Goal: Task Accomplishment & Management: Use online tool/utility

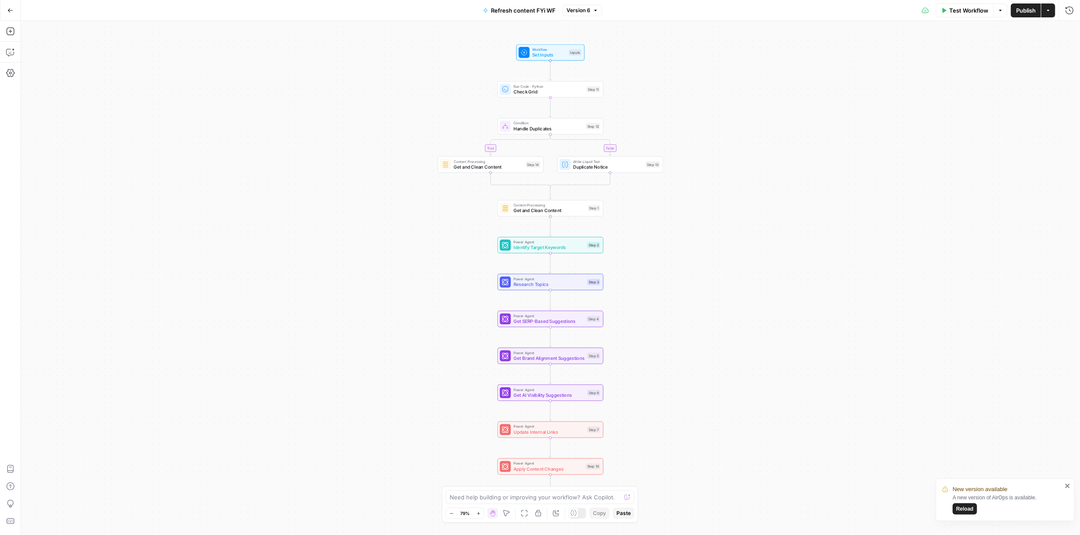
click at [1020, 13] on span "Publish" at bounding box center [1026, 10] width 20 height 9
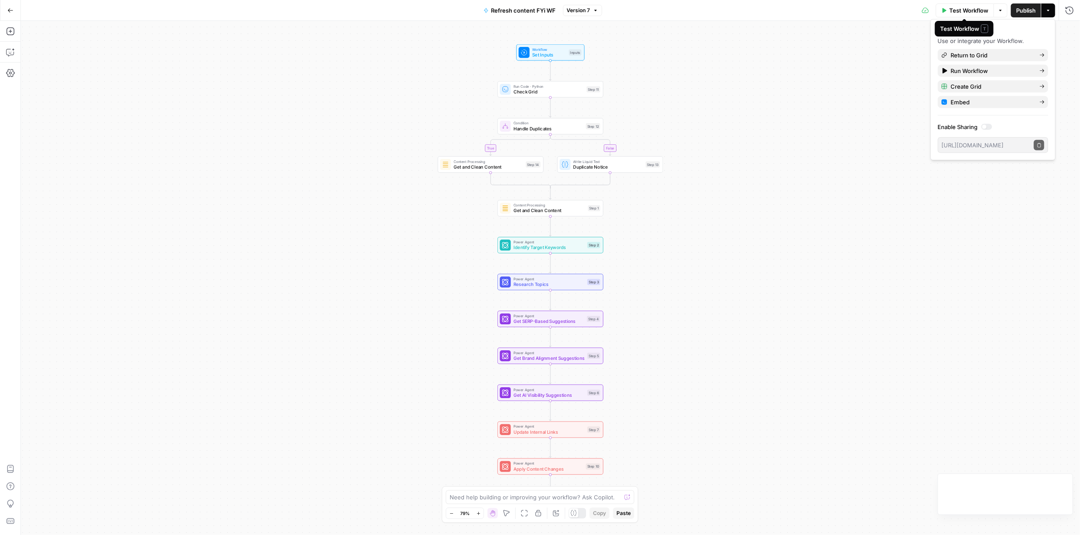
click at [948, 12] on button "Test Workflow" at bounding box center [964, 10] width 58 height 14
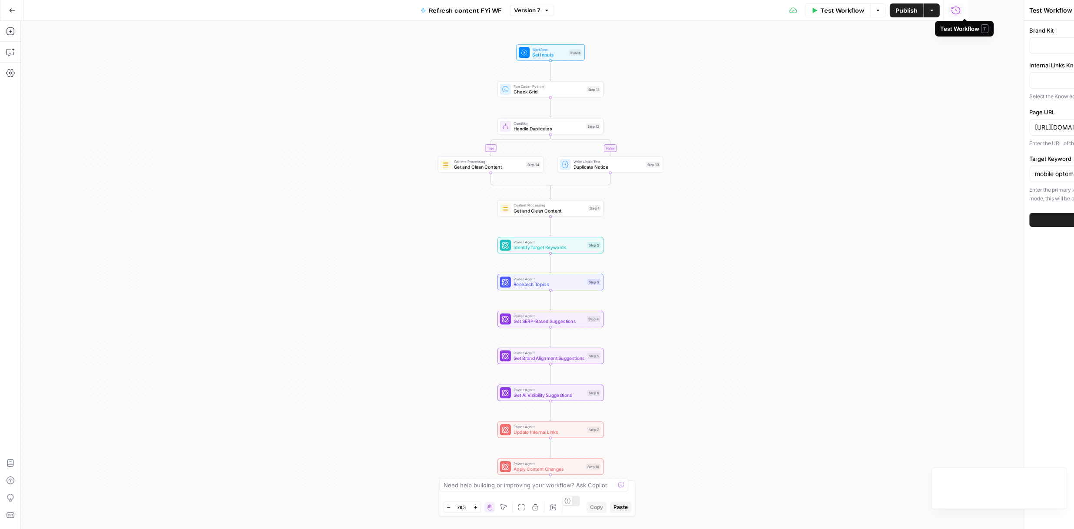
type input "FYidoctors"
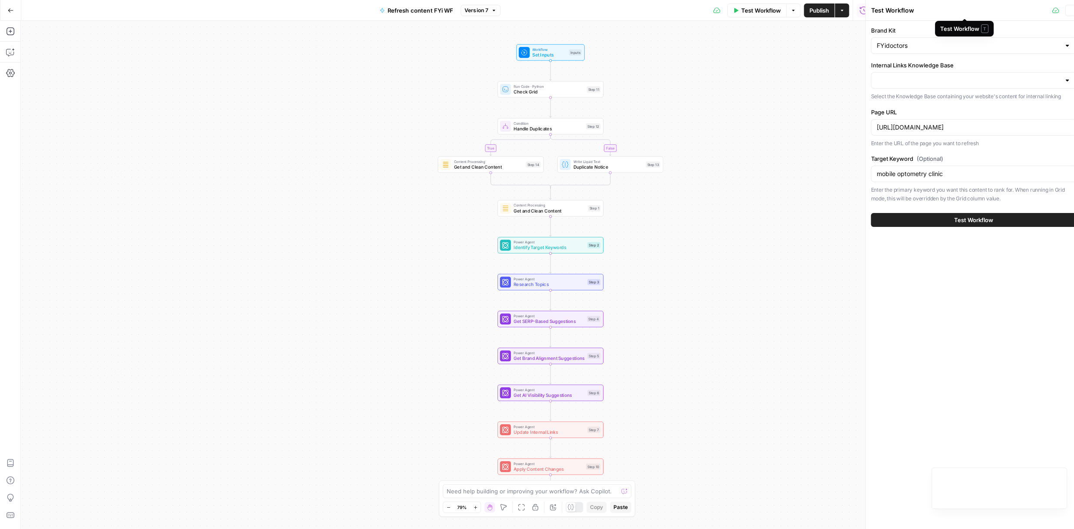
type input "FYidoctors URLs 08 25"
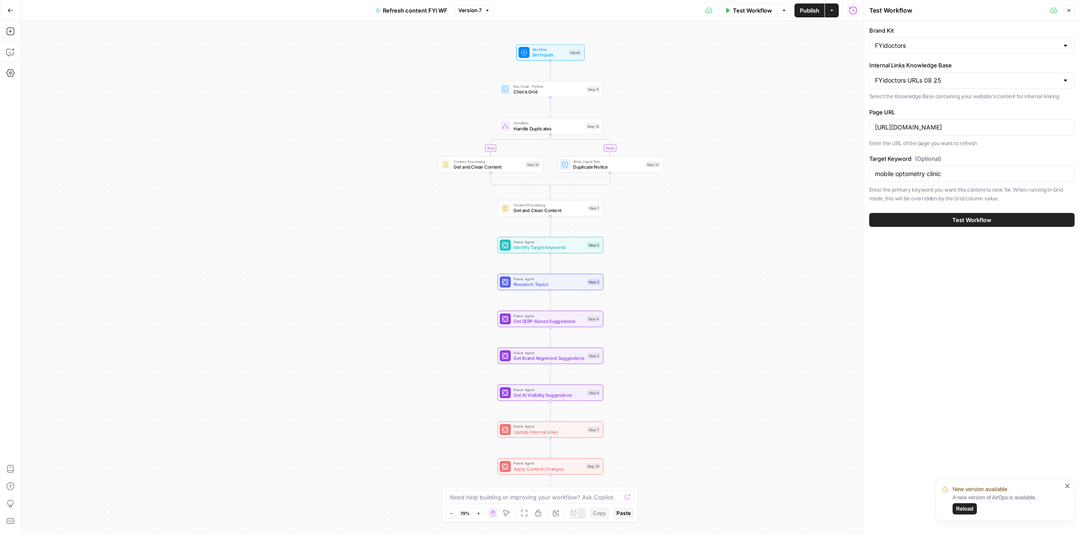
click at [971, 218] on span "Test Workflow" at bounding box center [971, 219] width 39 height 9
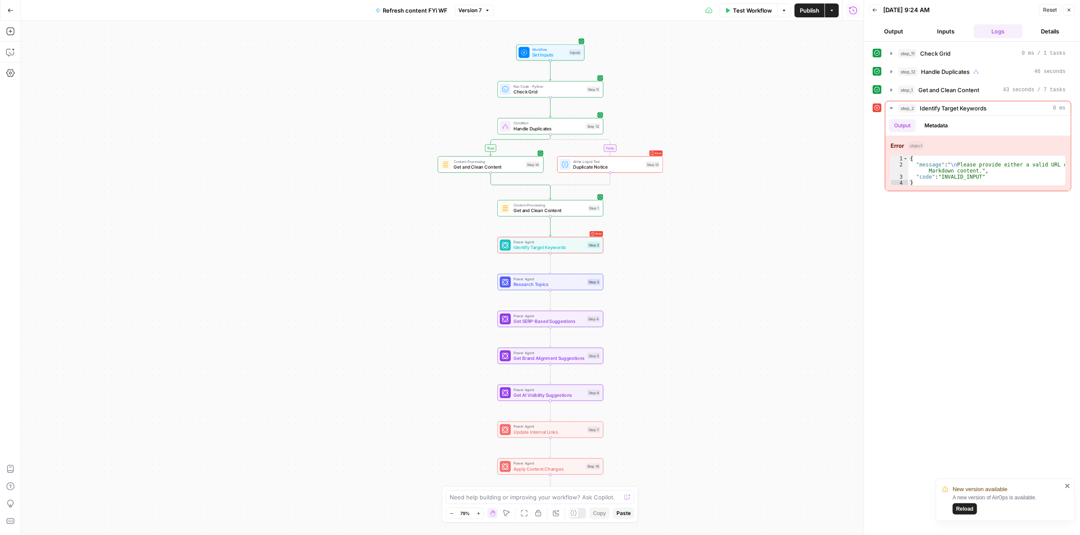
click at [965, 506] on span "Reload" at bounding box center [964, 509] width 17 height 8
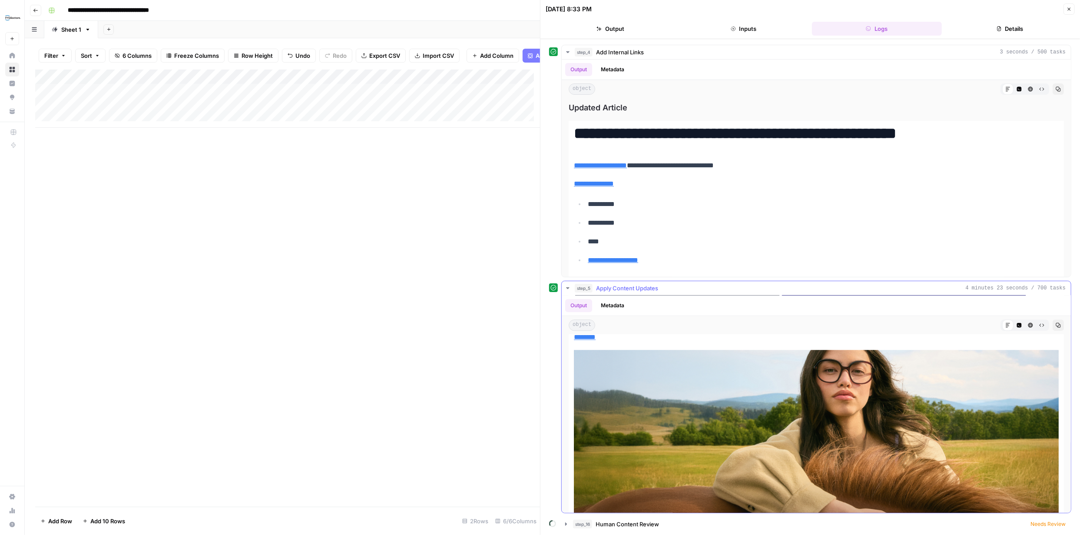
scroll to position [1970, 0]
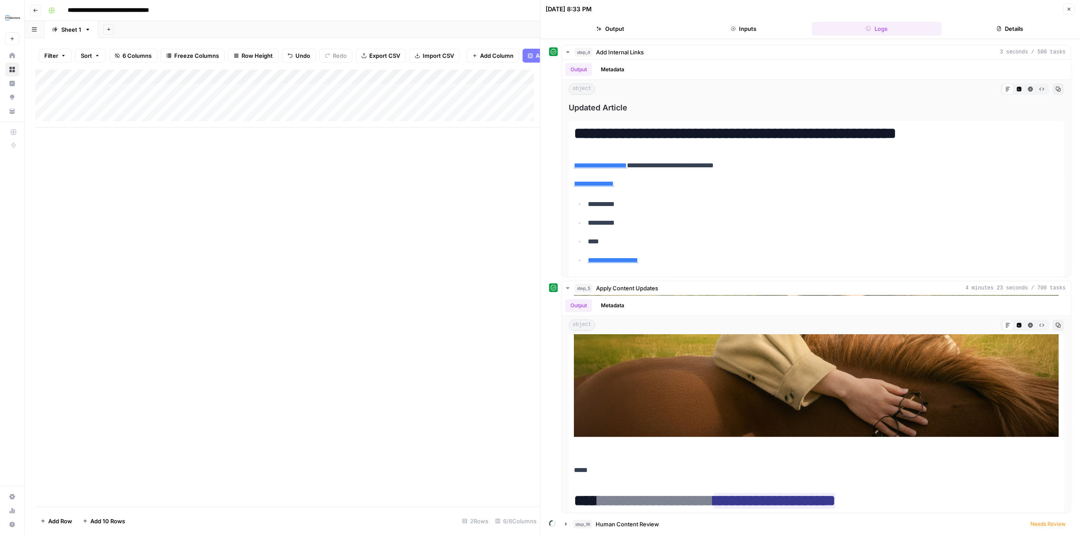
click at [539, 4] on div "09/03/25 at 8:33 PM Close" at bounding box center [809, 8] width 529 height 11
click at [539, 7] on icon "button" at bounding box center [1068, 9] width 5 height 5
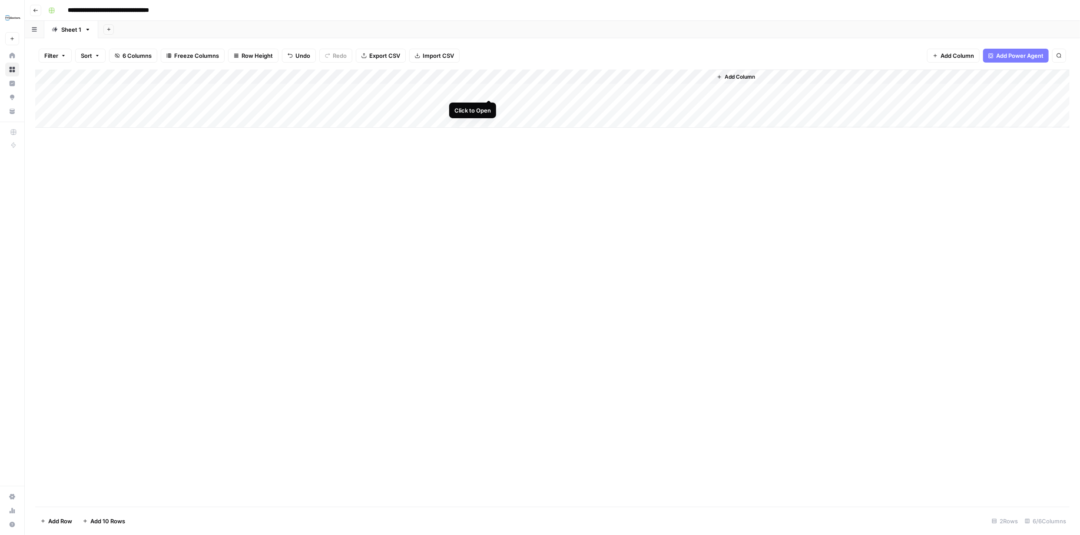
click at [487, 89] on div "Add Column" at bounding box center [552, 98] width 1034 height 58
click at [539, 10] on icon "button" at bounding box center [1068, 10] width 5 height 5
click at [539, 89] on div "Add Column" at bounding box center [552, 98] width 1034 height 58
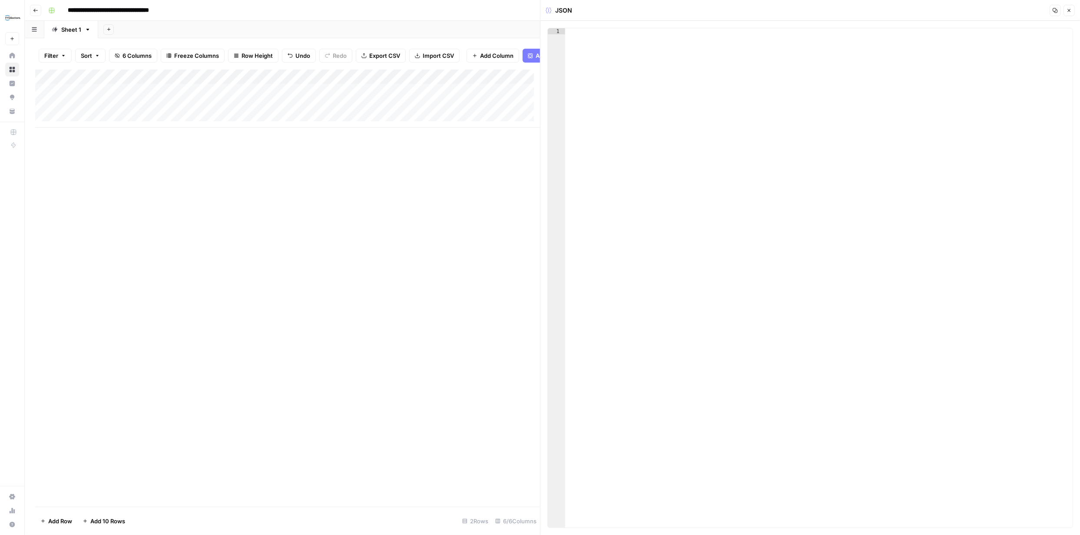
click at [539, 8] on icon "button" at bounding box center [1068, 10] width 5 height 5
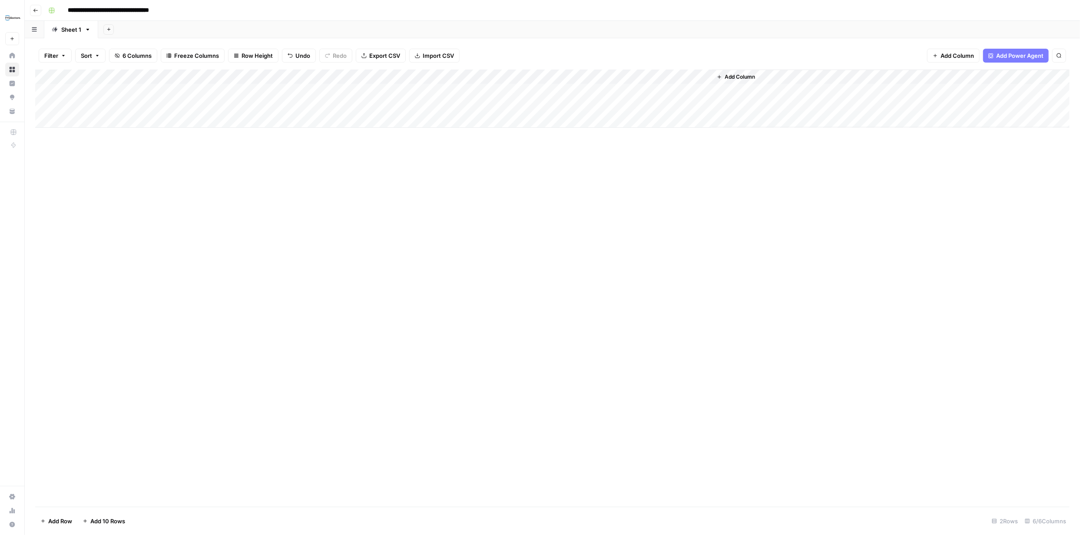
click at [486, 92] on div "Add Column" at bounding box center [552, 98] width 1034 height 58
click at [499, 97] on div "Add Column" at bounding box center [287, 98] width 505 height 58
click at [500, 97] on div at bounding box center [469, 97] width 79 height 16
click at [473, 96] on div at bounding box center [469, 97] width 79 height 16
click at [539, 10] on icon "button" at bounding box center [1068, 10] width 5 height 5
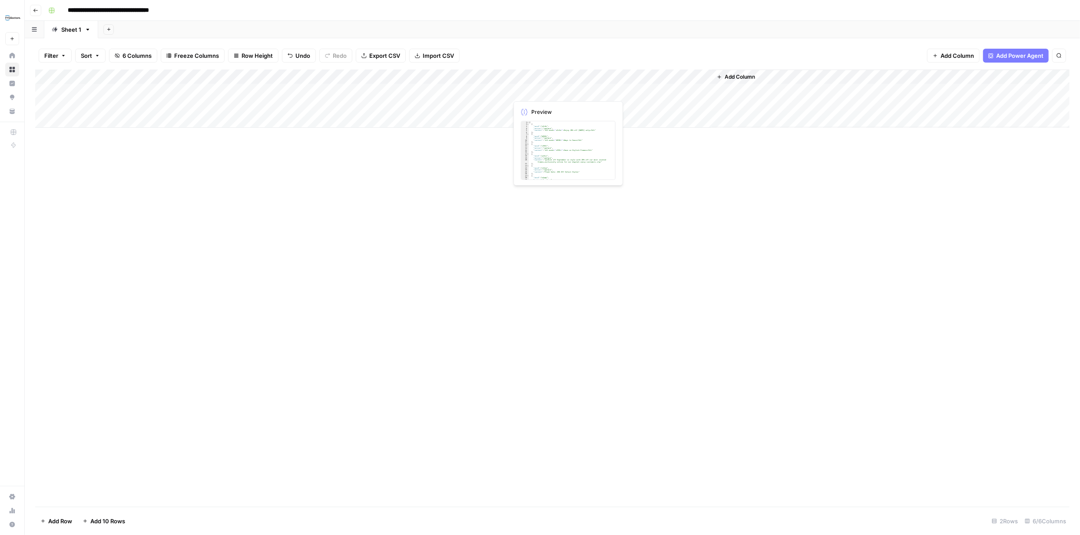
click at [534, 89] on div "Add Column" at bounding box center [552, 98] width 1034 height 58
click at [535, 89] on div "Add Column" at bounding box center [552, 98] width 1034 height 58
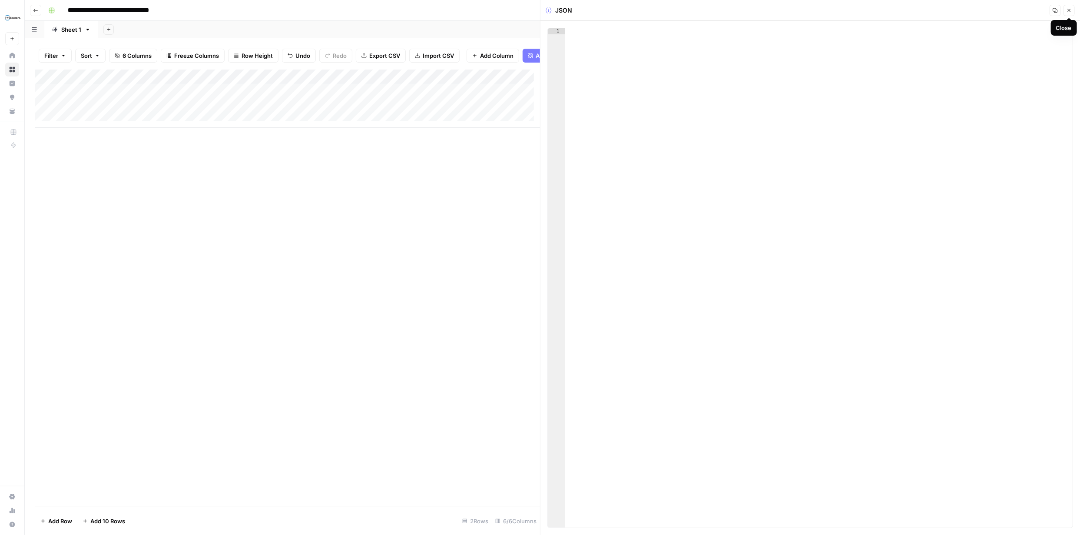
click at [539, 9] on icon "button" at bounding box center [1068, 10] width 3 height 3
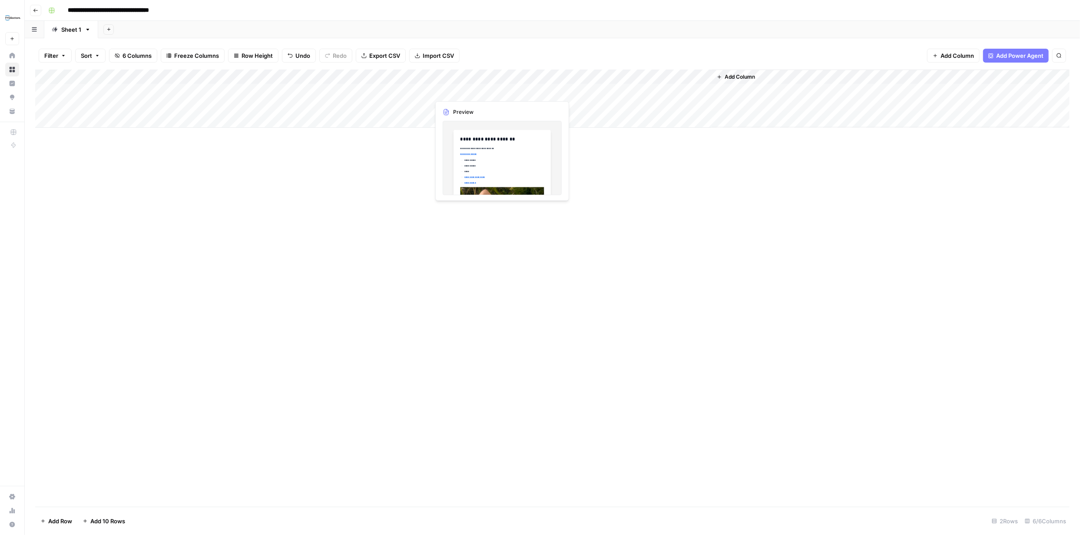
click at [472, 89] on div "Add Column" at bounding box center [552, 98] width 1034 height 58
click at [459, 90] on div "Add Column" at bounding box center [552, 98] width 1034 height 58
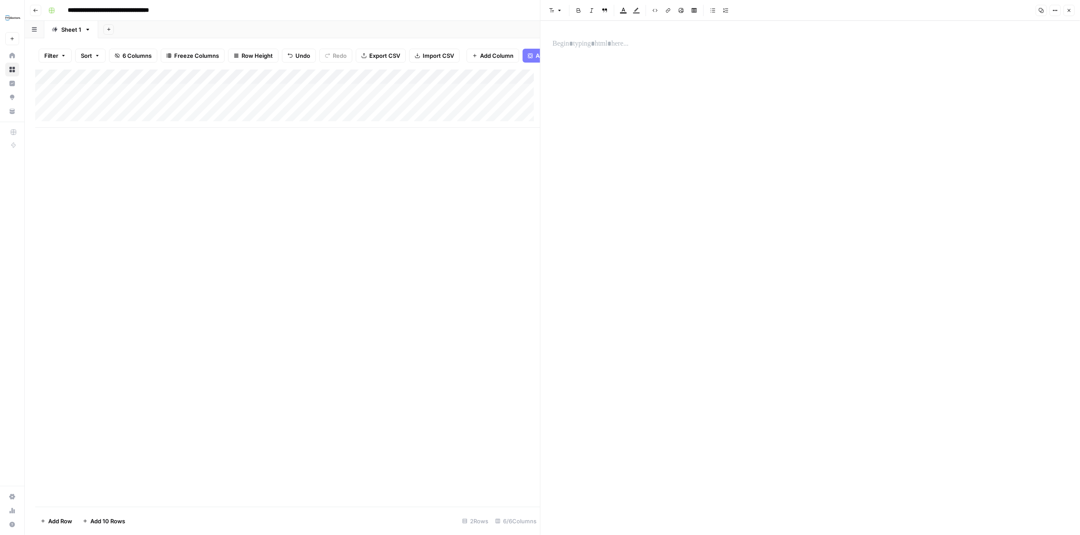
click at [487, 96] on div at bounding box center [469, 91] width 79 height 16
click at [539, 11] on icon "button" at bounding box center [1068, 10] width 3 height 3
click at [410, 89] on div "Add Column" at bounding box center [552, 98] width 1034 height 58
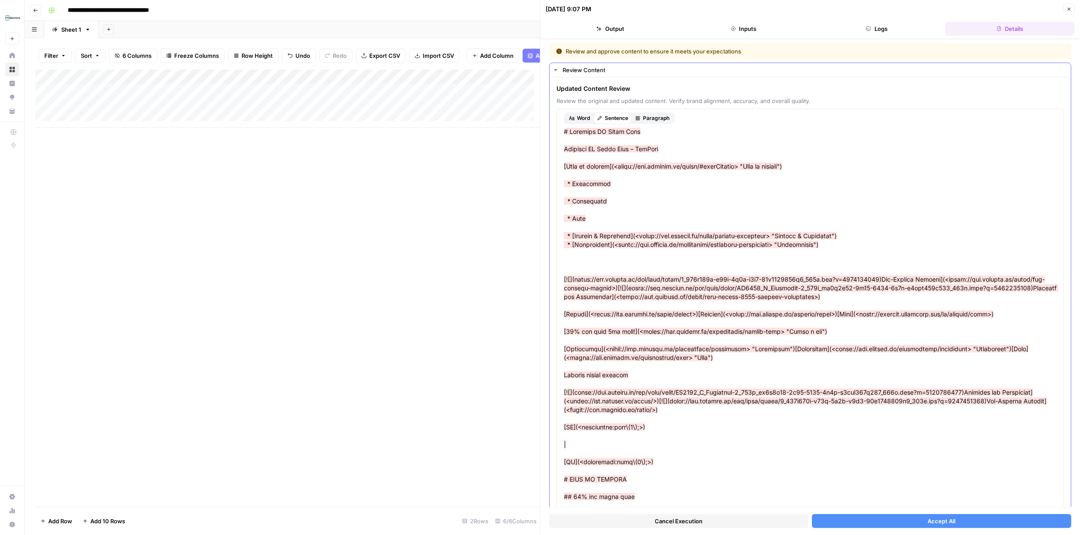
click at [539, 26] on button "Logs" at bounding box center [877, 29] width 130 height 14
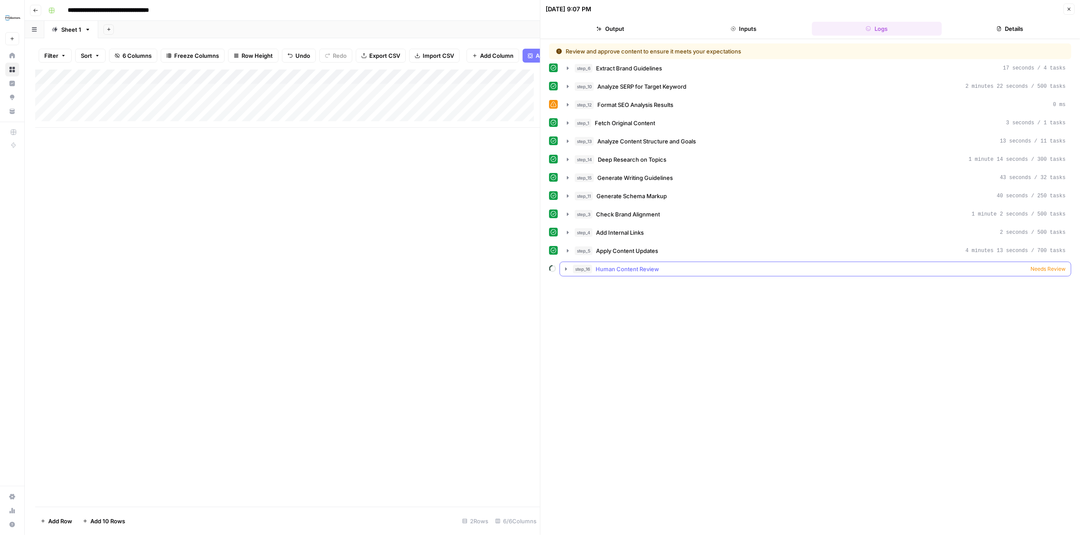
click at [539, 231] on span "Needs Review" at bounding box center [1047, 269] width 35 height 8
click at [539, 231] on icon "button" at bounding box center [1007, 305] width 5 height 5
click at [539, 231] on icon "button" at bounding box center [567, 250] width 7 height 7
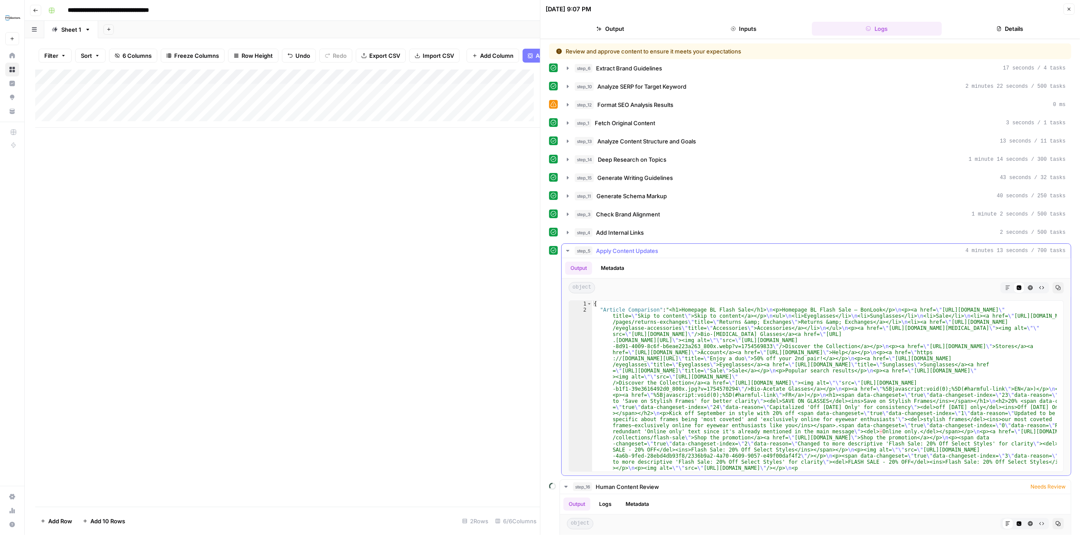
click at [539, 231] on icon "button" at bounding box center [1007, 287] width 5 height 5
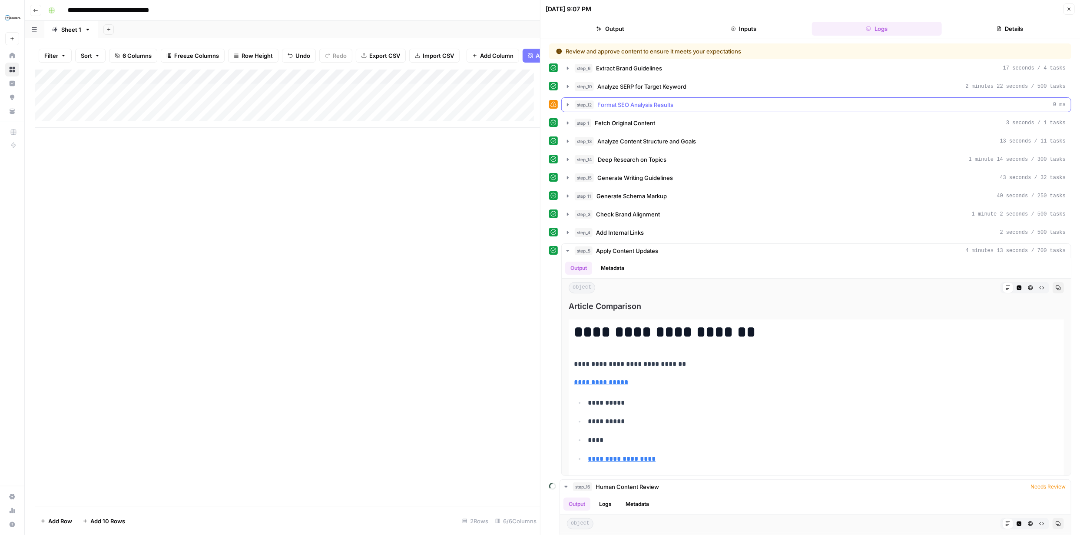
click at [539, 104] on icon "button" at bounding box center [567, 104] width 7 height 7
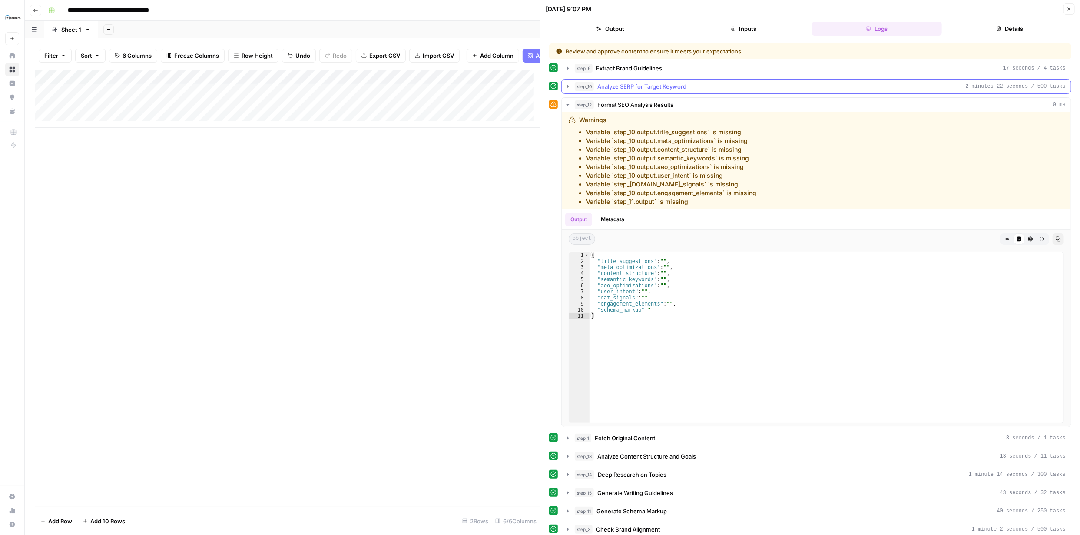
click at [539, 86] on icon "button" at bounding box center [567, 86] width 7 height 7
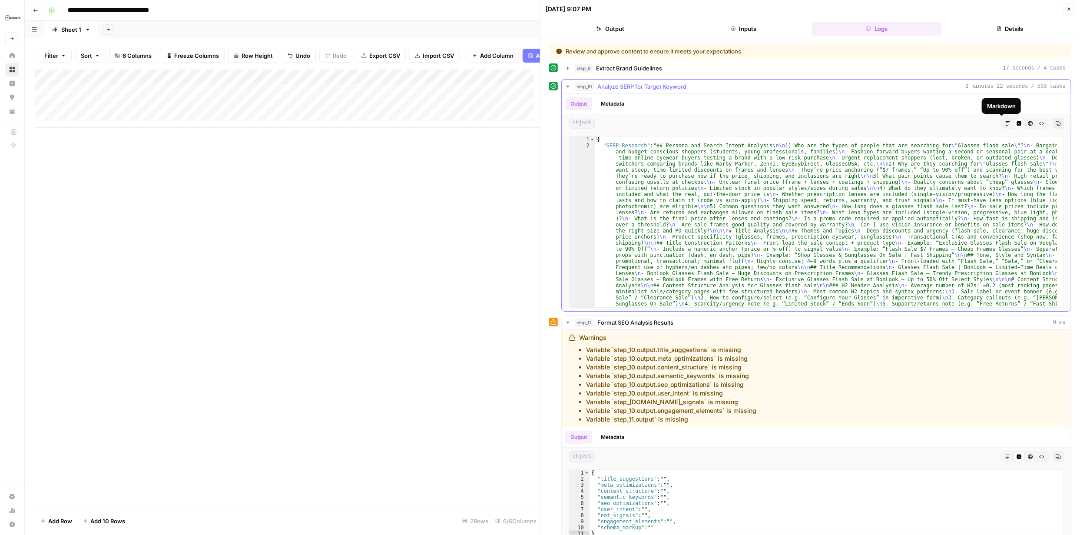
click at [539, 122] on icon "button" at bounding box center [1007, 123] width 5 height 5
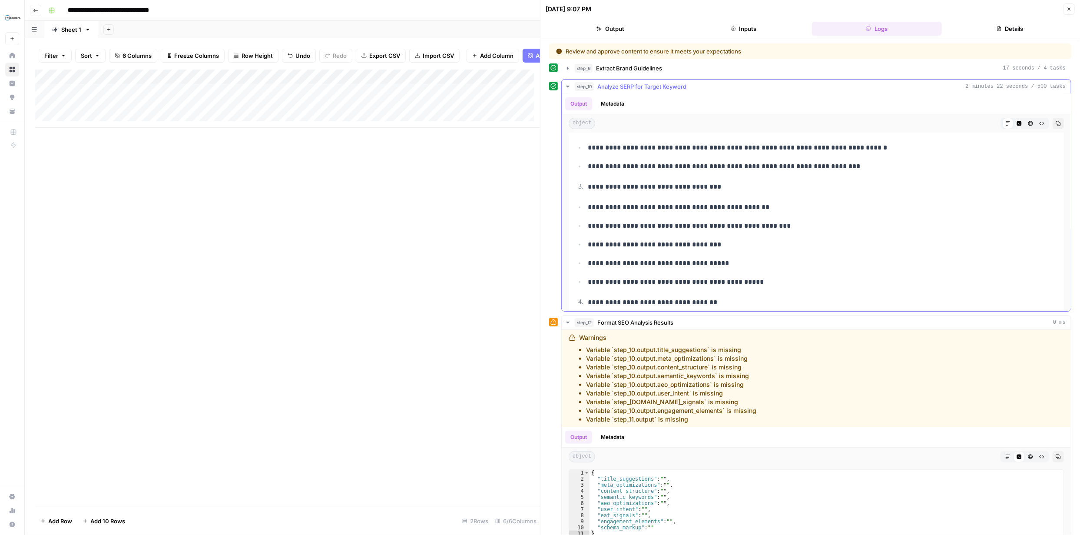
scroll to position [211, 0]
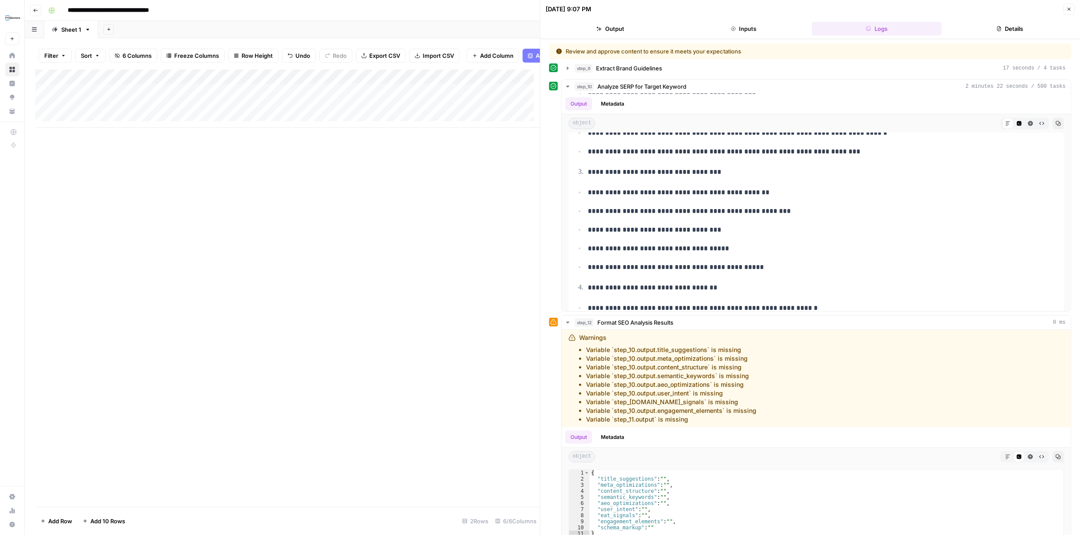
drag, startPoint x: 531, startPoint y: 186, endPoint x: 538, endPoint y: 192, distance: 8.9
click at [532, 186] on div "Add Column" at bounding box center [287, 287] width 505 height 437
click at [539, 66] on icon "button" at bounding box center [567, 68] width 7 height 7
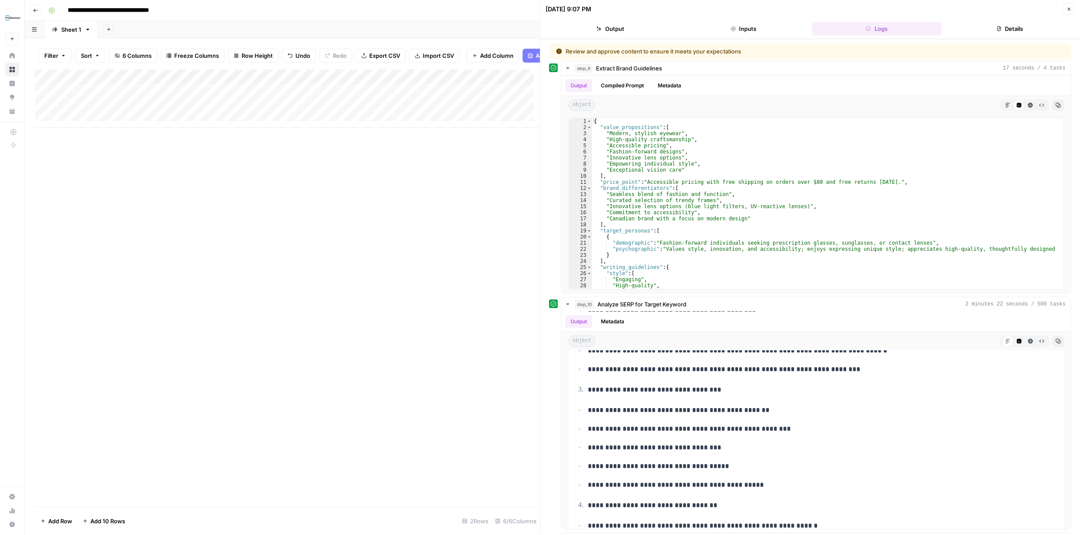
click at [411, 83] on div "Add Column" at bounding box center [287, 98] width 505 height 58
click at [364, 169] on span "Edit Workflow" at bounding box center [371, 168] width 76 height 9
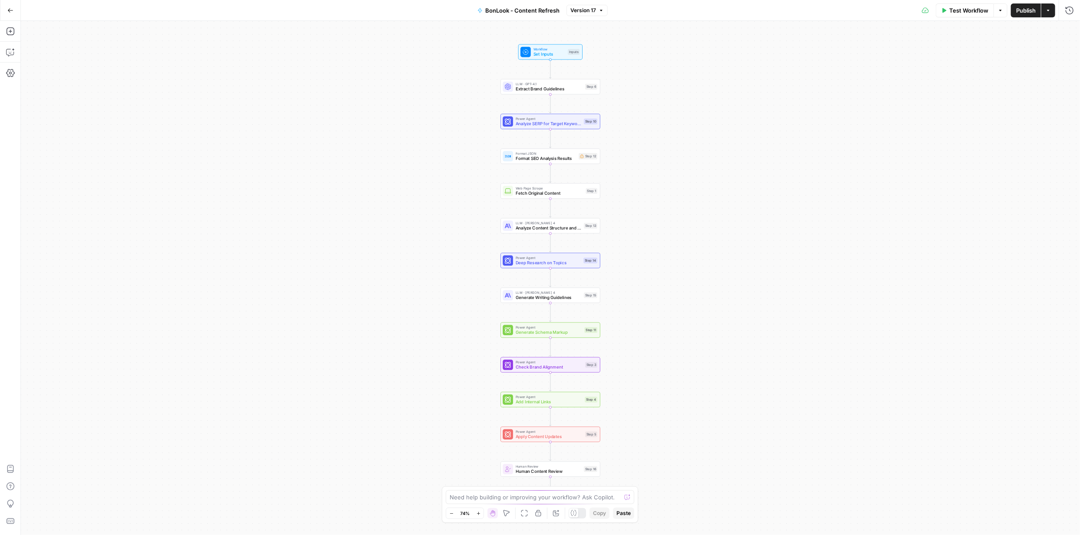
click at [480, 513] on icon "button" at bounding box center [478, 513] width 5 height 5
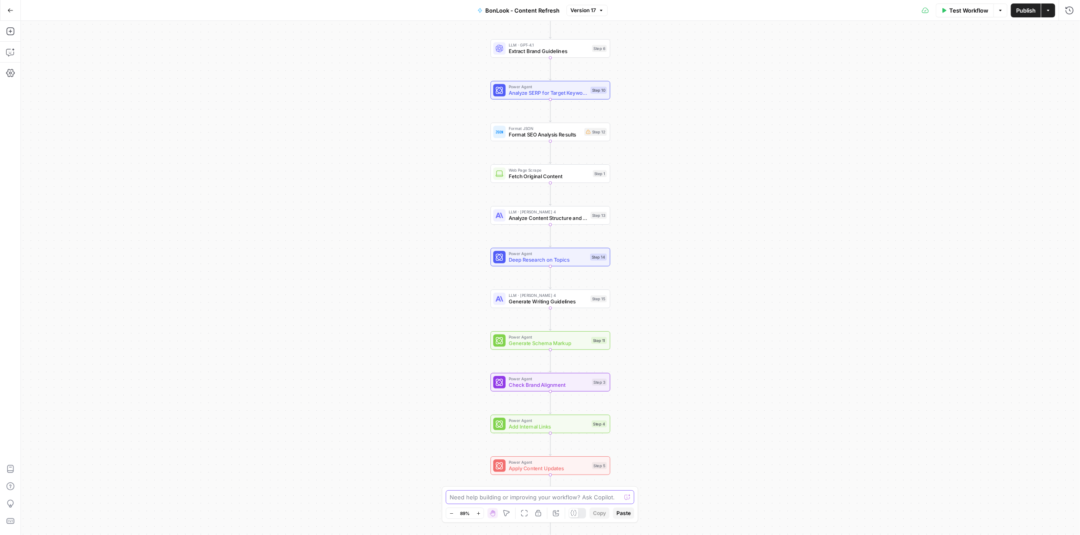
click at [528, 497] on textarea at bounding box center [534, 496] width 171 height 9
click at [700, 443] on div "Workflow Set Inputs Inputs LLM · GPT-4.1 Extract Brand Guidelines Step 6 Power …" at bounding box center [550, 278] width 1059 height 514
click at [536, 498] on textarea "show me the steps o" at bounding box center [530, 496] width 163 height 9
type textarea "s"
type textarea "I"
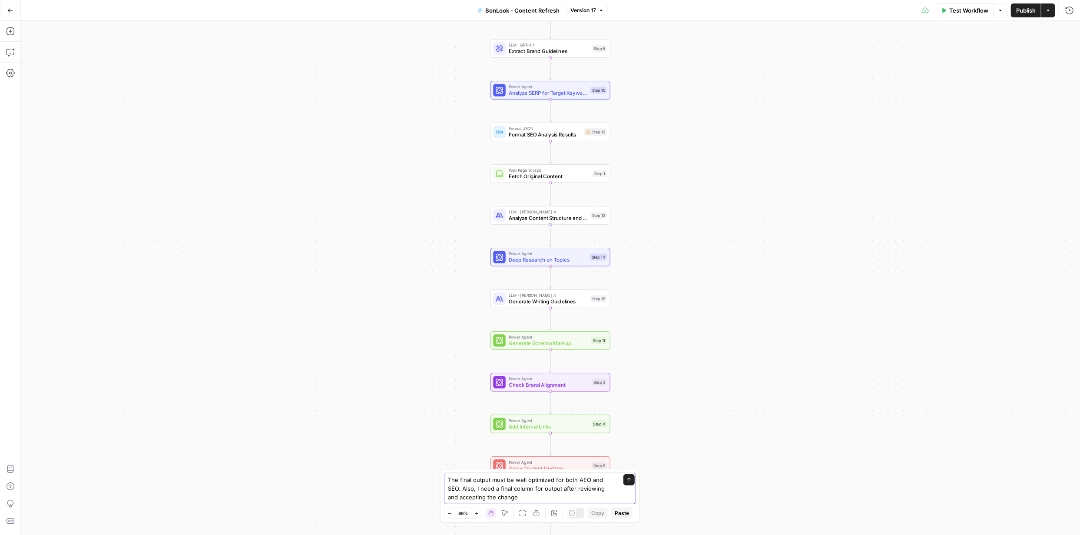
type textarea "The final output must be well optimized for both AEO and SEO. Also, I need a fi…"
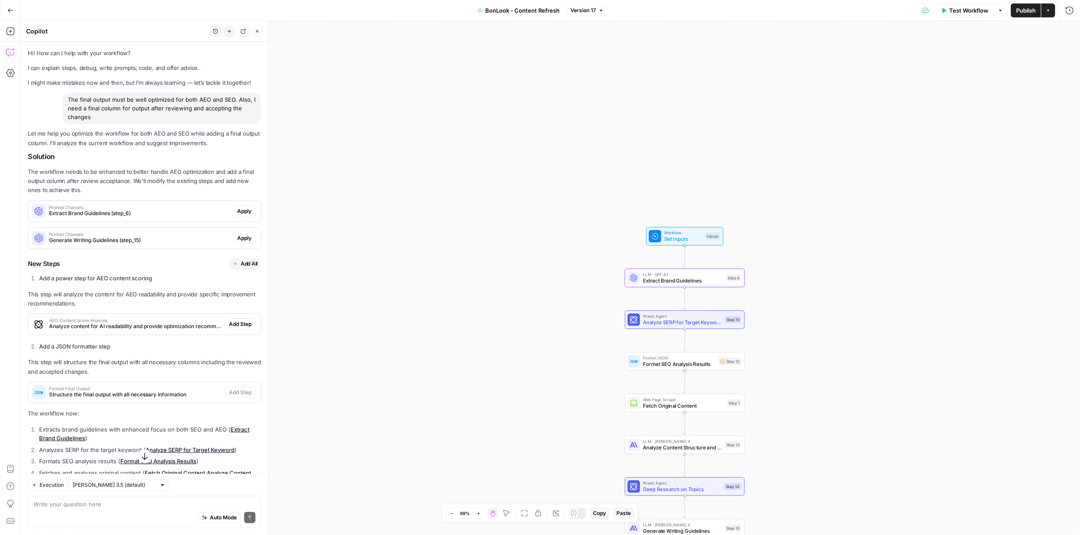
click at [241, 209] on span "Apply" at bounding box center [244, 211] width 14 height 8
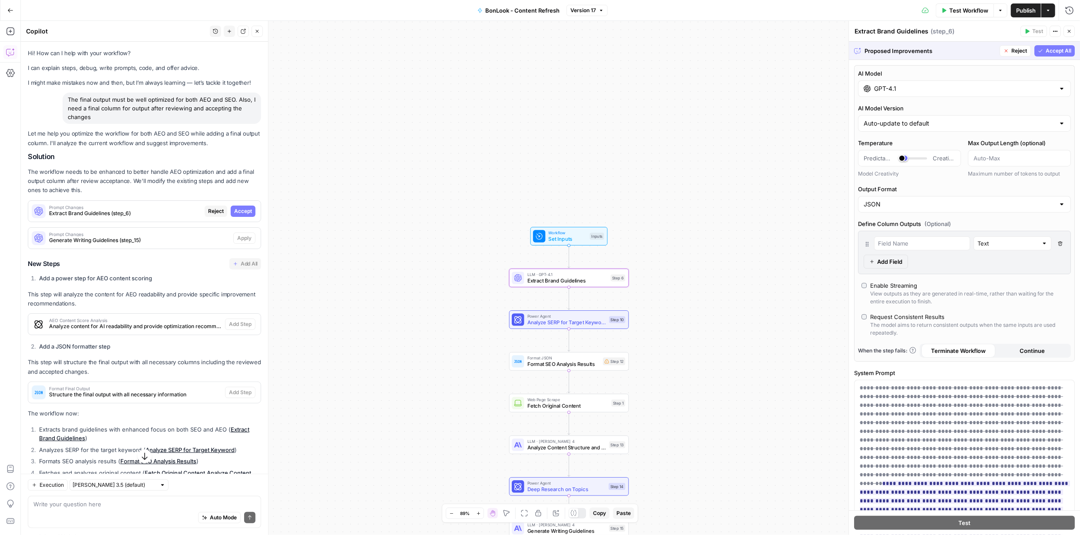
click at [238, 211] on span "Accept" at bounding box center [243, 211] width 18 height 8
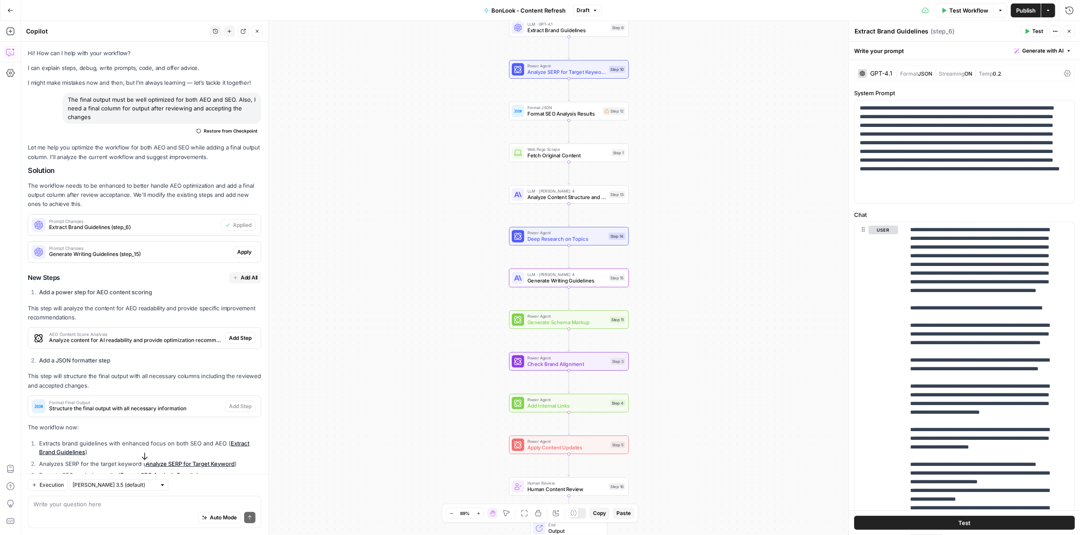
click at [238, 251] on span "Apply" at bounding box center [244, 252] width 14 height 8
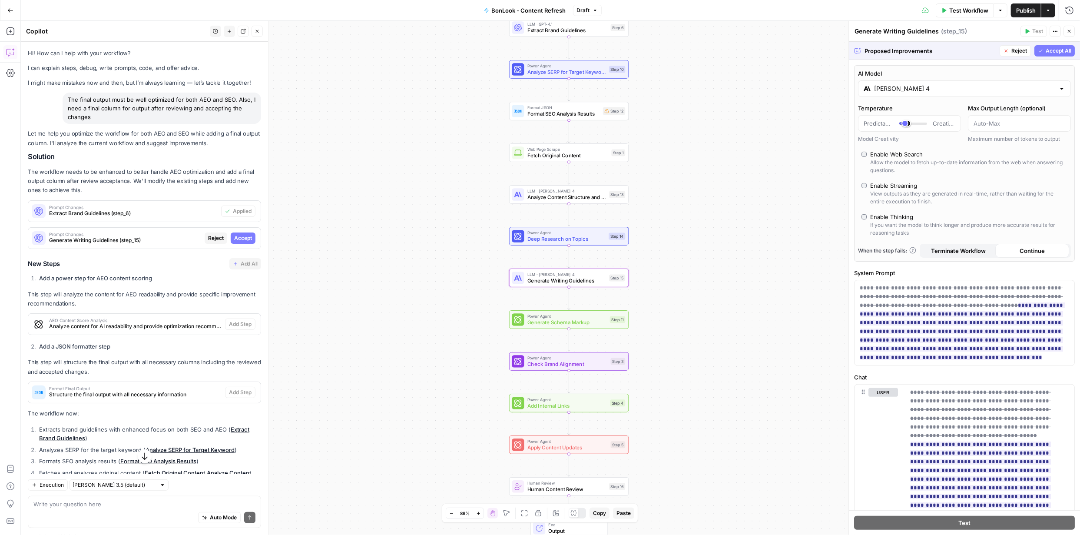
click at [240, 238] on span "Accept" at bounding box center [243, 238] width 18 height 8
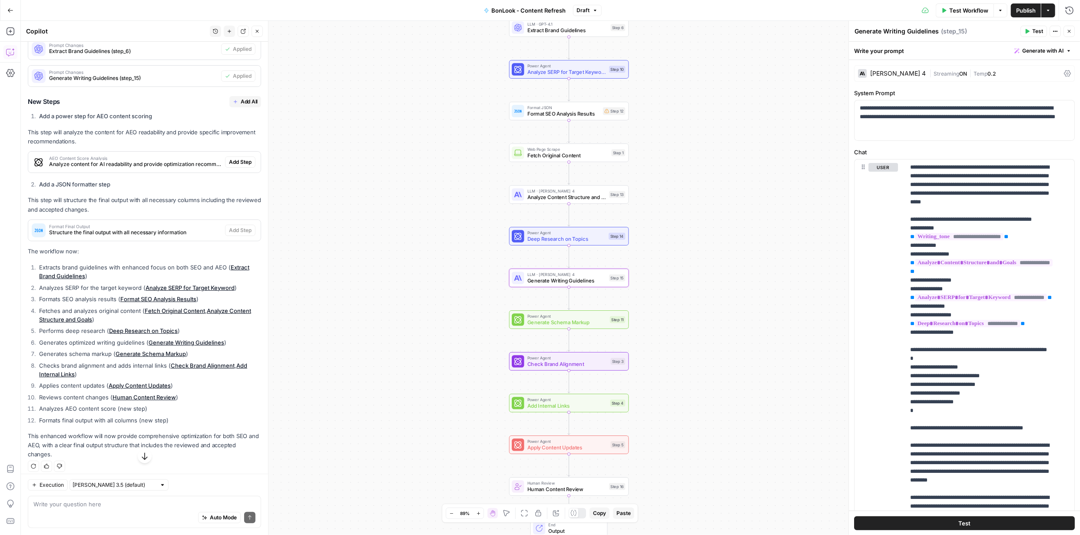
scroll to position [181, 0]
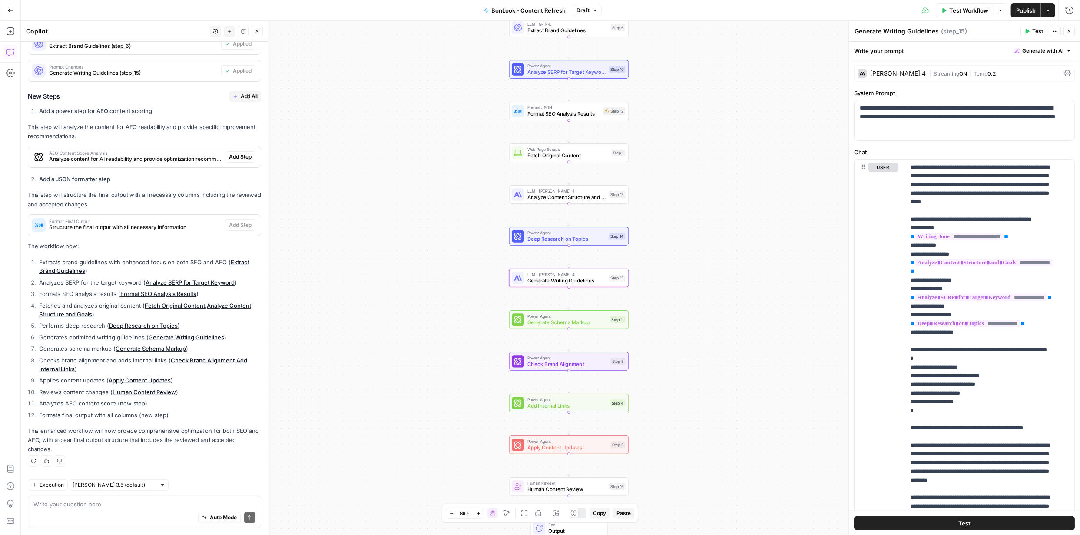
drag, startPoint x: 240, startPoint y: 99, endPoint x: 330, endPoint y: 114, distance: 90.7
click at [241, 99] on span "Add All" at bounding box center [249, 97] width 17 height 8
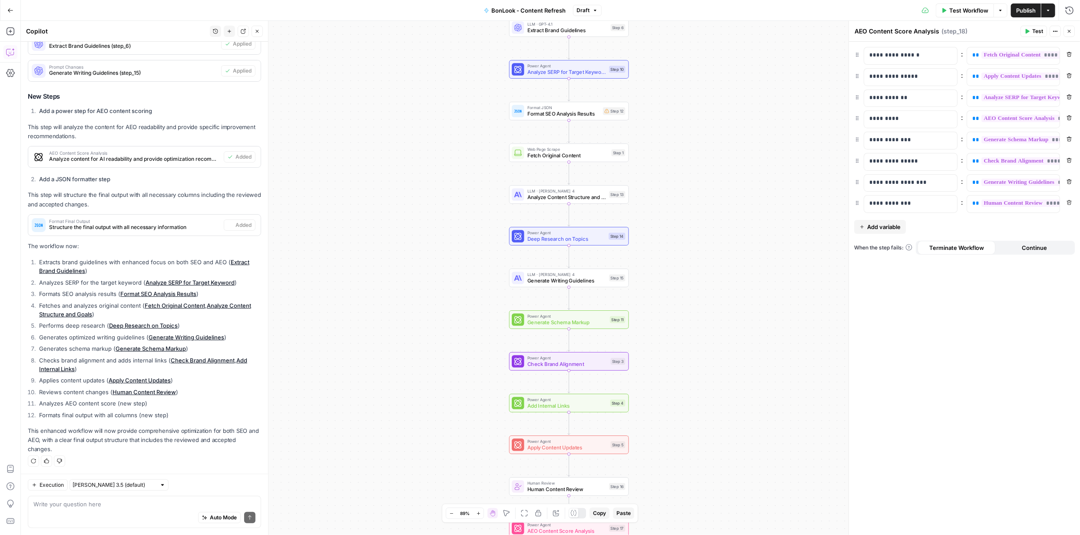
scroll to position [182, 0]
type textarea "Format Final Output"
click at [190, 504] on textarea at bounding box center [144, 503] width 222 height 9
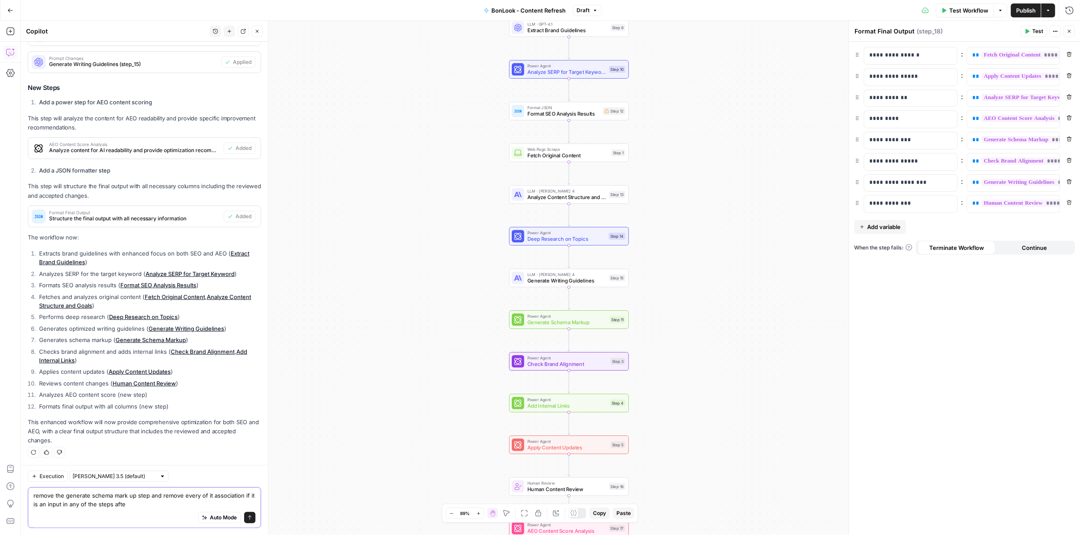
type textarea "remove the generate schema mark up step and remove every of it association if i…"
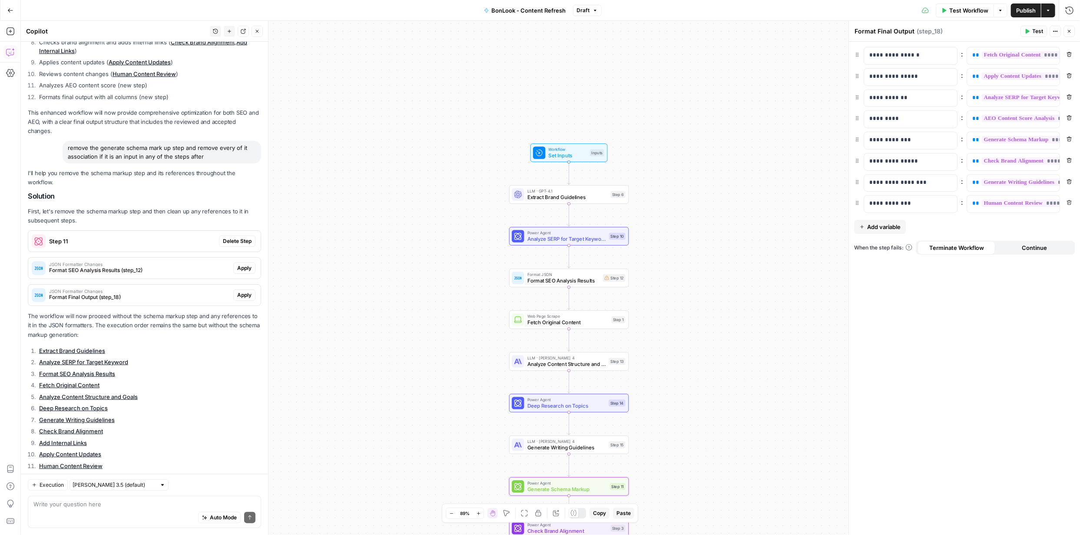
scroll to position [541, 0]
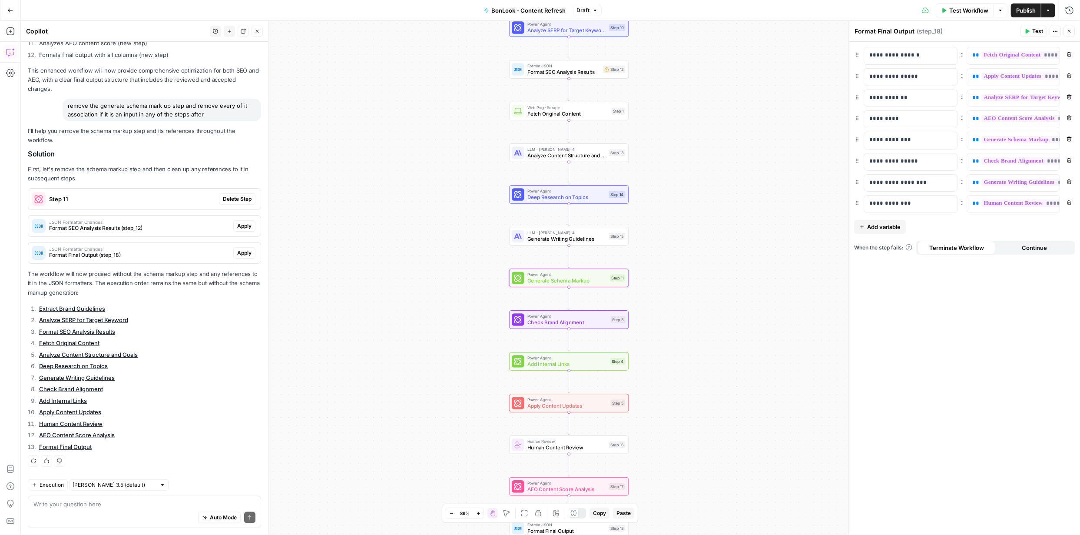
click at [231, 199] on span "Delete Step" at bounding box center [237, 199] width 29 height 8
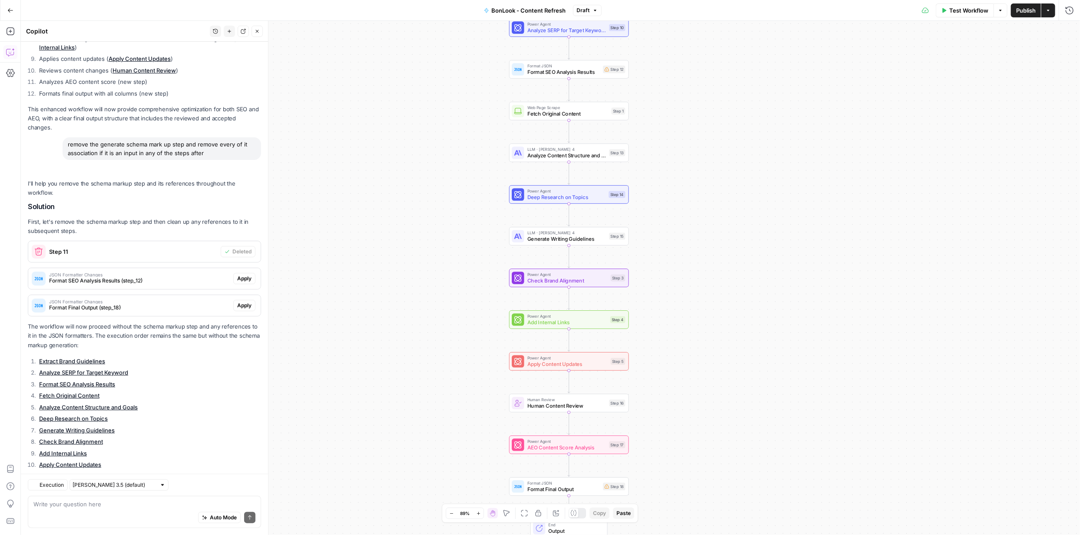
scroll to position [555, 0]
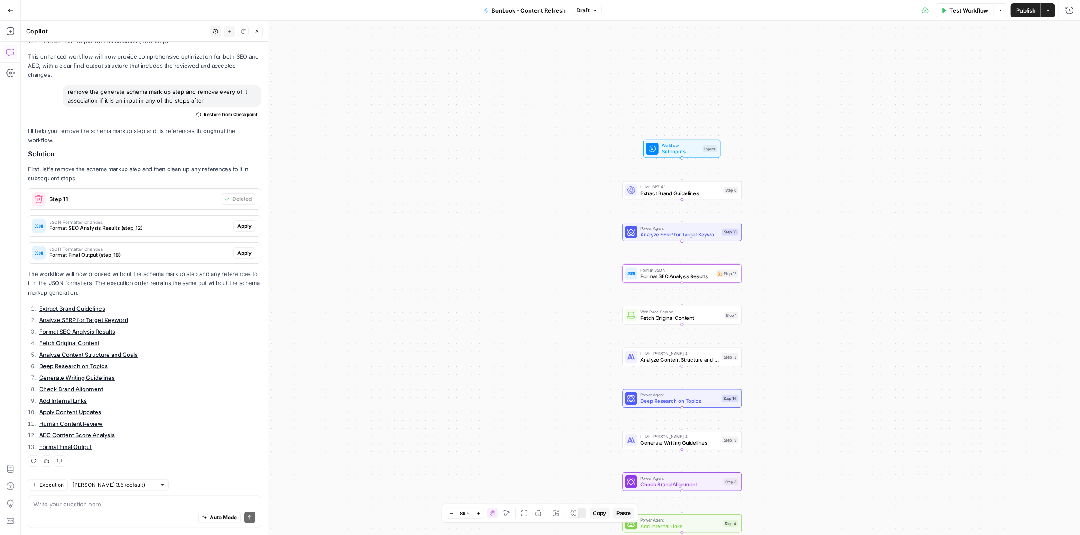
click at [243, 228] on span "Apply" at bounding box center [244, 226] width 14 height 8
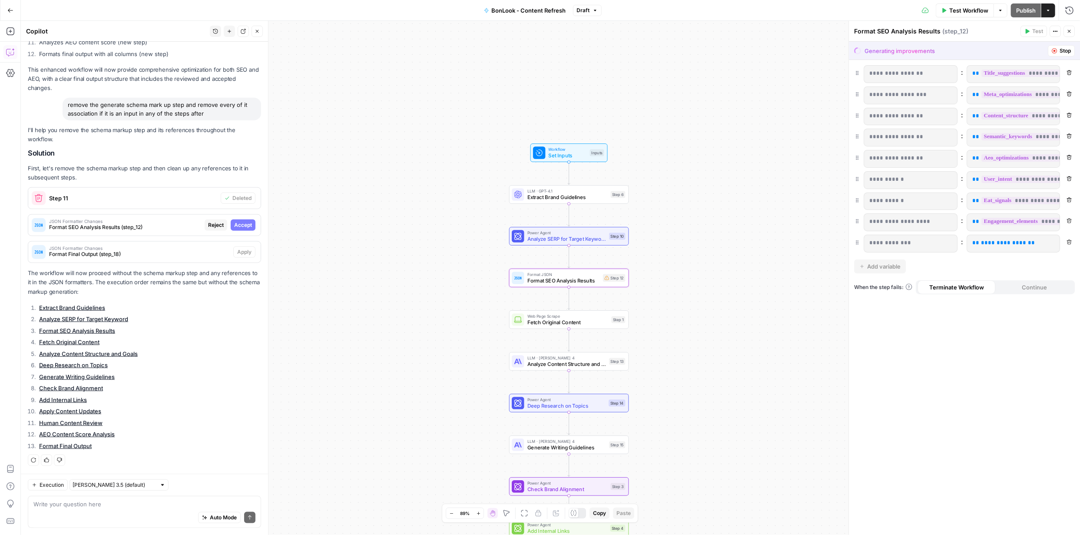
scroll to position [527, 0]
click at [241, 225] on span "Accept" at bounding box center [243, 226] width 18 height 8
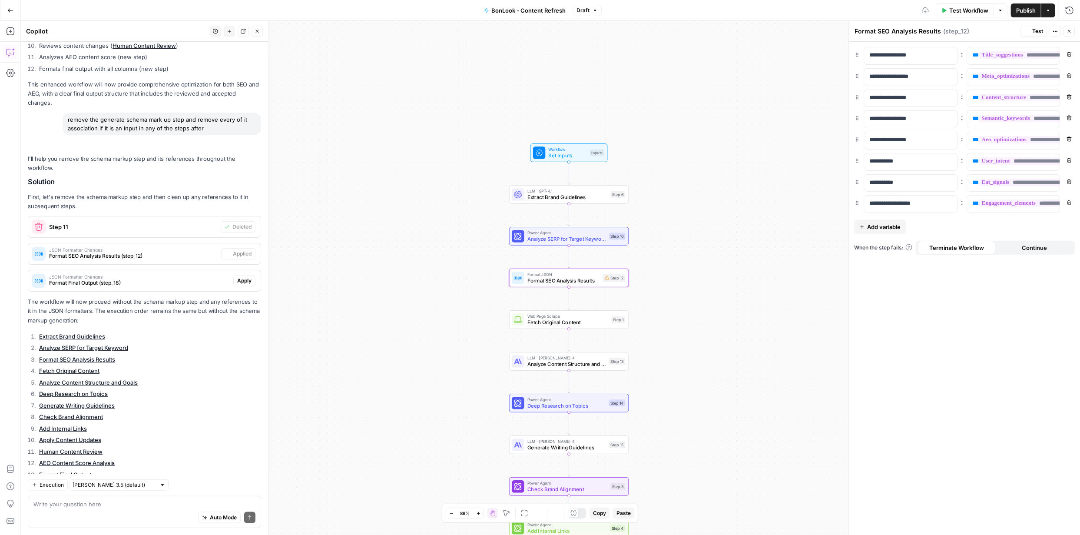
scroll to position [555, 0]
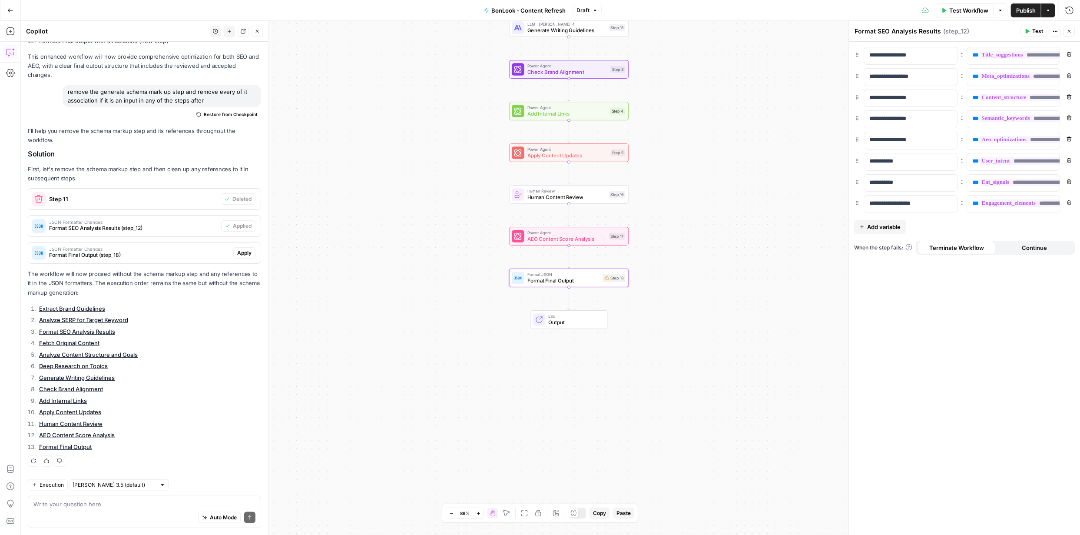
click at [237, 250] on span "Apply" at bounding box center [244, 253] width 14 height 8
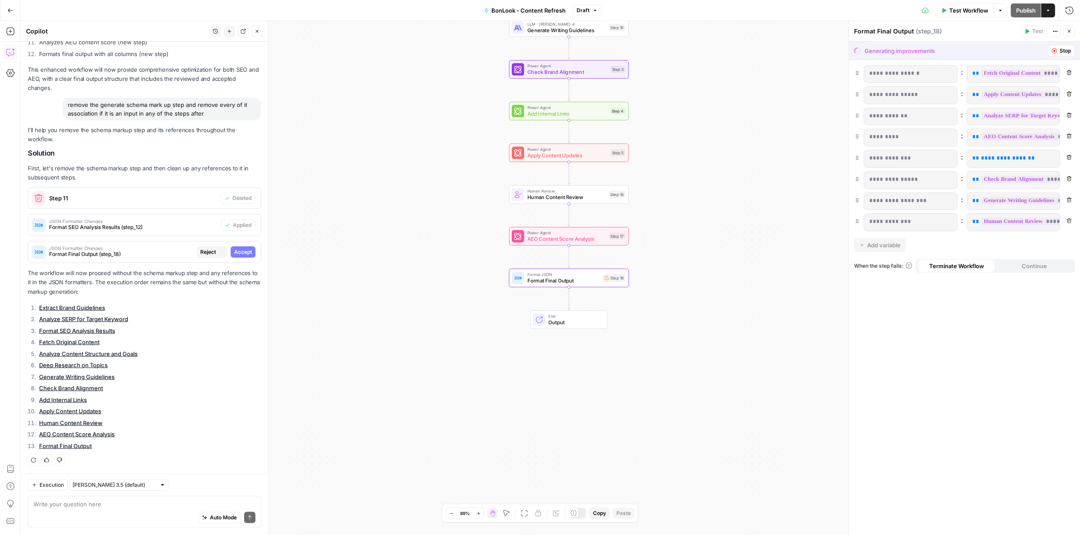
scroll to position [527, 0]
click at [238, 250] on span "Accept" at bounding box center [243, 253] width 18 height 8
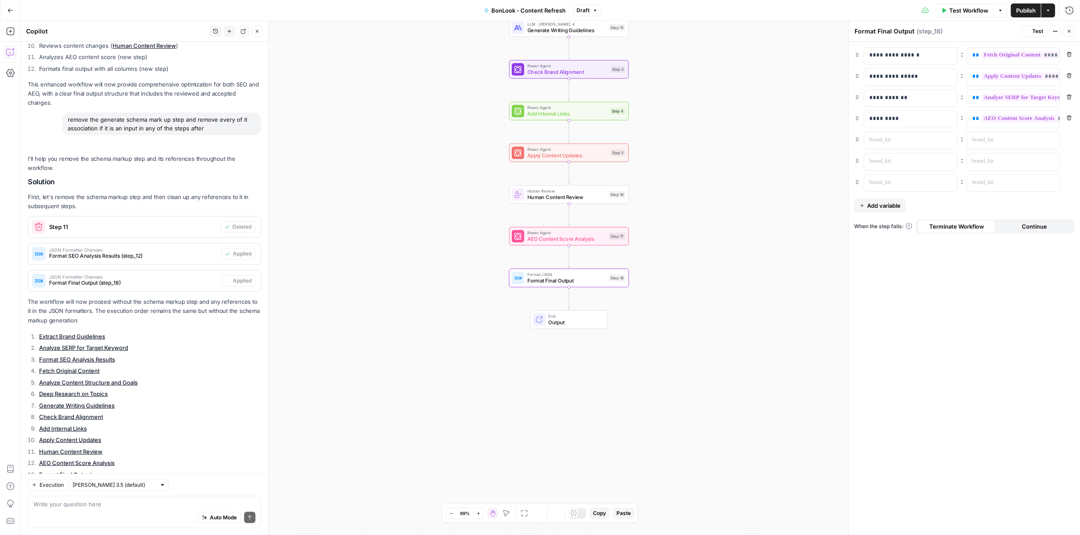
scroll to position [555, 0]
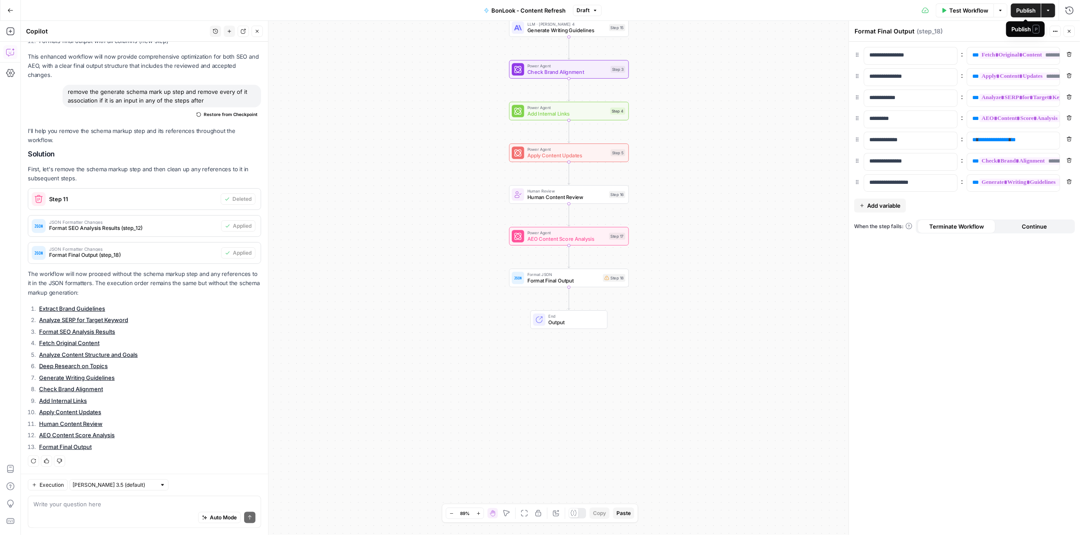
click at [1024, 10] on span "Publish" at bounding box center [1026, 10] width 20 height 9
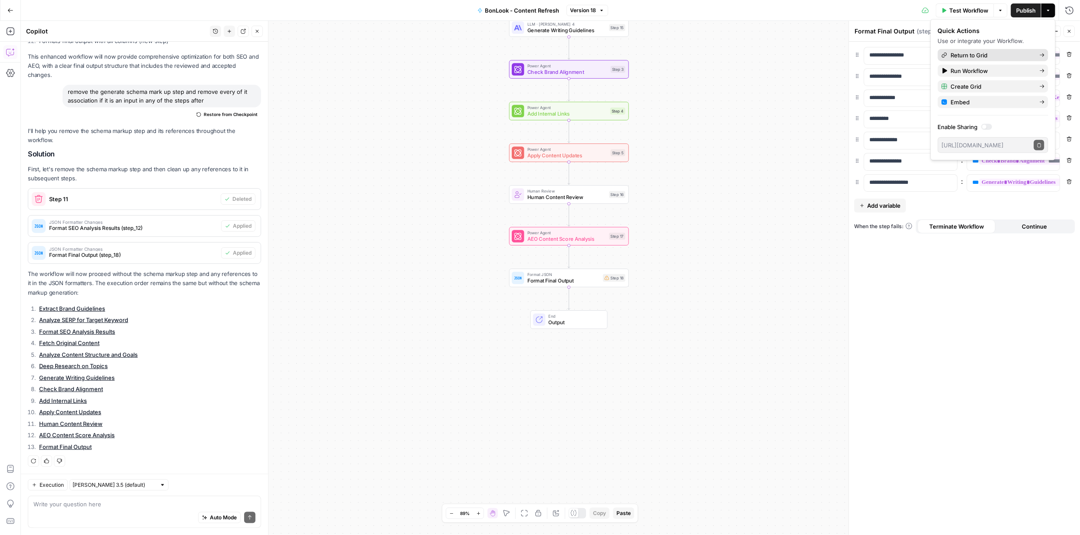
click at [994, 52] on span "Return to Grid" at bounding box center [992, 55] width 82 height 9
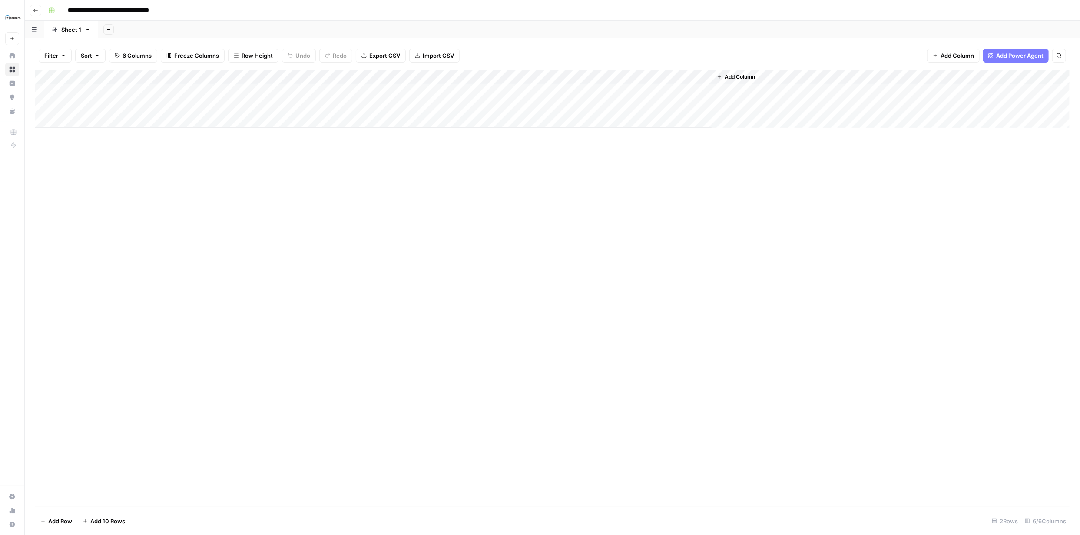
click at [117, 119] on div "Add Column" at bounding box center [552, 98] width 1034 height 58
click at [117, 120] on textarea at bounding box center [134, 121] width 139 height 12
type textarea "**********"
drag, startPoint x: 264, startPoint y: 174, endPoint x: 265, endPoint y: 178, distance: 4.4
click at [265, 177] on div "Add Column" at bounding box center [552, 287] width 1034 height 437
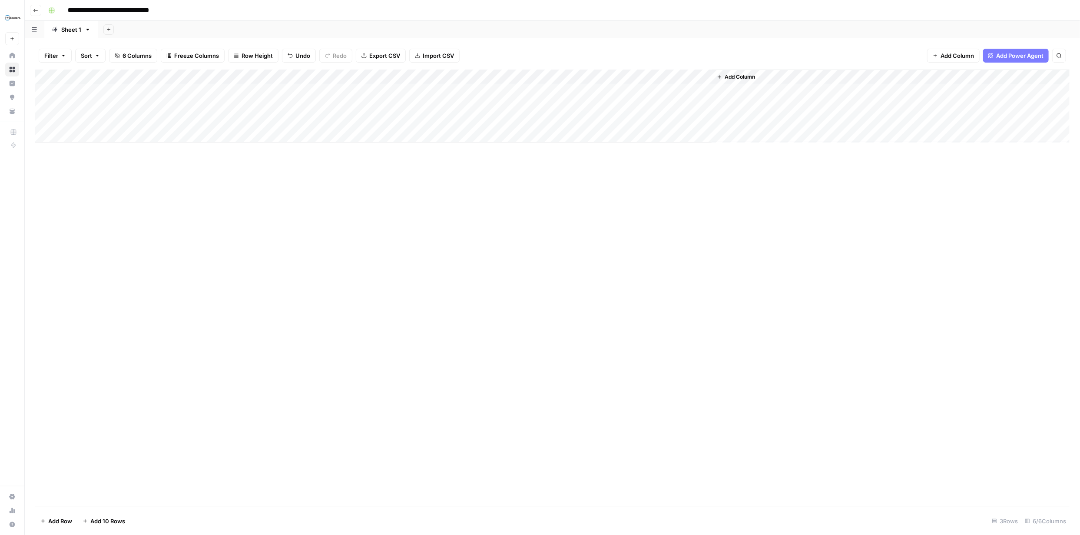
click at [247, 119] on div "Add Column" at bounding box center [552, 105] width 1034 height 73
type textarea "**********"
click at [265, 198] on div "Add Column" at bounding box center [552, 287] width 1034 height 437
click at [373, 121] on div "Add Column" at bounding box center [552, 105] width 1034 height 73
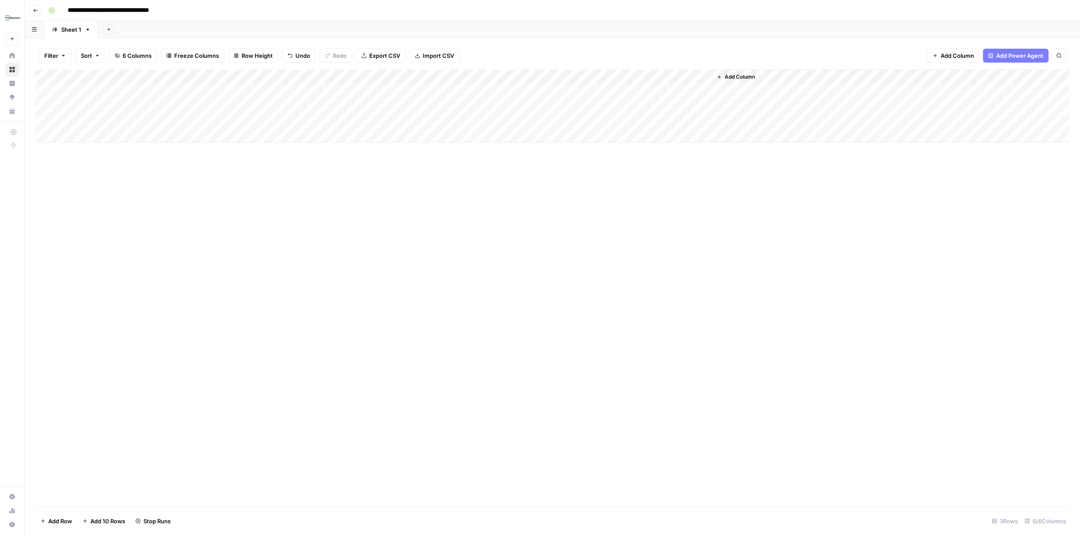
click at [229, 117] on div "Add Column" at bounding box center [552, 105] width 1034 height 73
click at [236, 121] on div "Add Column" at bounding box center [552, 105] width 1034 height 73
click at [237, 121] on textarea "**********" at bounding box center [259, 121] width 139 height 12
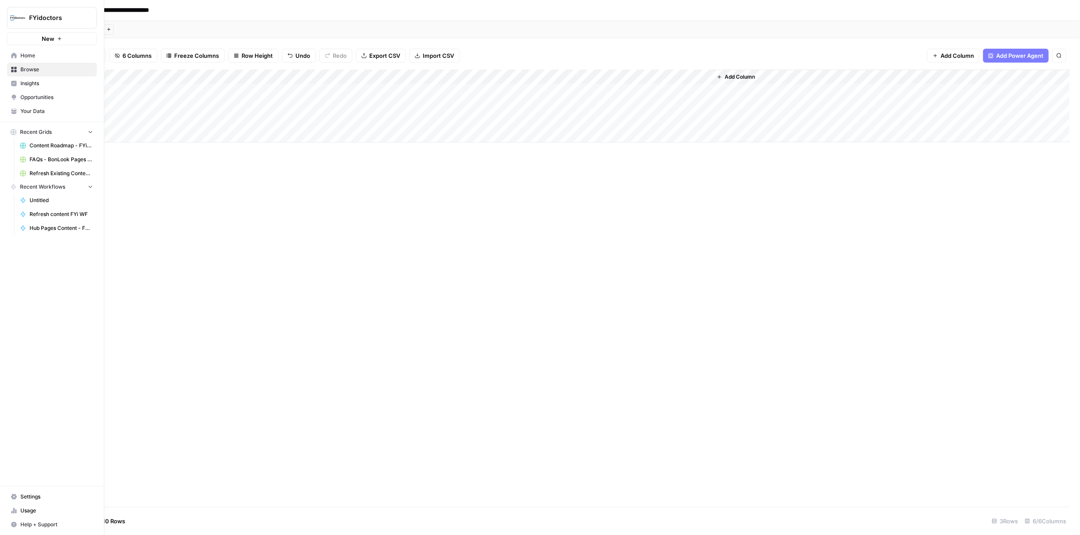
drag, startPoint x: 0, startPoint y: 91, endPoint x: 7, endPoint y: 128, distance: 37.6
click at [7, 128] on div "FYidoctors New Home Browse Insights Opportunities Your Data Recent Grids Conten…" at bounding box center [52, 119] width 104 height 238
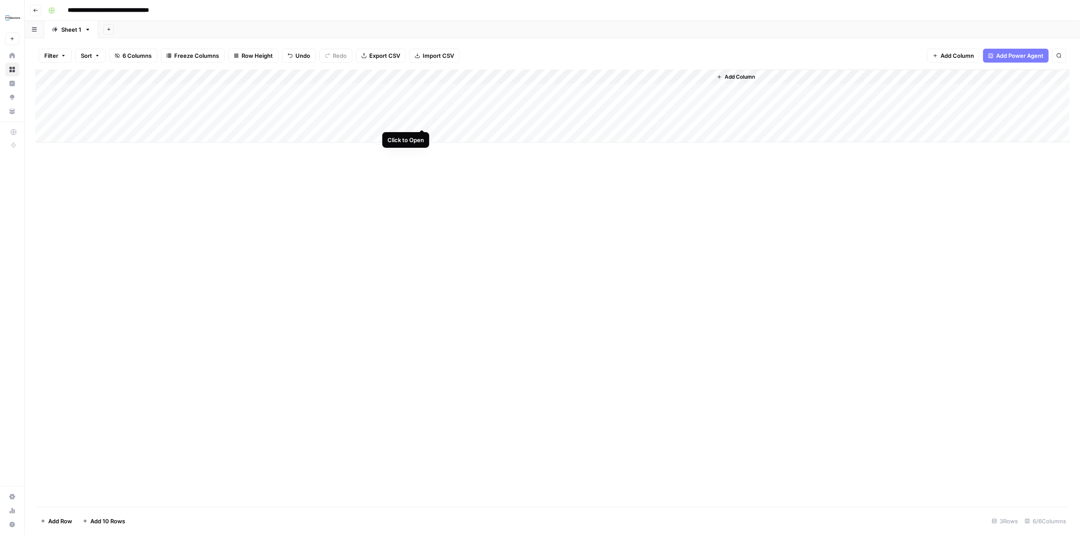
click at [420, 122] on div "Add Column" at bounding box center [552, 105] width 1034 height 73
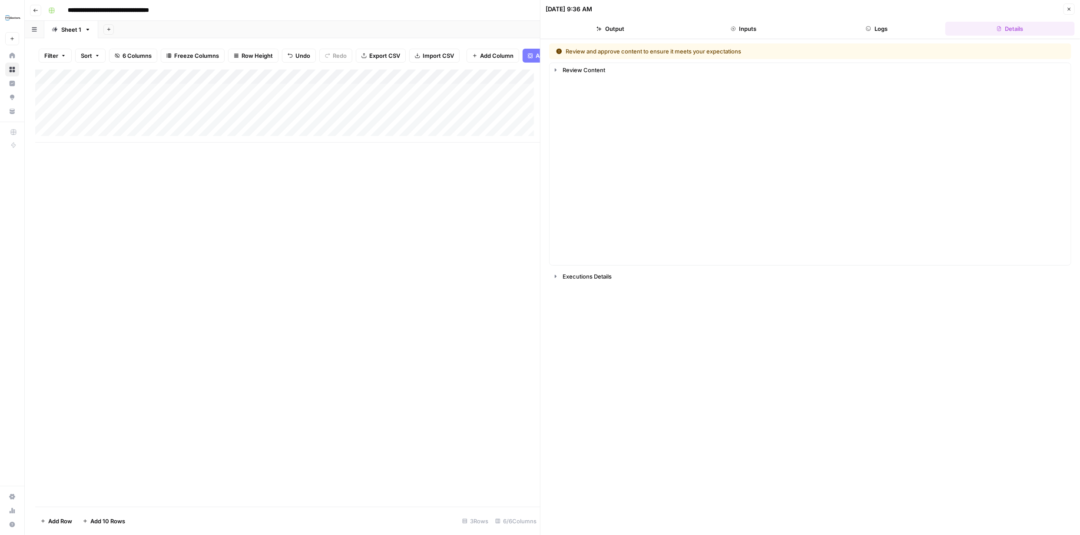
click at [606, 28] on button "Output" at bounding box center [610, 29] width 130 height 14
click at [740, 27] on button "Inputs" at bounding box center [744, 29] width 130 height 14
click at [885, 25] on button "Logs" at bounding box center [877, 29] width 130 height 14
click at [882, 29] on button "Logs" at bounding box center [877, 29] width 130 height 14
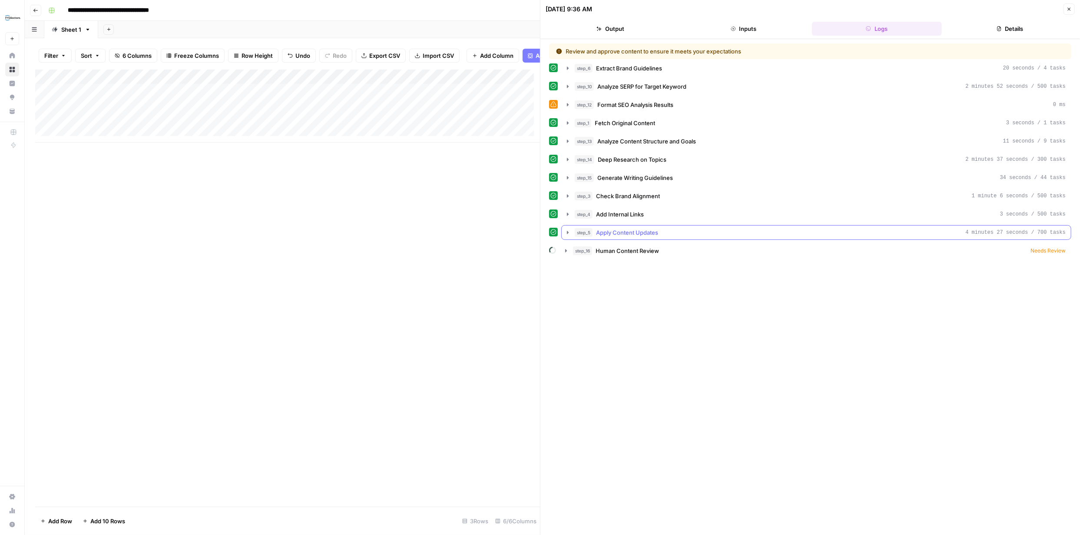
click at [568, 231] on icon "button" at bounding box center [568, 232] width 2 height 3
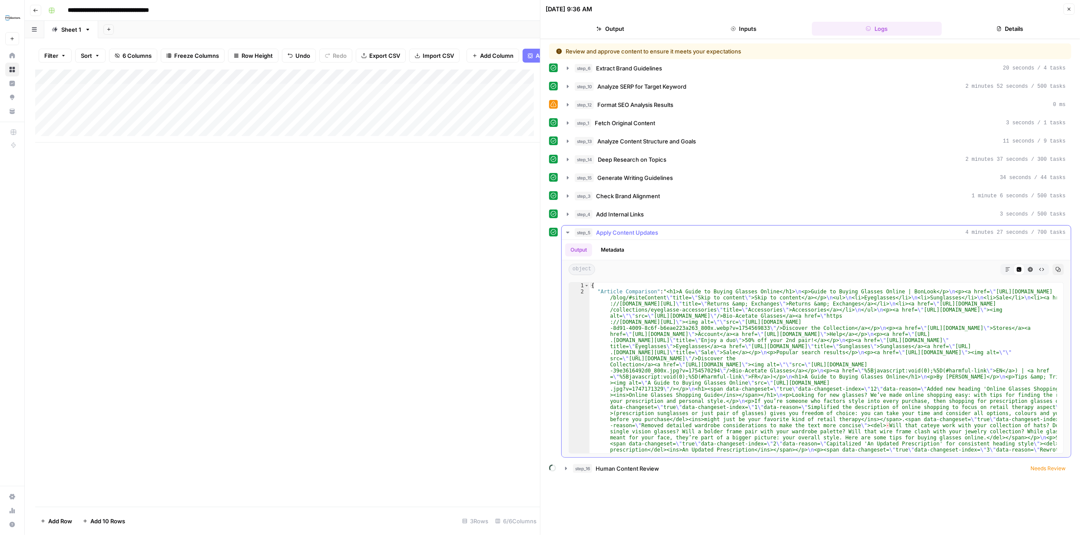
click at [1009, 268] on icon "button" at bounding box center [1007, 269] width 5 height 5
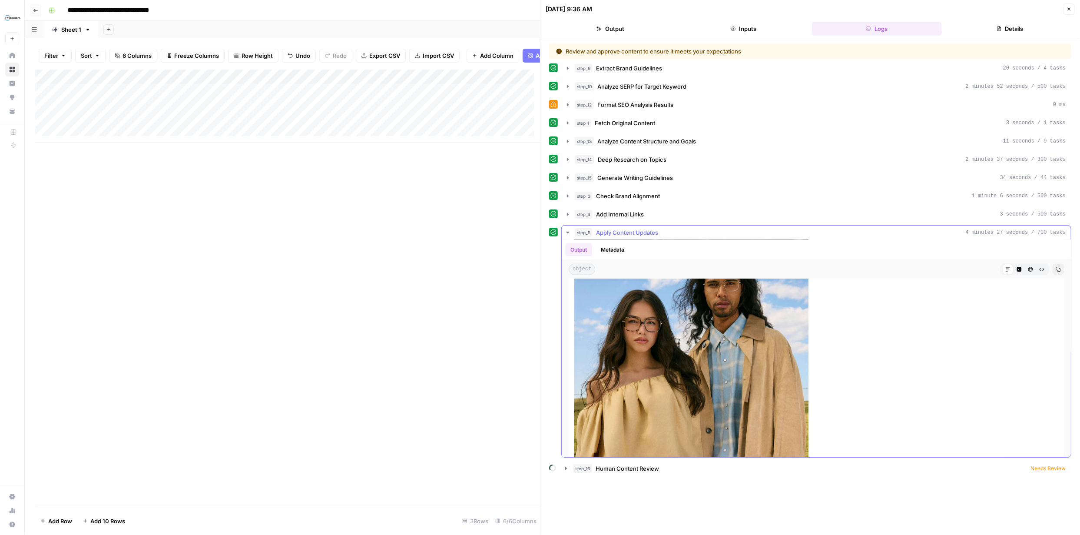
scroll to position [1004, 0]
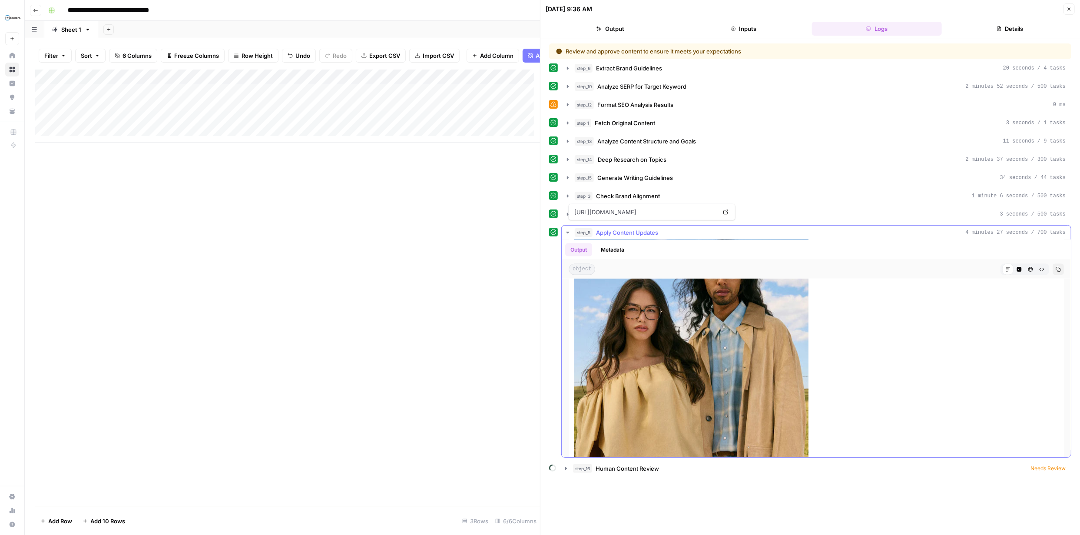
click at [622, 233] on span "Apply Content Updates" at bounding box center [627, 232] width 62 height 9
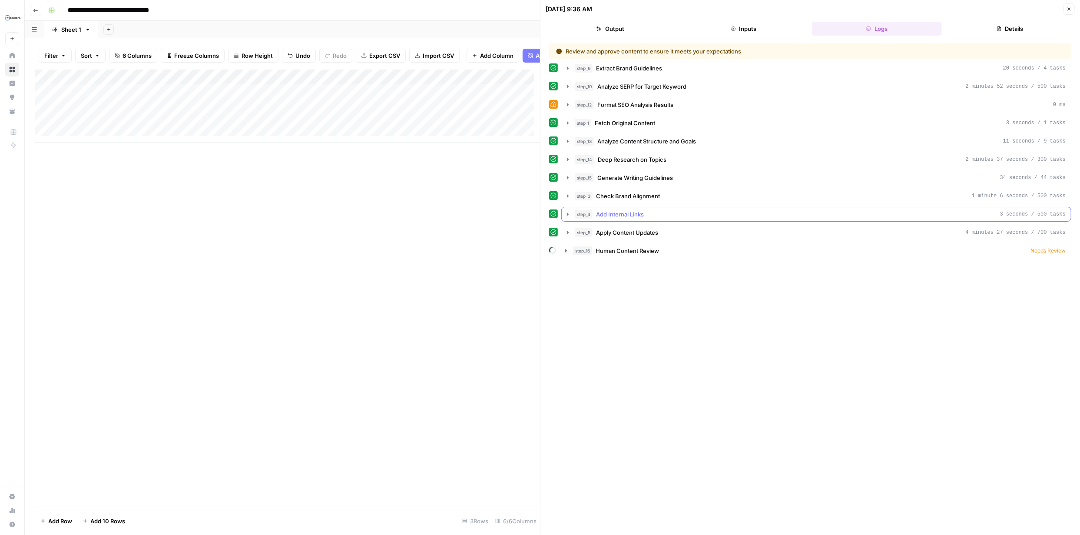
click at [567, 214] on icon "button" at bounding box center [568, 213] width 2 height 3
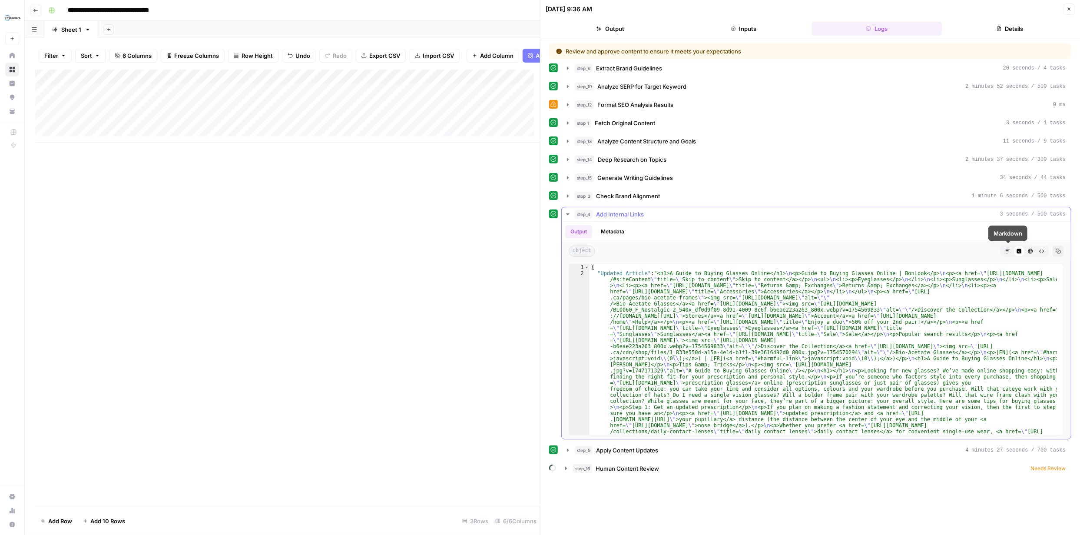
click at [1007, 249] on icon "button" at bounding box center [1007, 251] width 4 height 4
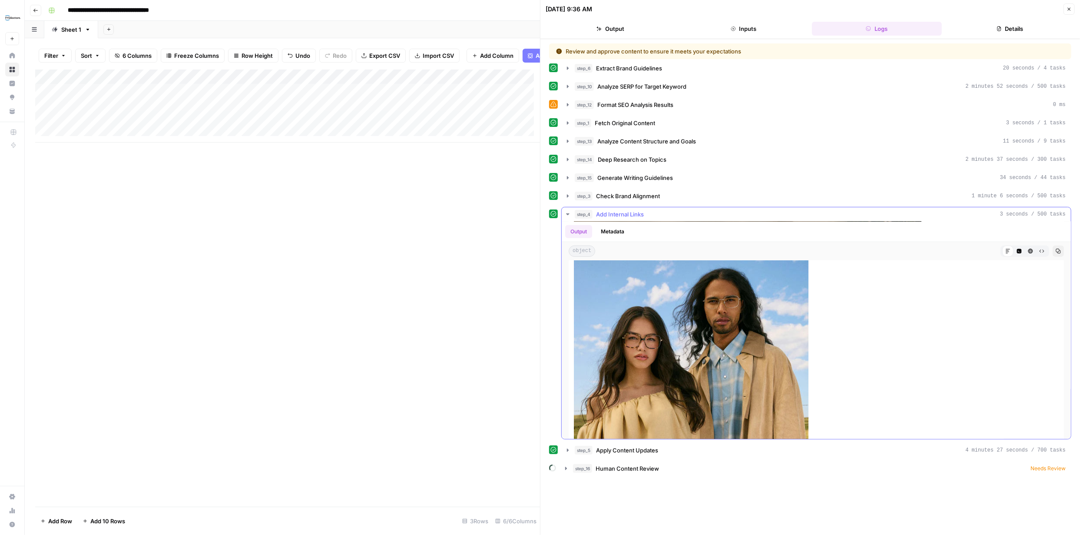
scroll to position [679, 0]
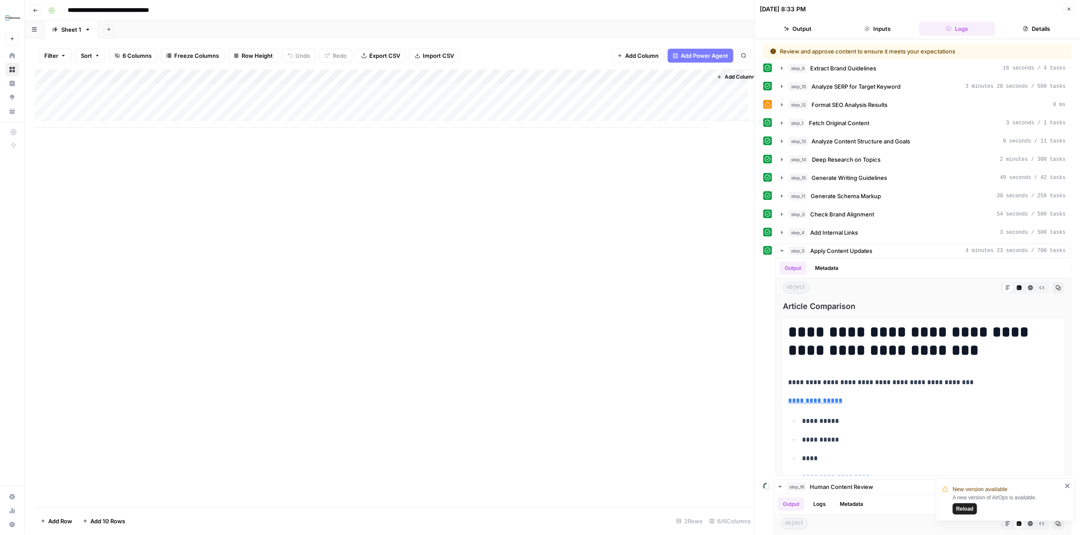
scroll to position [5694, 0]
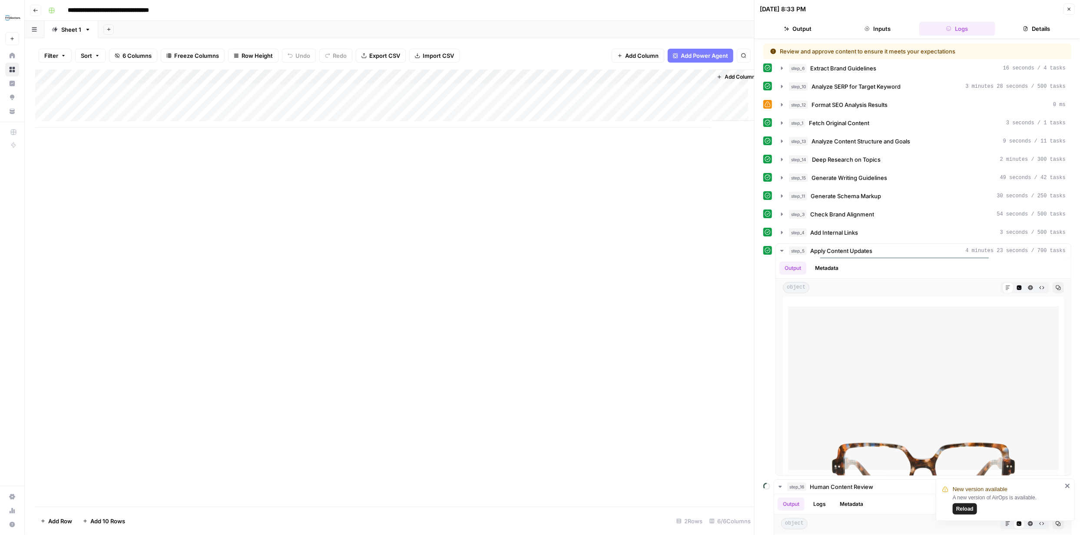
click at [1069, 7] on icon "button" at bounding box center [1068, 9] width 5 height 5
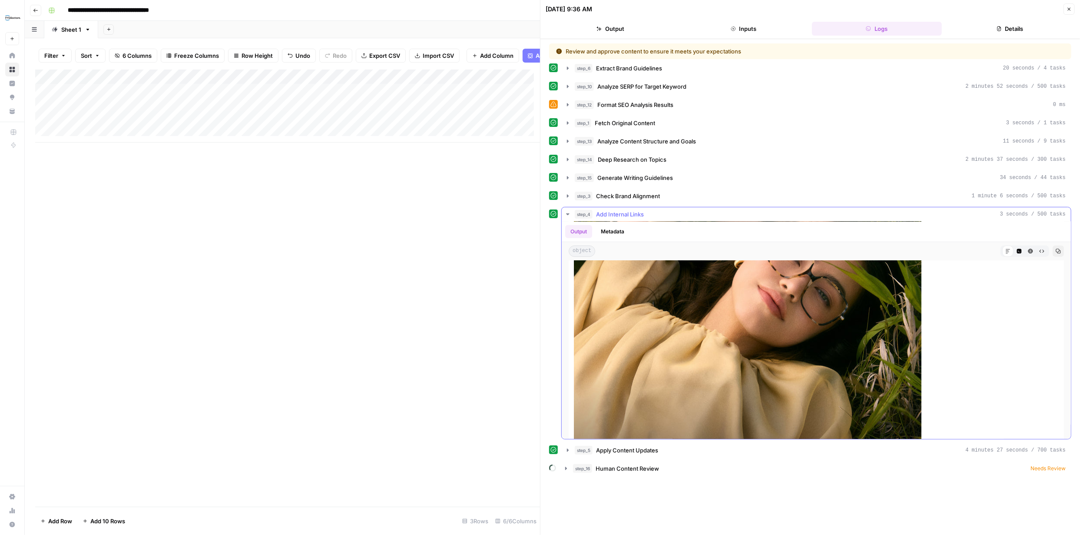
scroll to position [56, 0]
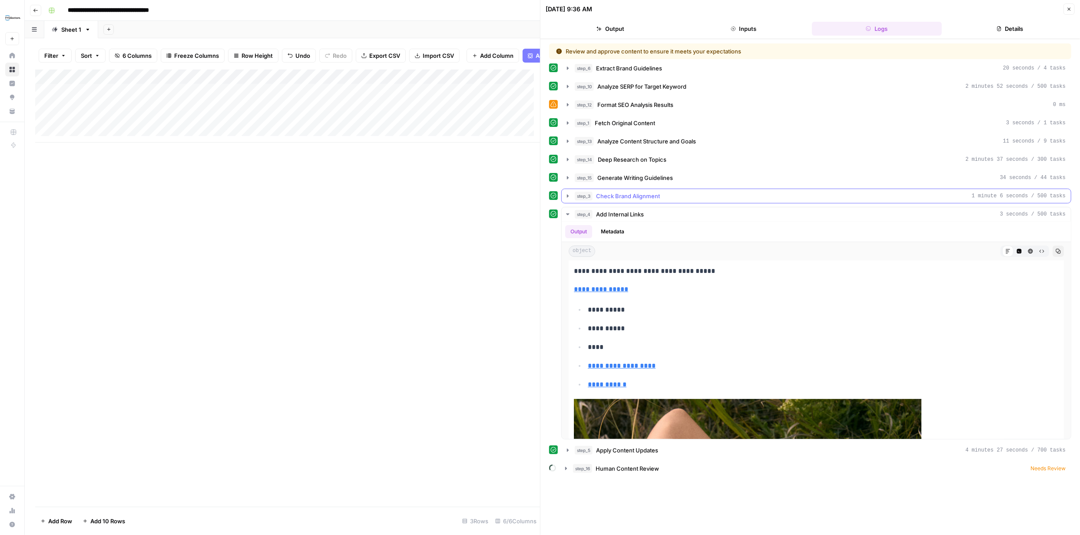
click at [568, 194] on icon "button" at bounding box center [567, 195] width 7 height 7
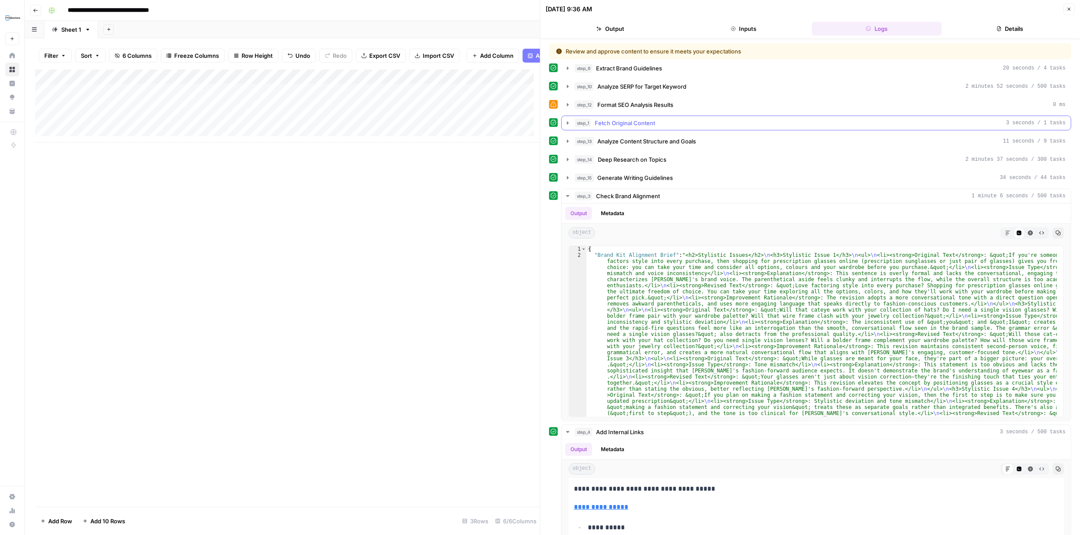
click at [568, 122] on icon "button" at bounding box center [568, 122] width 2 height 3
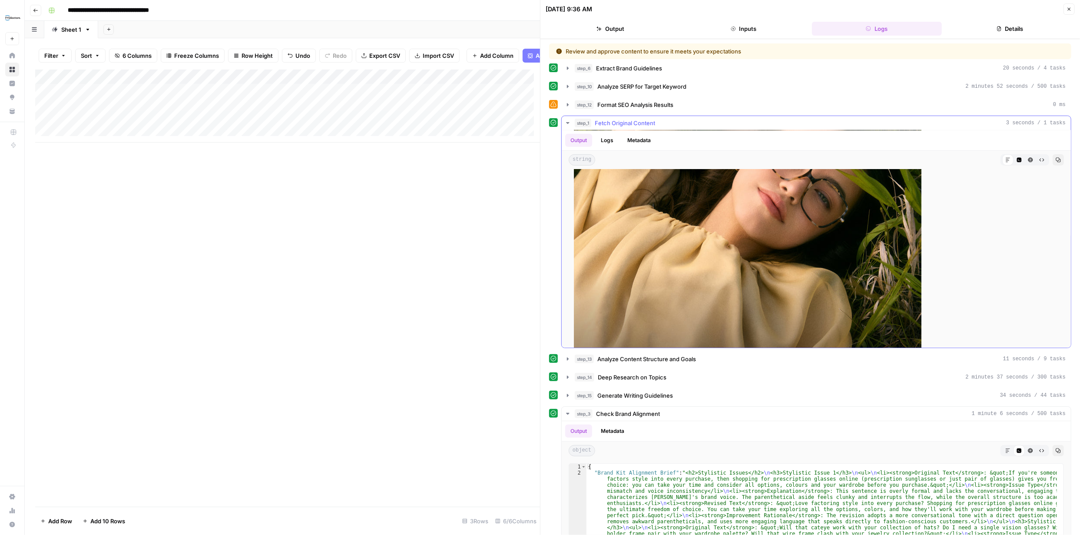
scroll to position [101, 0]
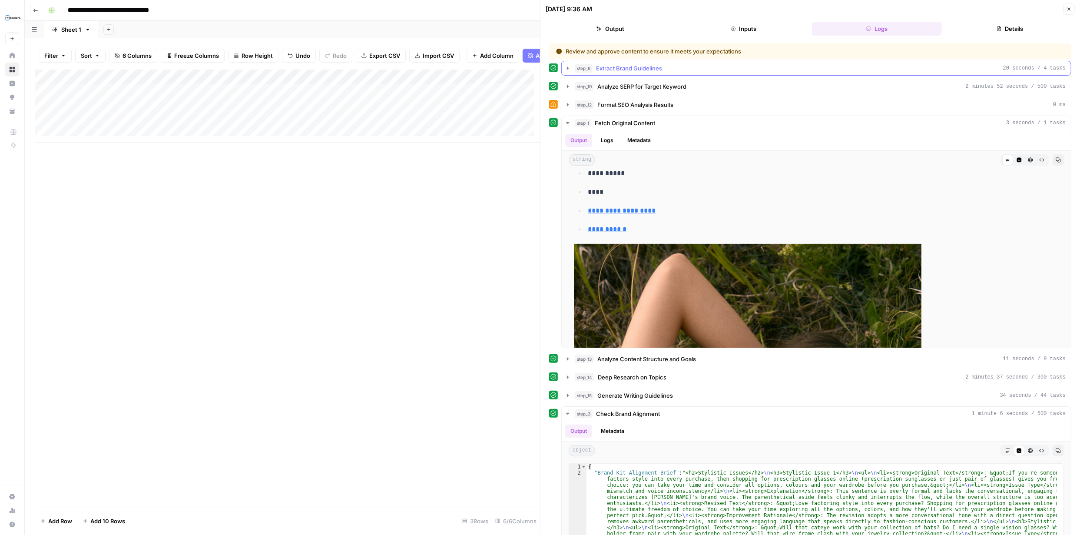
click at [567, 66] on icon "button" at bounding box center [568, 67] width 2 height 3
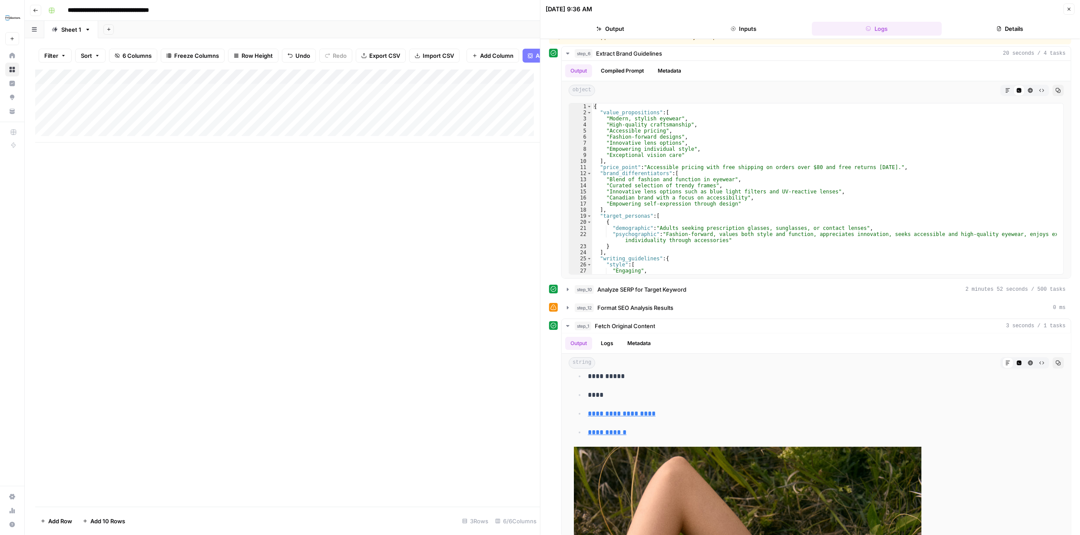
scroll to position [46, 0]
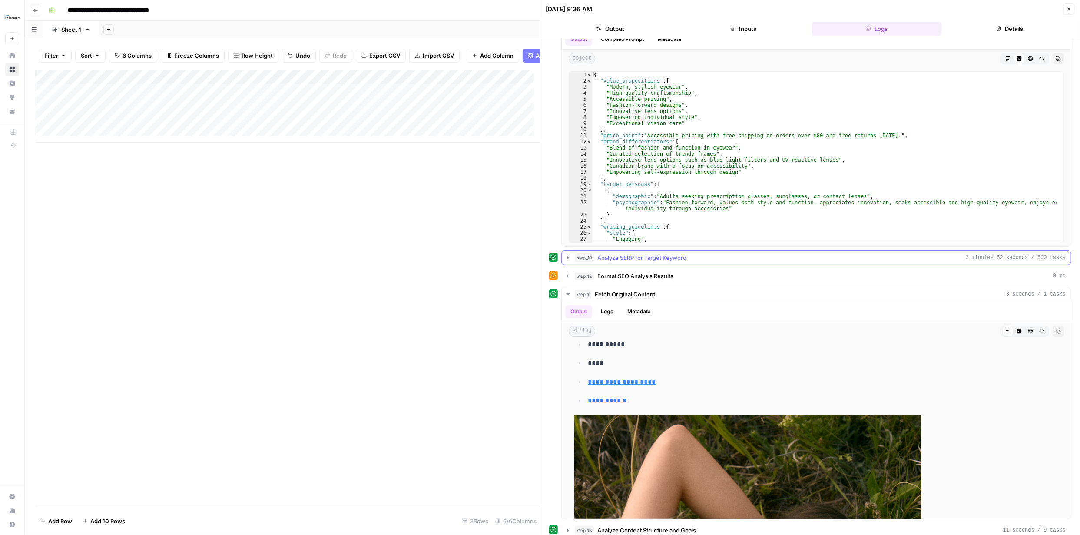
click at [569, 256] on icon "button" at bounding box center [567, 257] width 7 height 7
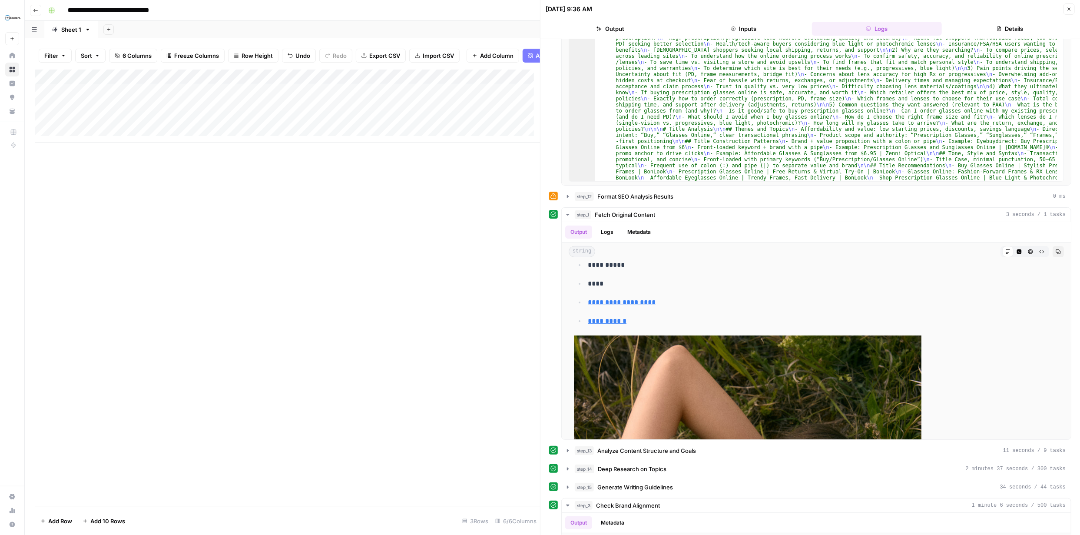
scroll to position [345, 0]
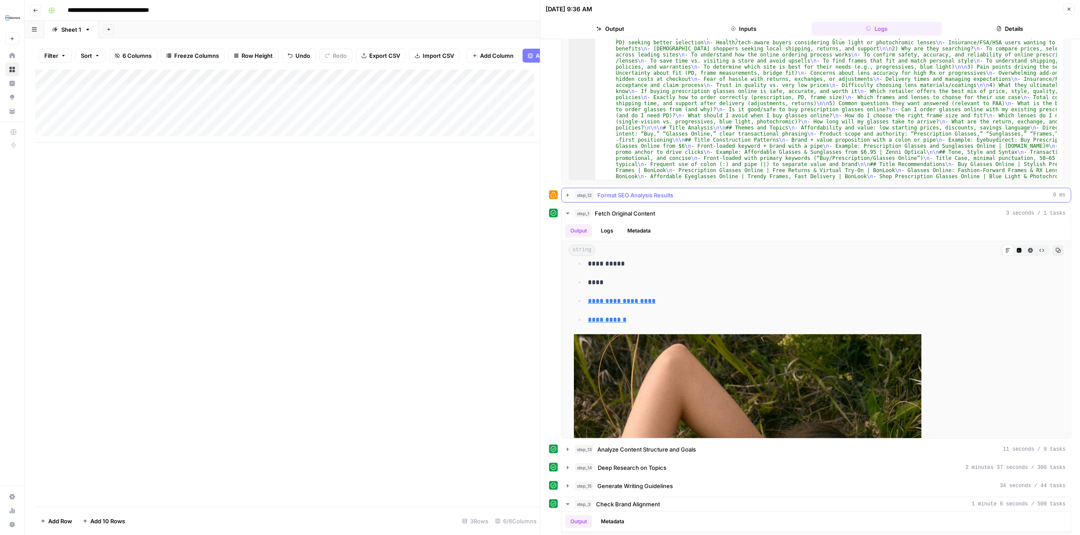
click at [565, 193] on icon "button" at bounding box center [567, 195] width 7 height 7
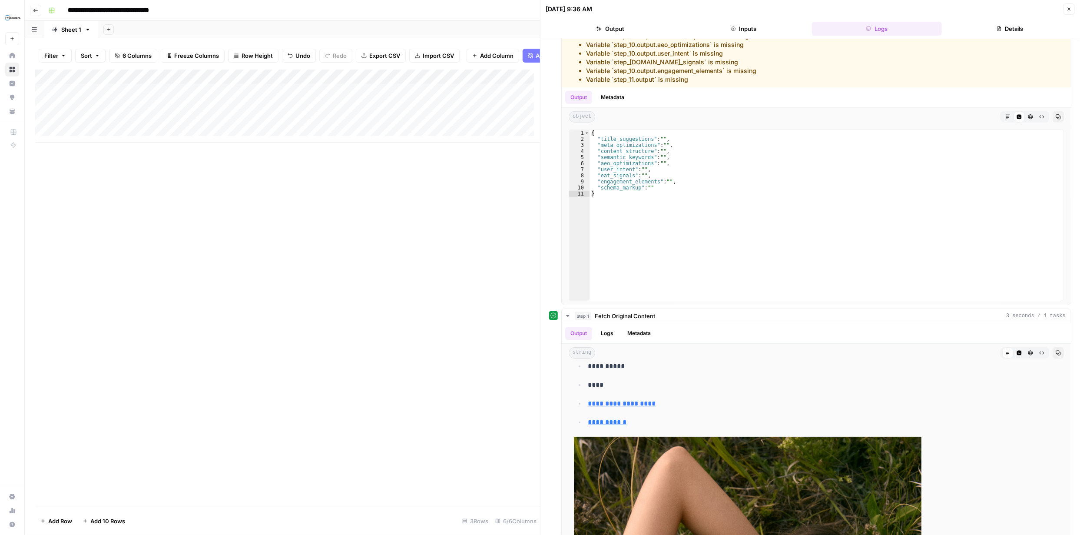
scroll to position [560, 0]
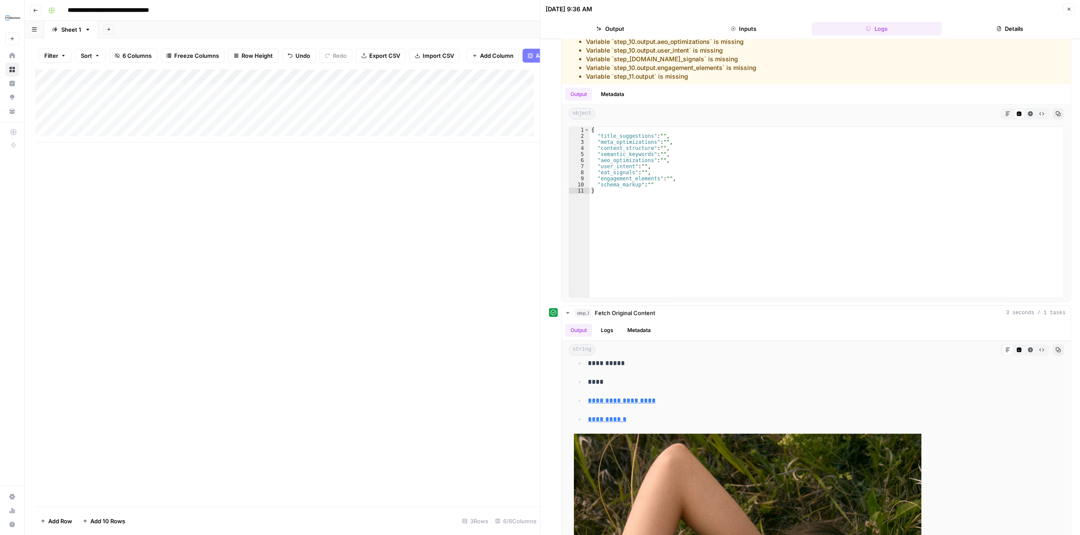
click at [1069, 8] on icon "button" at bounding box center [1068, 9] width 5 height 5
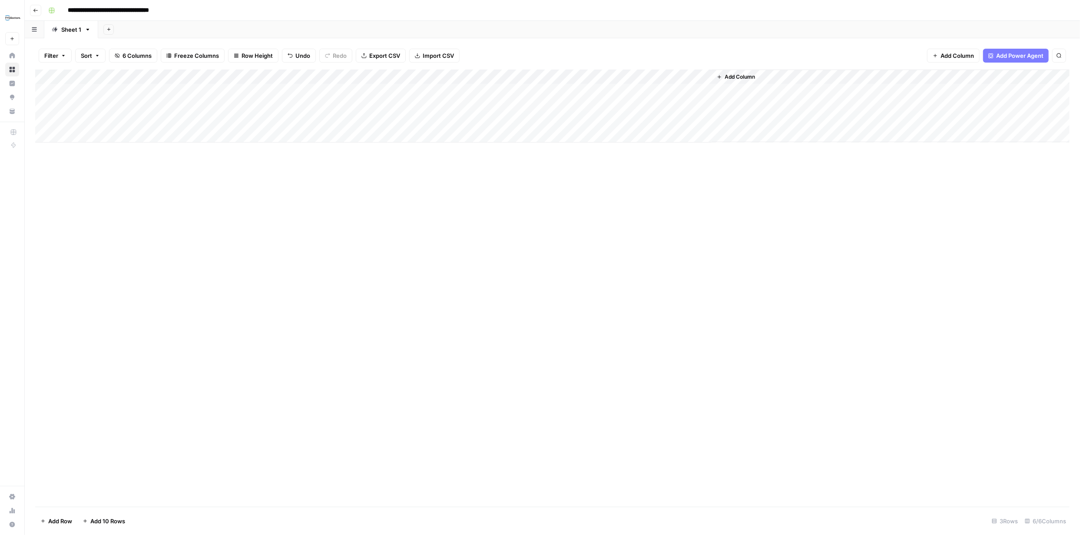
click at [411, 76] on div "Add Column" at bounding box center [552, 105] width 1034 height 73
click at [354, 161] on span "Edit Workflow" at bounding box center [371, 162] width 76 height 9
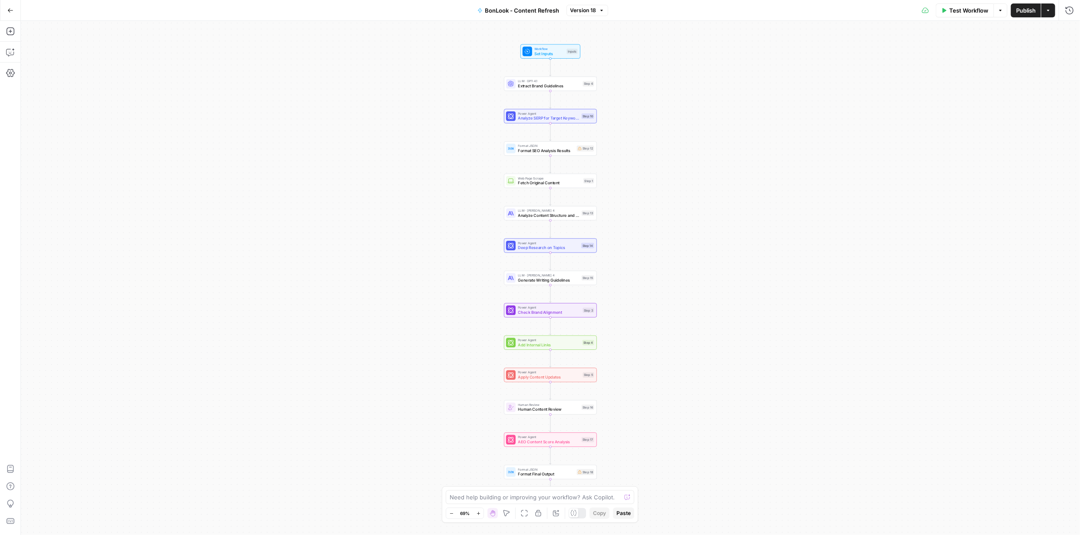
click at [516, 497] on span "M" at bounding box center [515, 496] width 8 height 8
click at [537, 499] on textarea at bounding box center [534, 496] width 171 height 9
type textarea "I noticed that the final output has a lot of content that are not part of the U…"
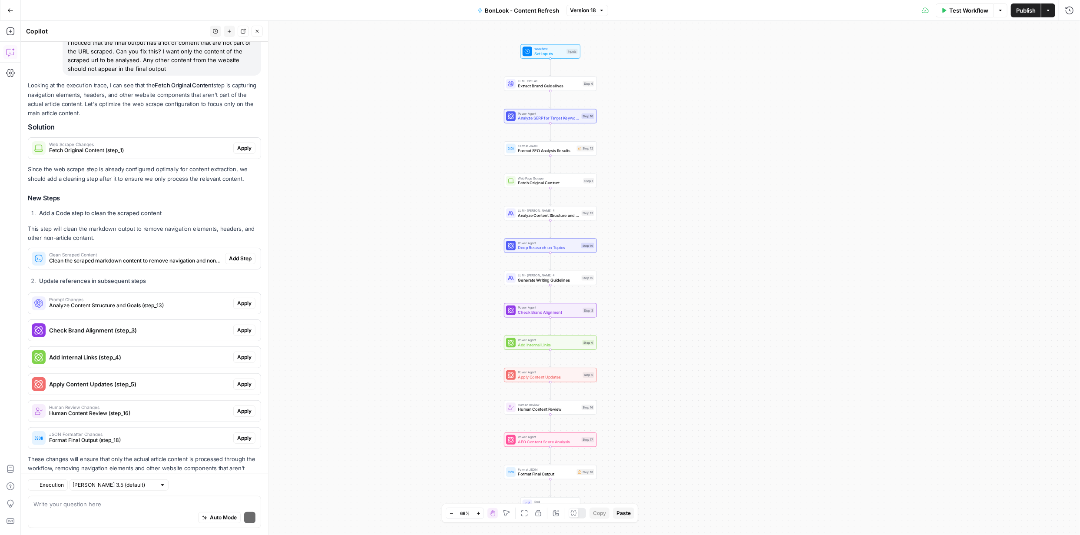
scroll to position [86, 0]
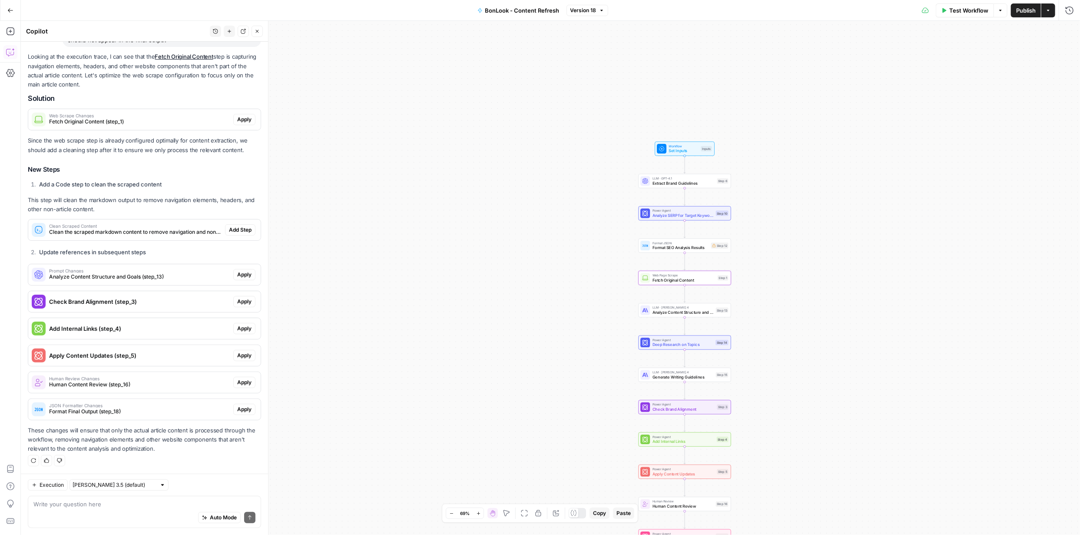
click at [240, 120] on span "Apply" at bounding box center [244, 120] width 14 height 8
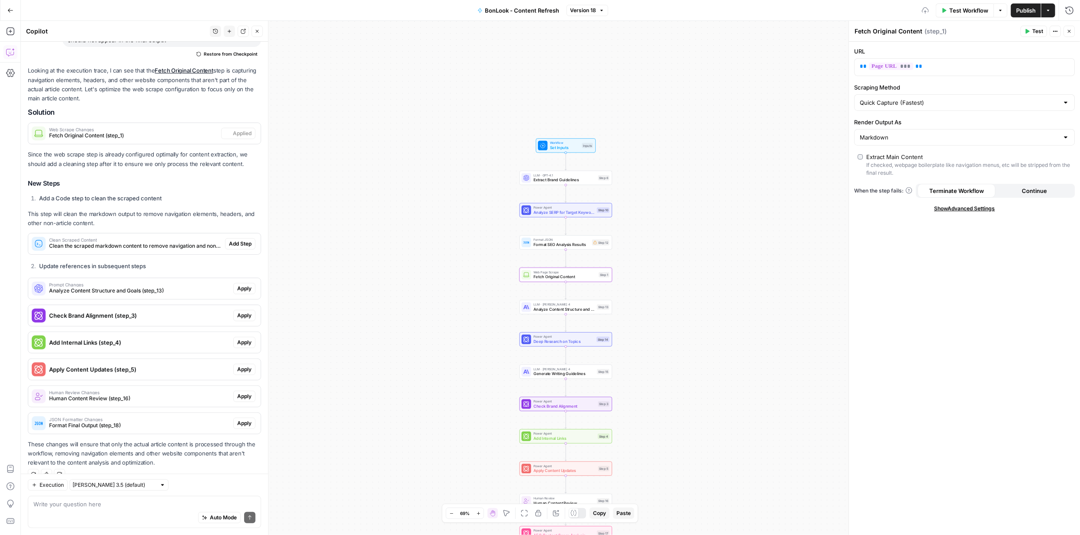
scroll to position [99, 0]
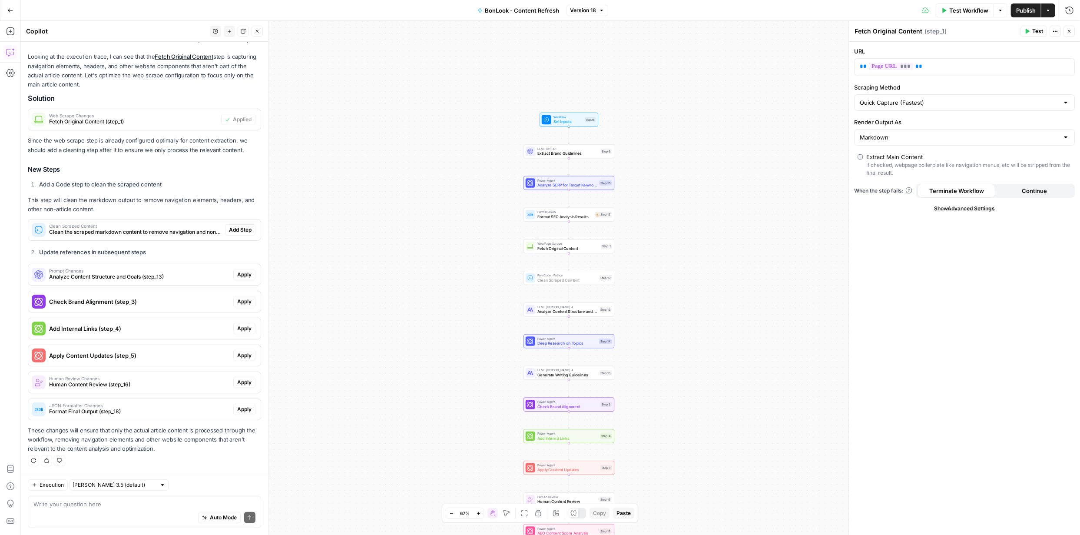
click at [231, 228] on span "Add Step" at bounding box center [240, 230] width 23 height 8
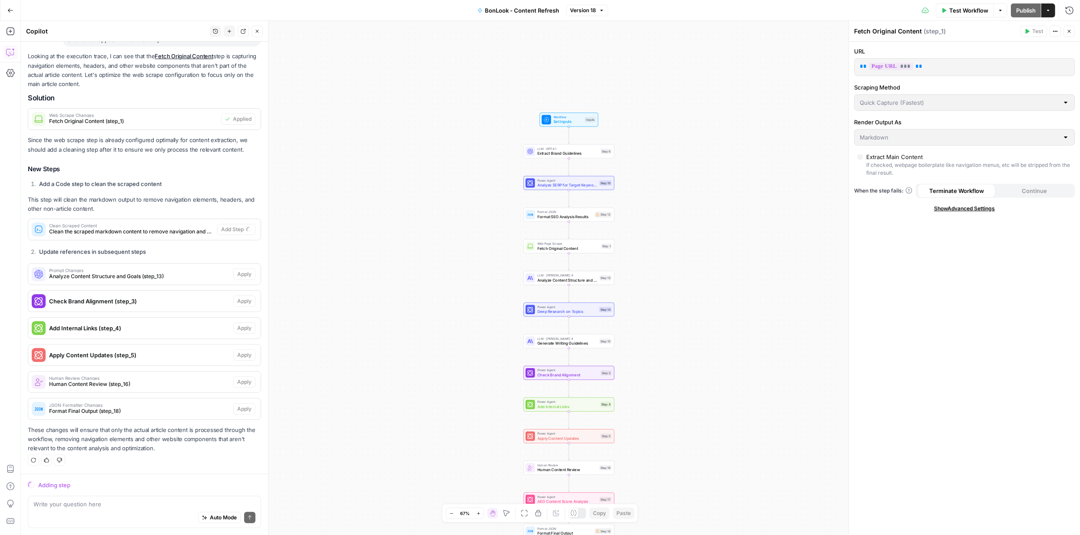
scroll to position [86, 0]
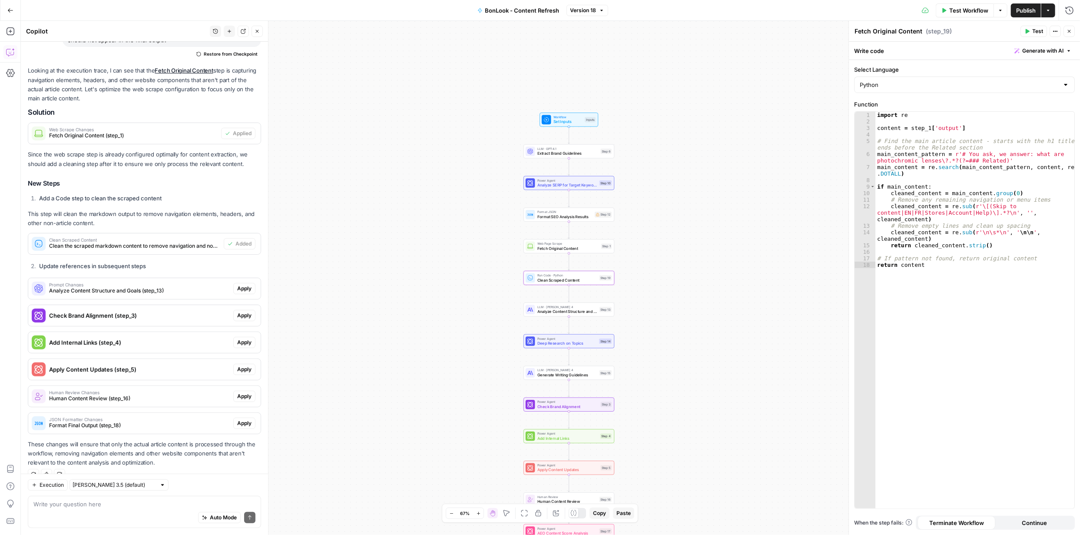
type textarea "Clean Scraped Content"
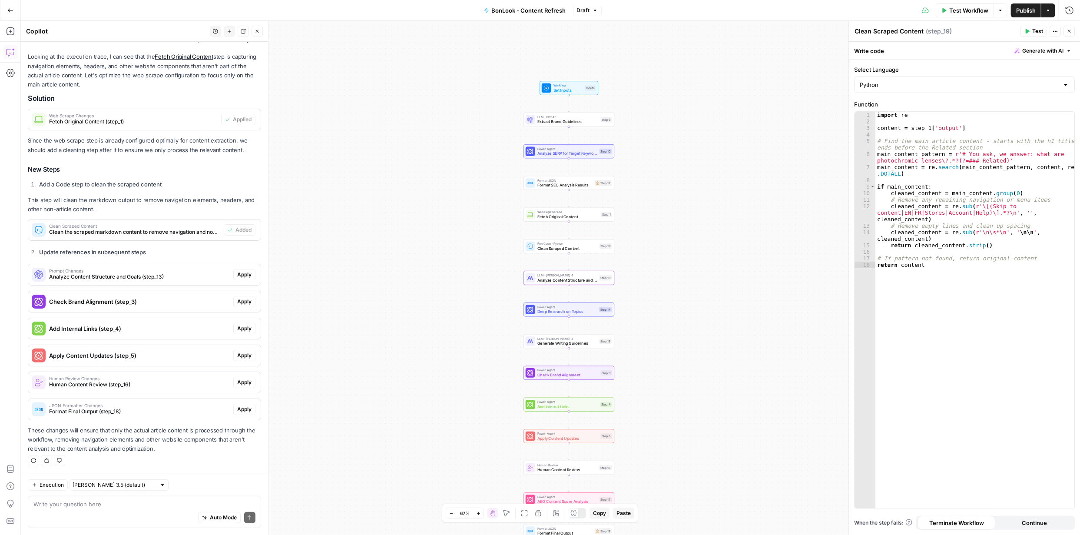
click at [240, 273] on span "Apply" at bounding box center [244, 275] width 14 height 8
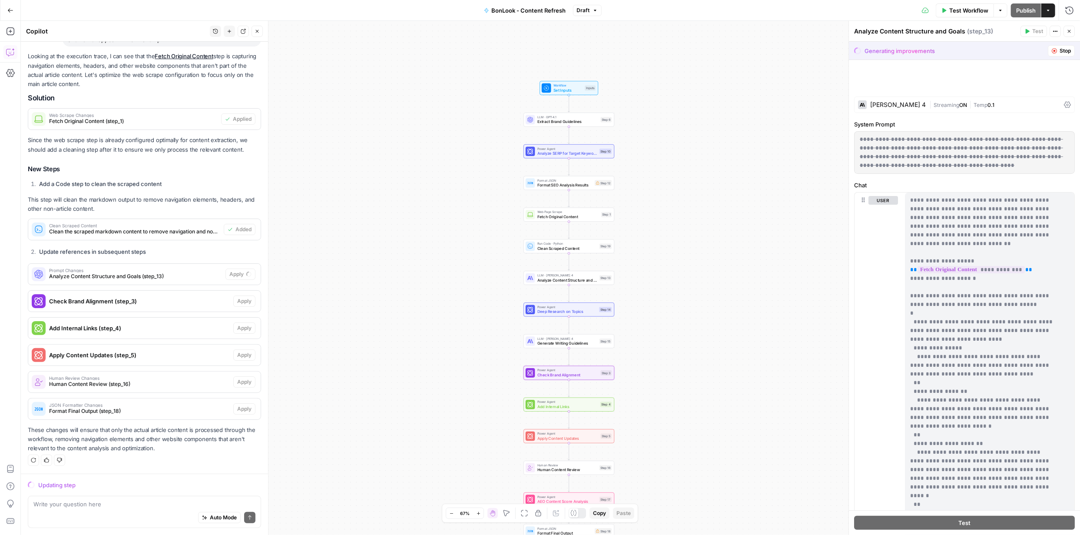
scroll to position [86, 0]
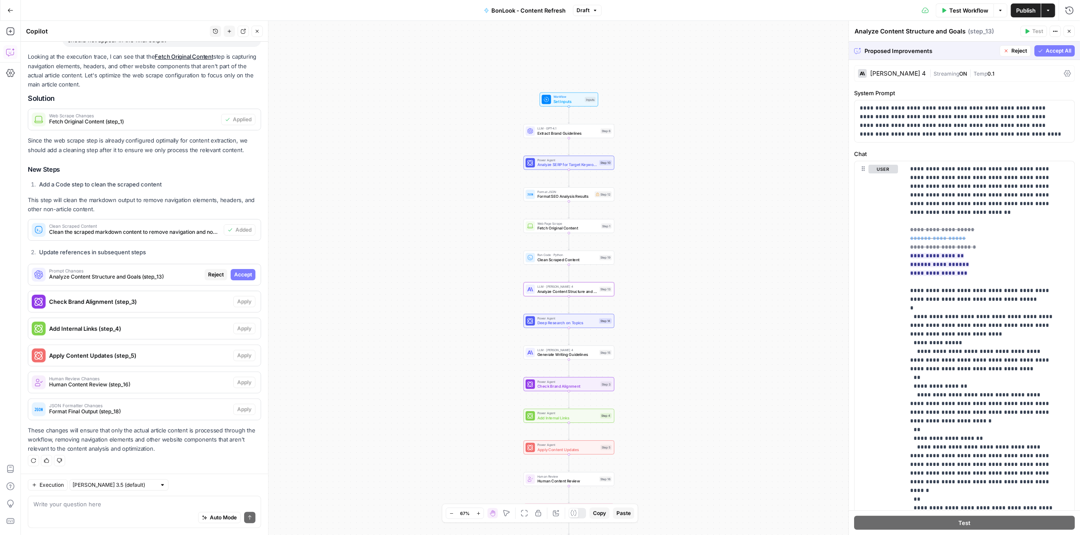
click at [238, 271] on span "Accept" at bounding box center [243, 275] width 18 height 8
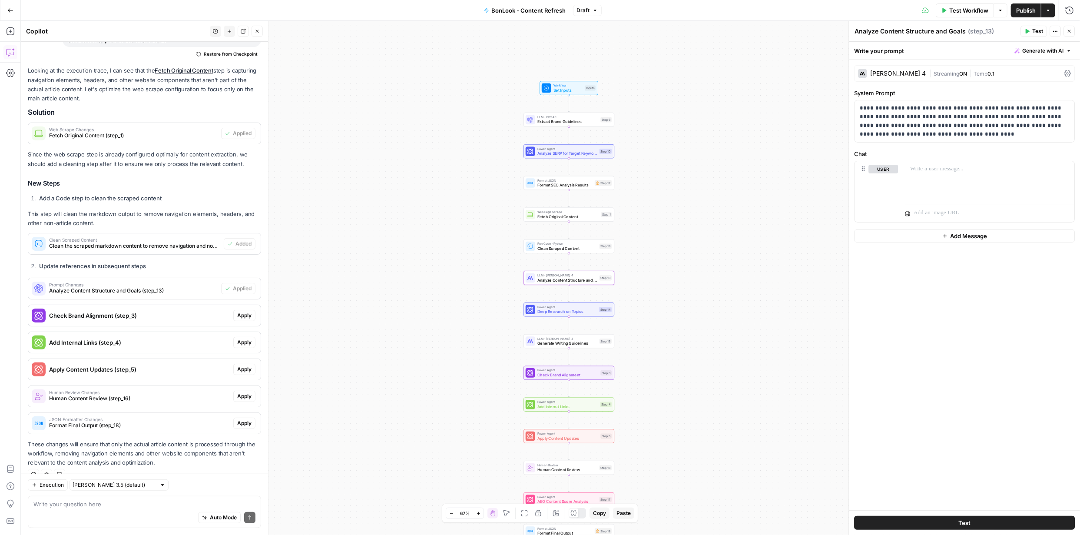
scroll to position [99, 0]
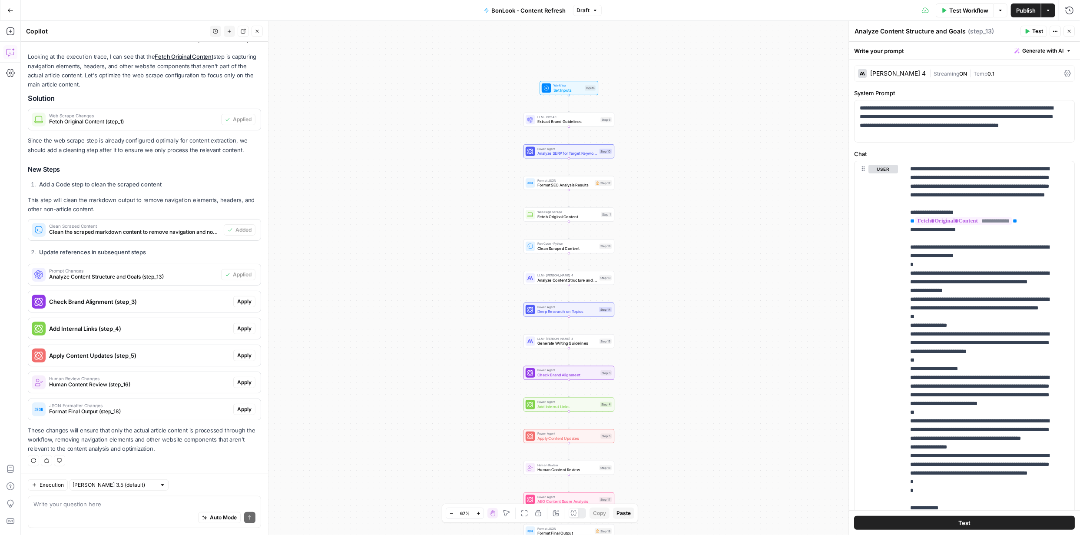
click at [237, 301] on span "Apply" at bounding box center [244, 301] width 14 height 8
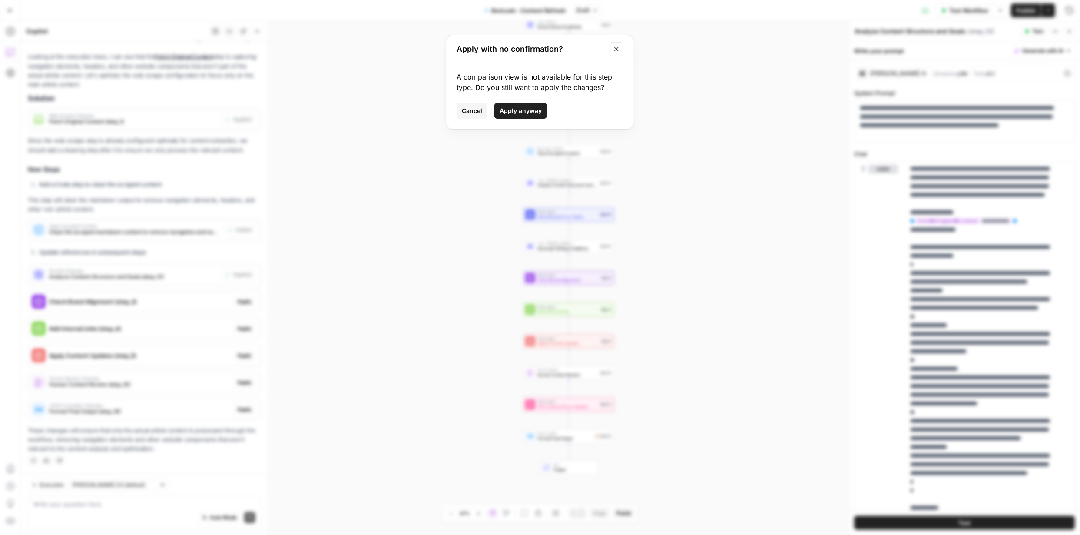
click at [515, 113] on span "Apply anyway" at bounding box center [520, 110] width 42 height 9
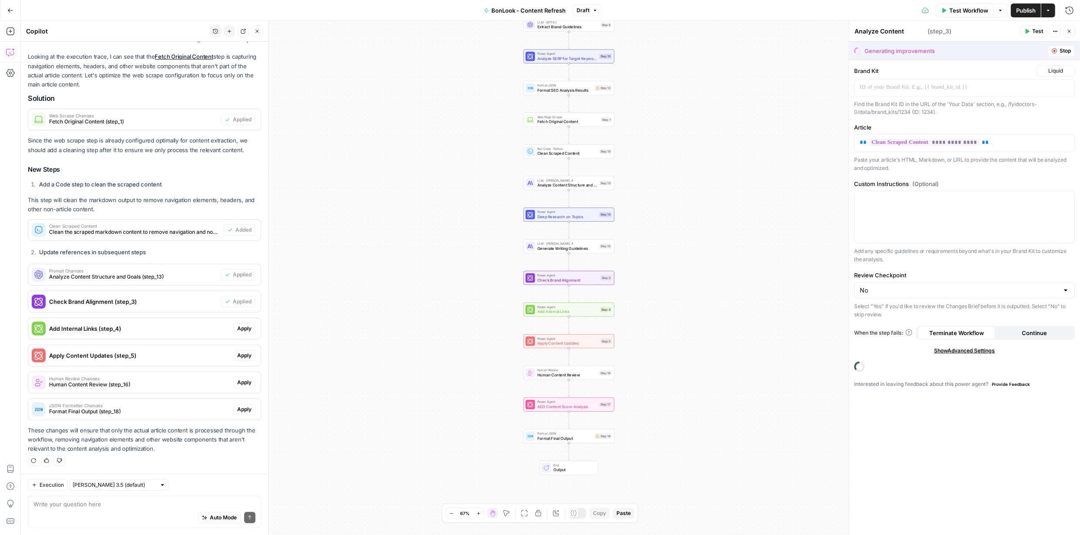
type textarea "Check Brand Alignment"
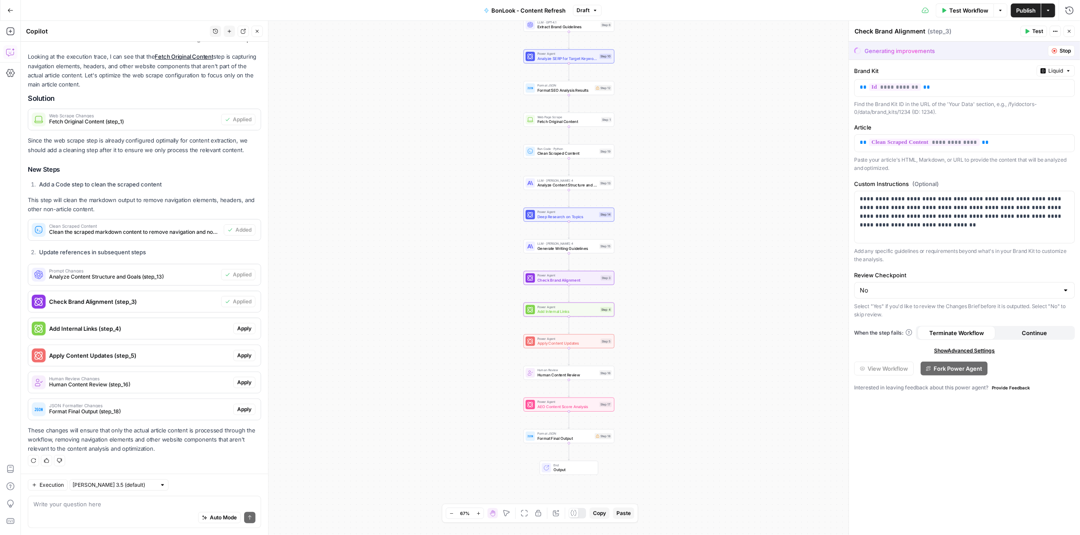
click at [241, 327] on span "Apply" at bounding box center [244, 328] width 14 height 8
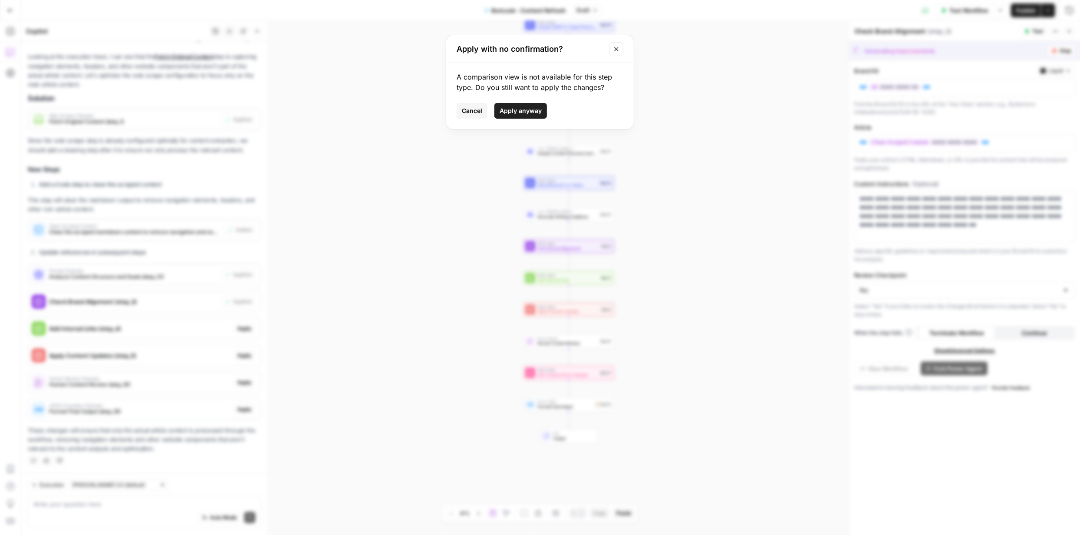
click at [531, 109] on span "Apply anyway" at bounding box center [520, 110] width 42 height 9
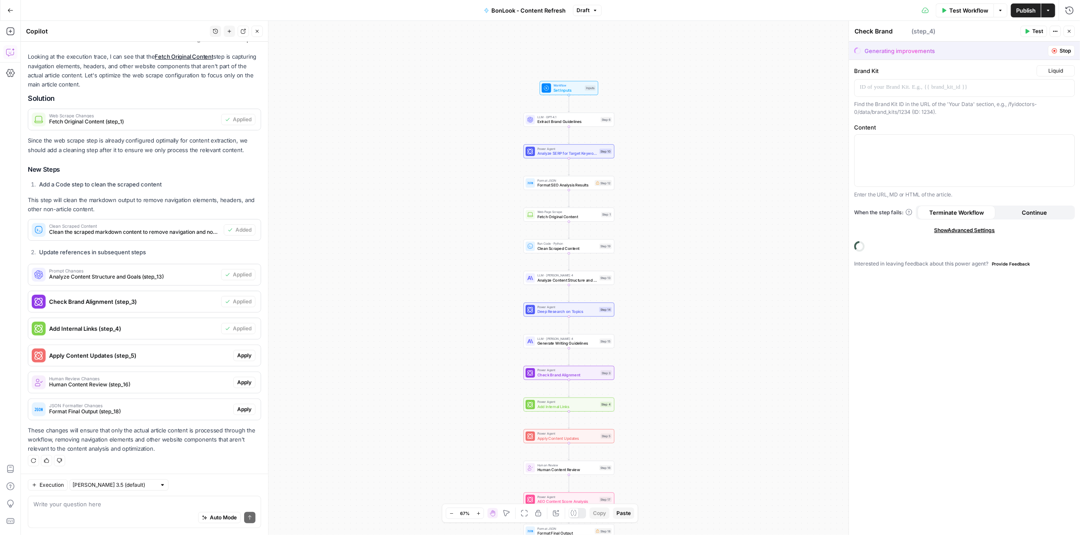
type textarea "Add Internal Links"
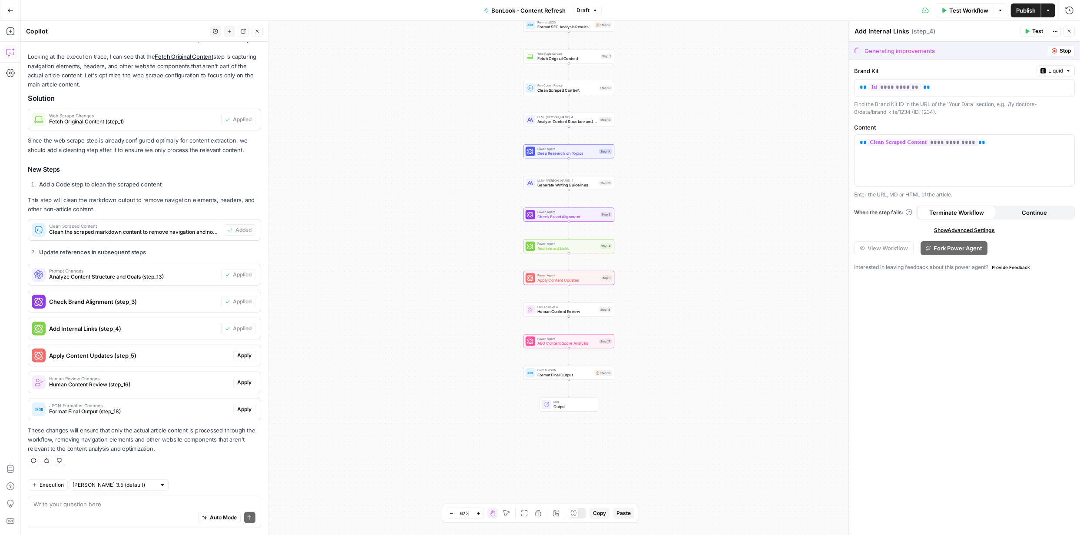
click at [240, 355] on span "Apply" at bounding box center [244, 355] width 14 height 8
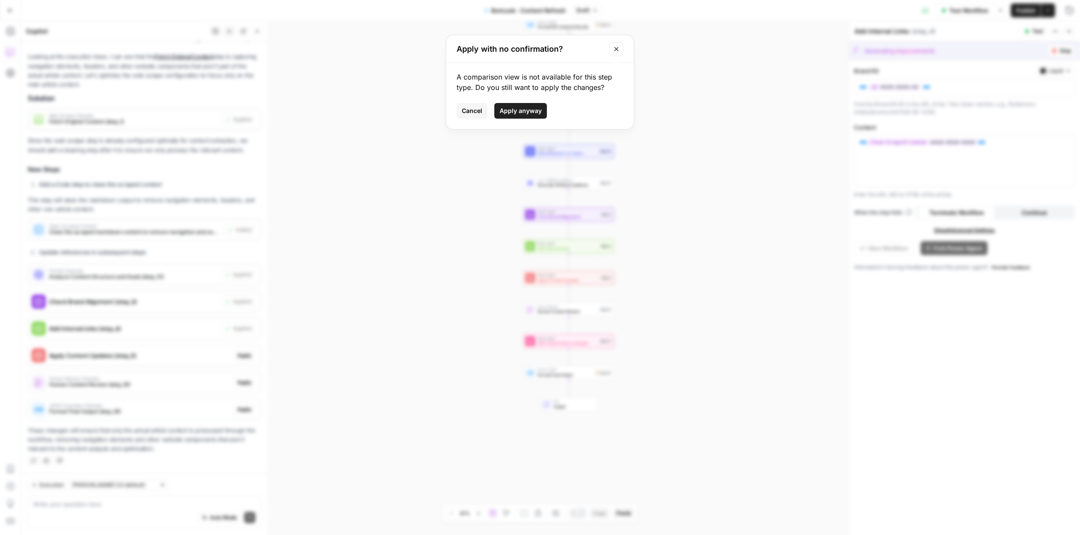
click at [510, 107] on span "Apply anyway" at bounding box center [520, 110] width 42 height 9
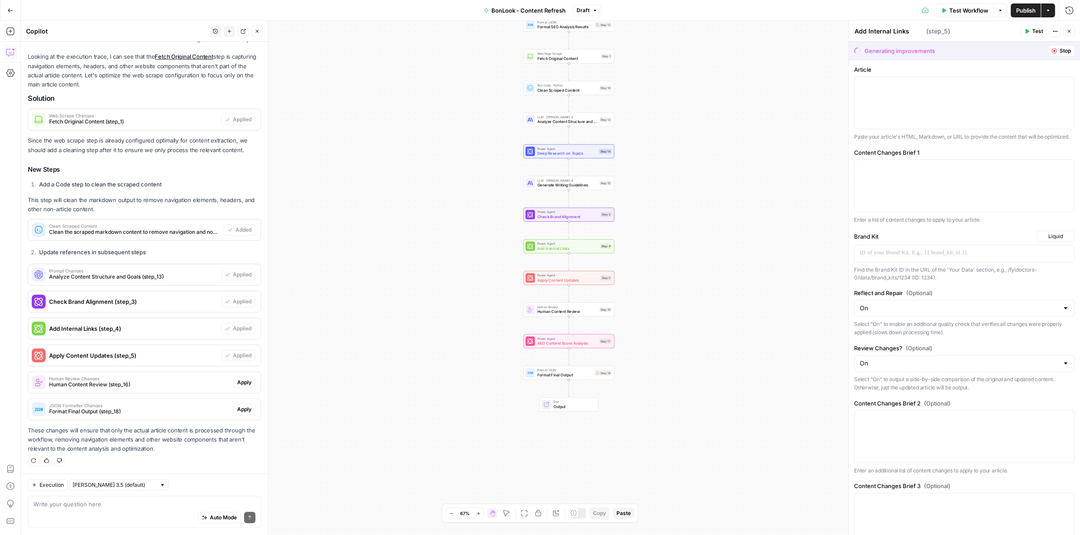
type textarea "Apply Content Updates"
drag, startPoint x: 239, startPoint y: 381, endPoint x: 259, endPoint y: 369, distance: 22.8
click at [239, 381] on span "Apply" at bounding box center [244, 382] width 14 height 8
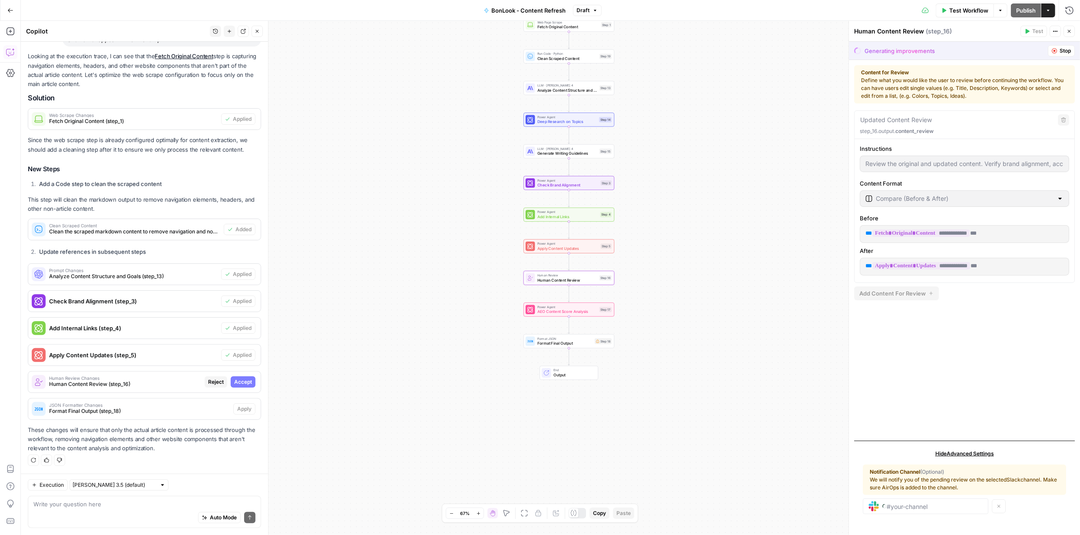
scroll to position [86, 0]
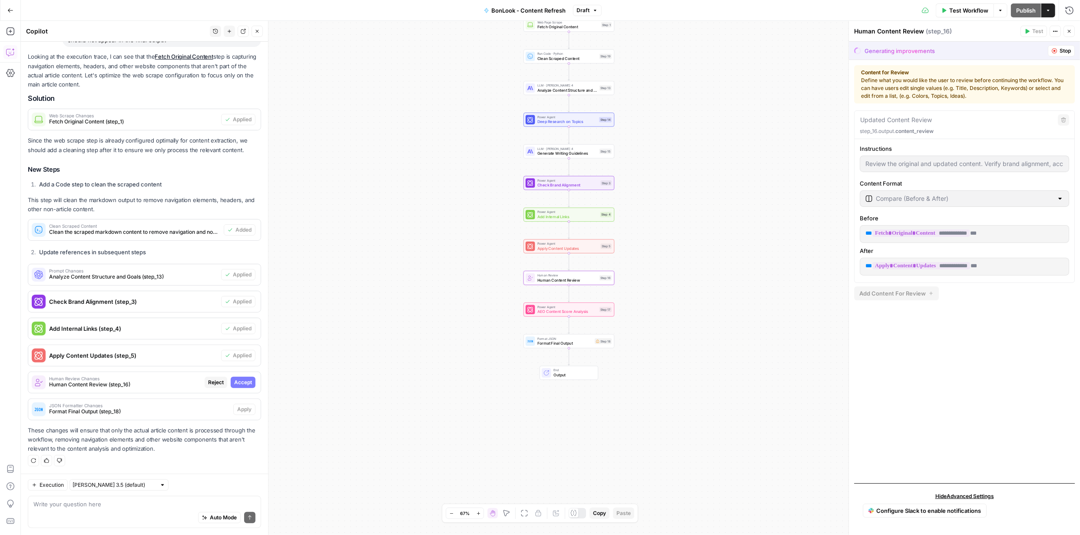
click at [240, 381] on span "Accept" at bounding box center [243, 382] width 18 height 8
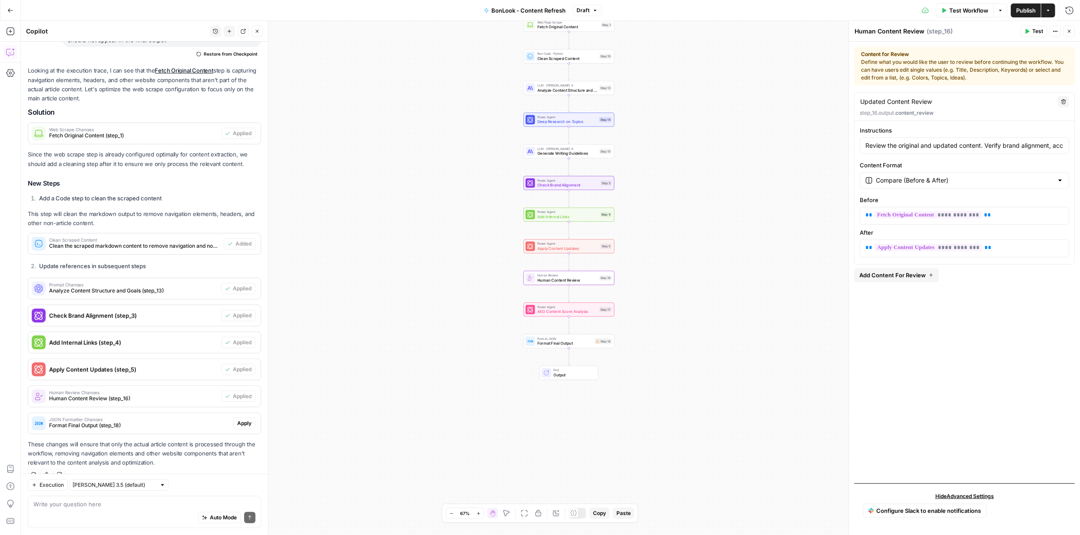
scroll to position [99, 0]
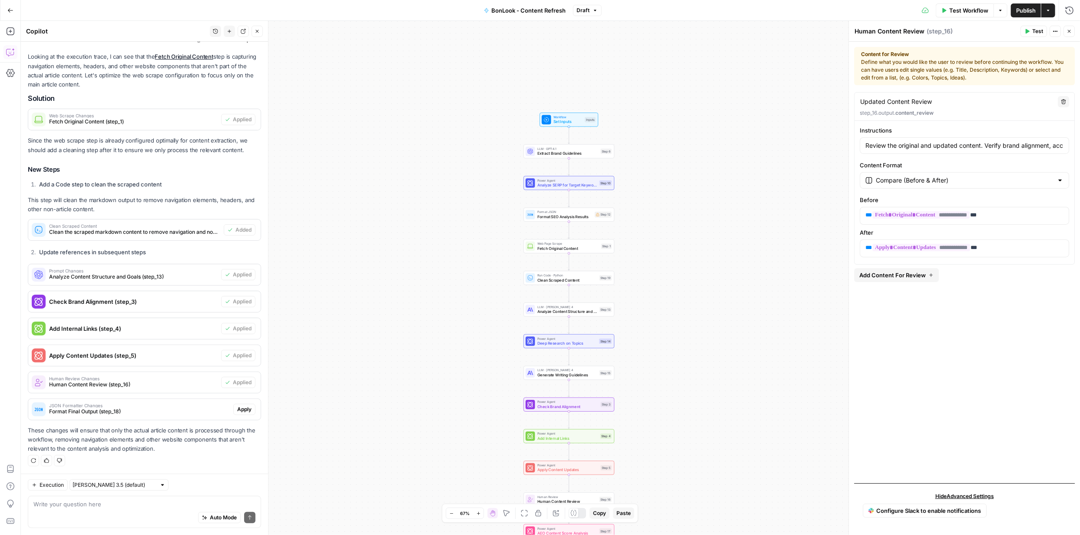
drag, startPoint x: 238, startPoint y: 408, endPoint x: 297, endPoint y: 387, distance: 62.6
click at [238, 408] on span "Apply" at bounding box center [244, 409] width 14 height 8
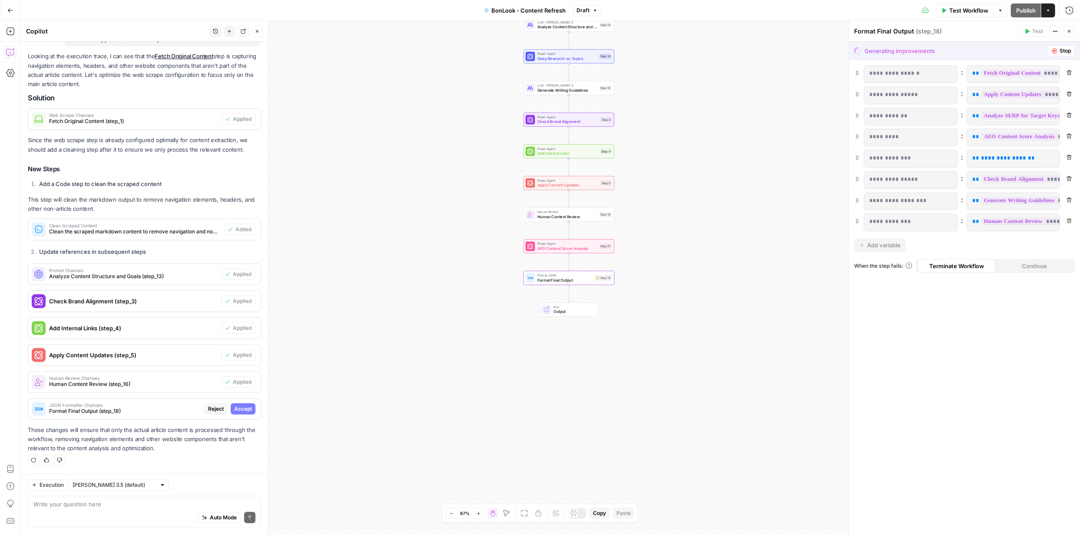
scroll to position [86, 0]
click at [234, 406] on span "Accept" at bounding box center [243, 409] width 18 height 8
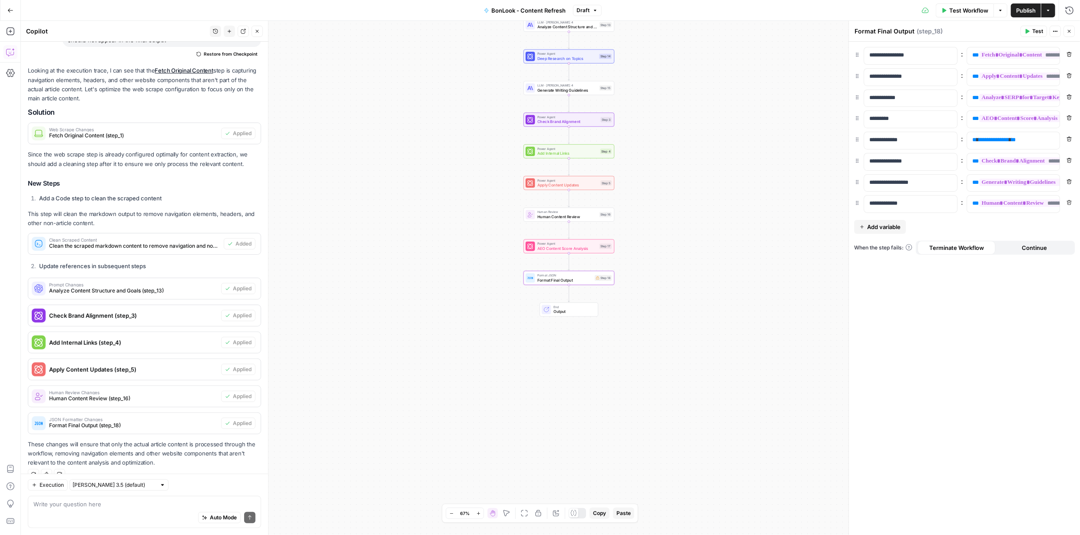
scroll to position [99, 0]
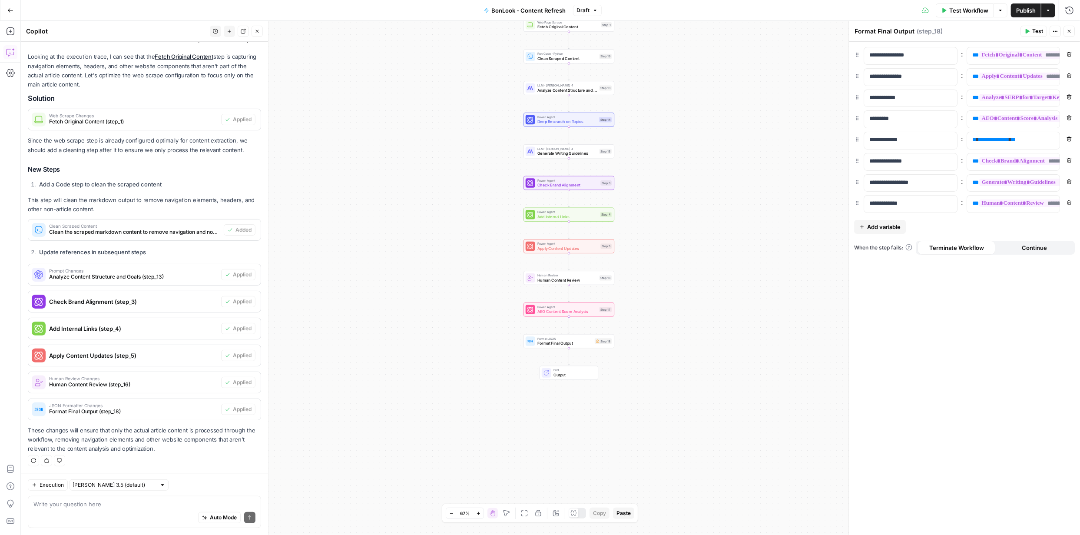
click at [1026, 10] on span "Publish" at bounding box center [1026, 10] width 20 height 9
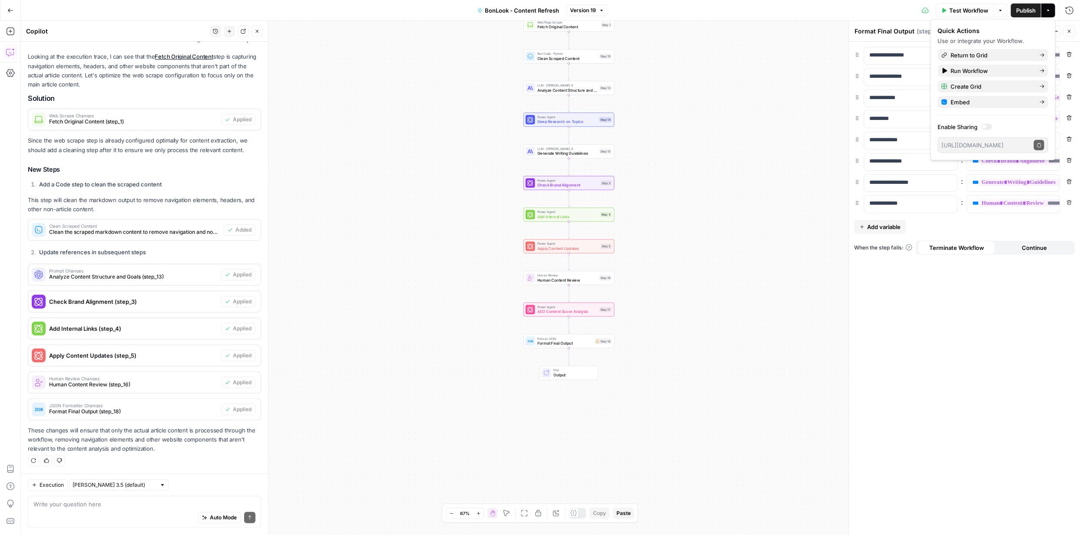
click at [964, 7] on span "Test Workflow" at bounding box center [968, 10] width 39 height 9
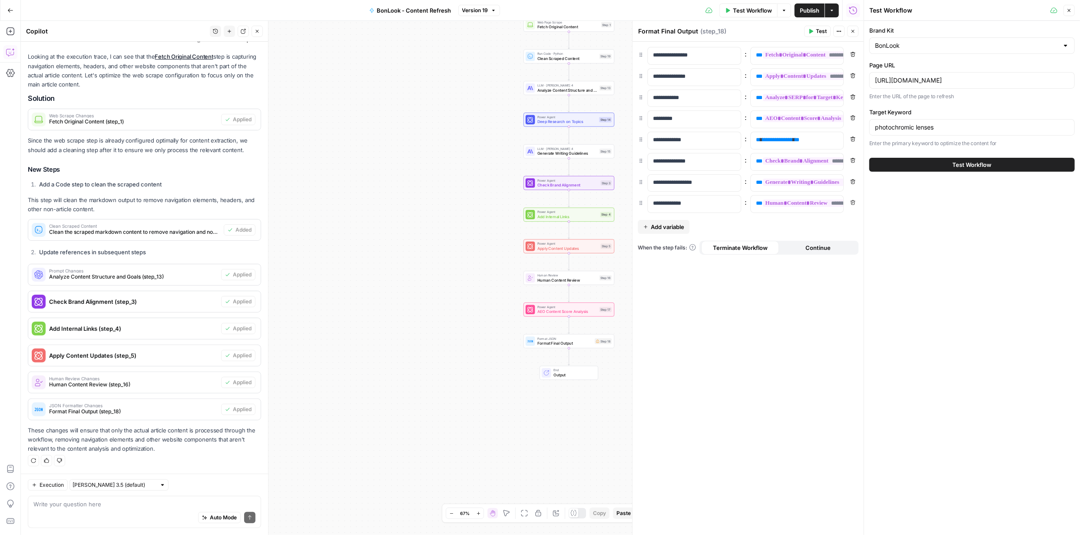
click at [962, 166] on span "Test Workflow" at bounding box center [971, 164] width 39 height 9
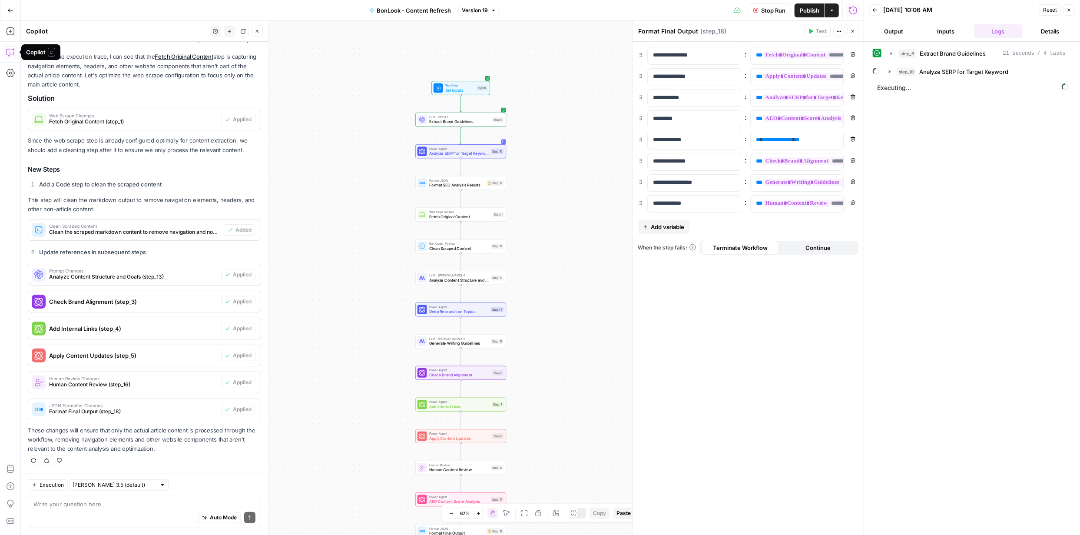
scroll to position [99, 0]
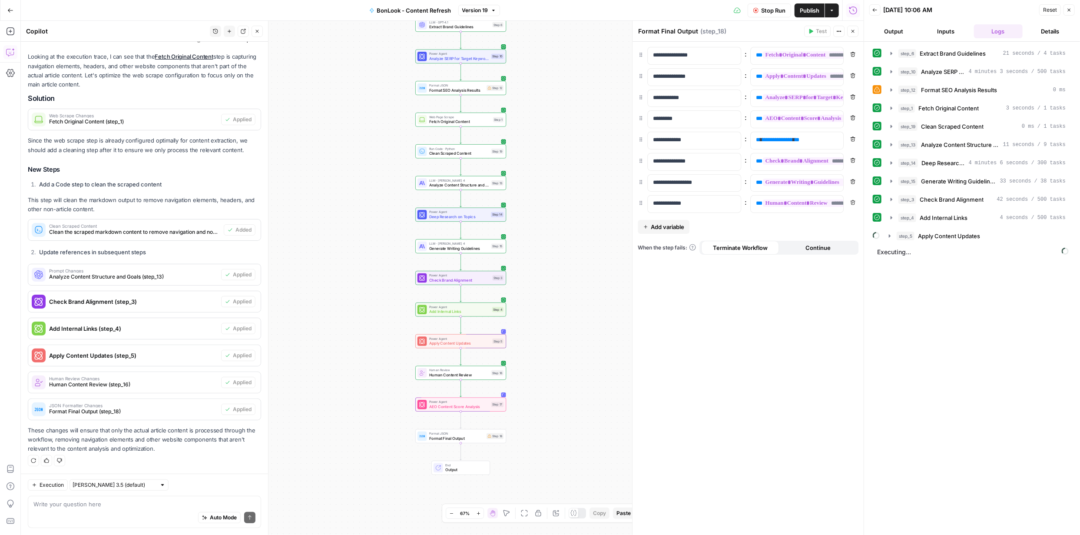
scroll to position [99, 0]
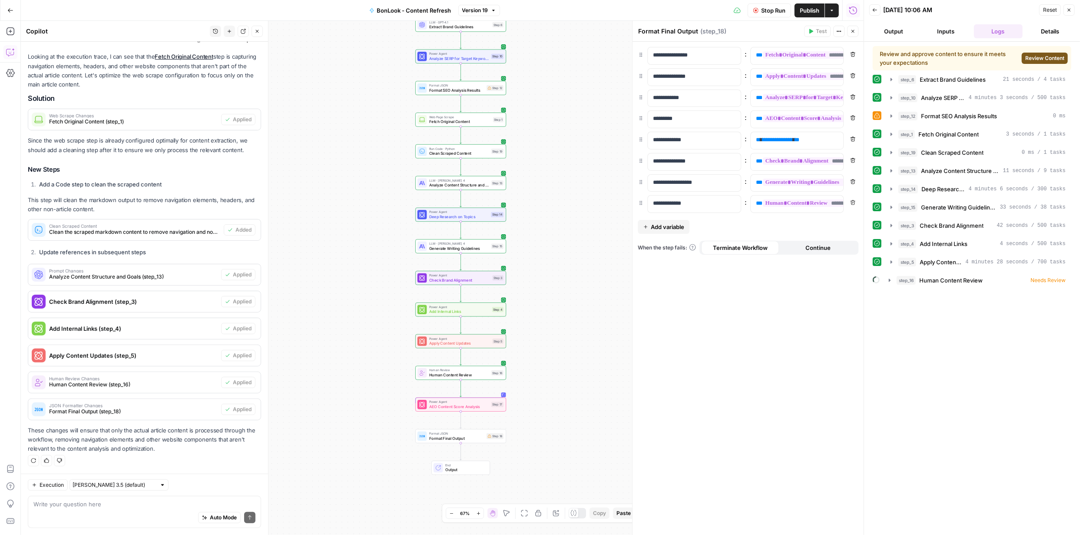
scroll to position [99, 0]
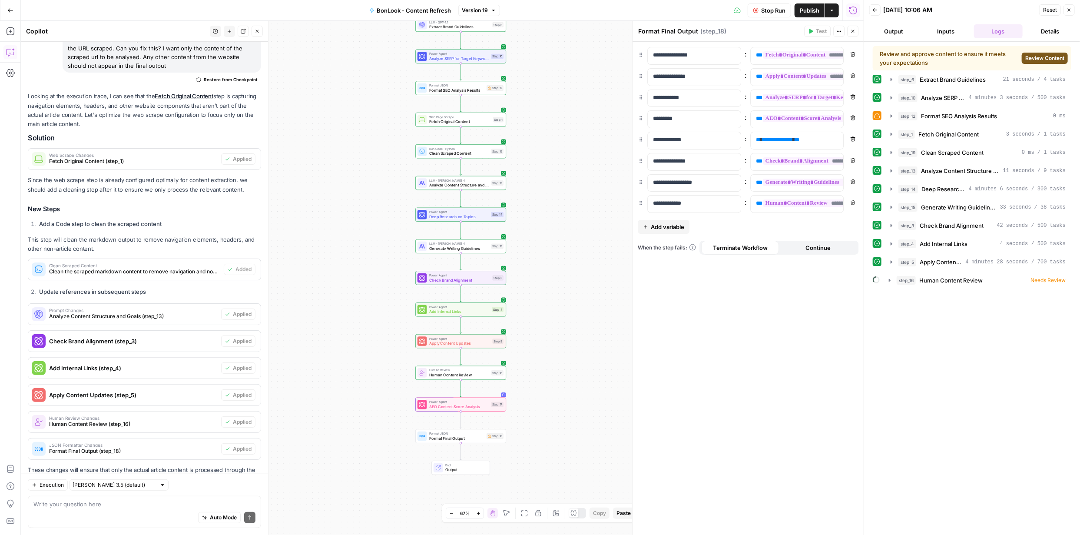
scroll to position [99, 0]
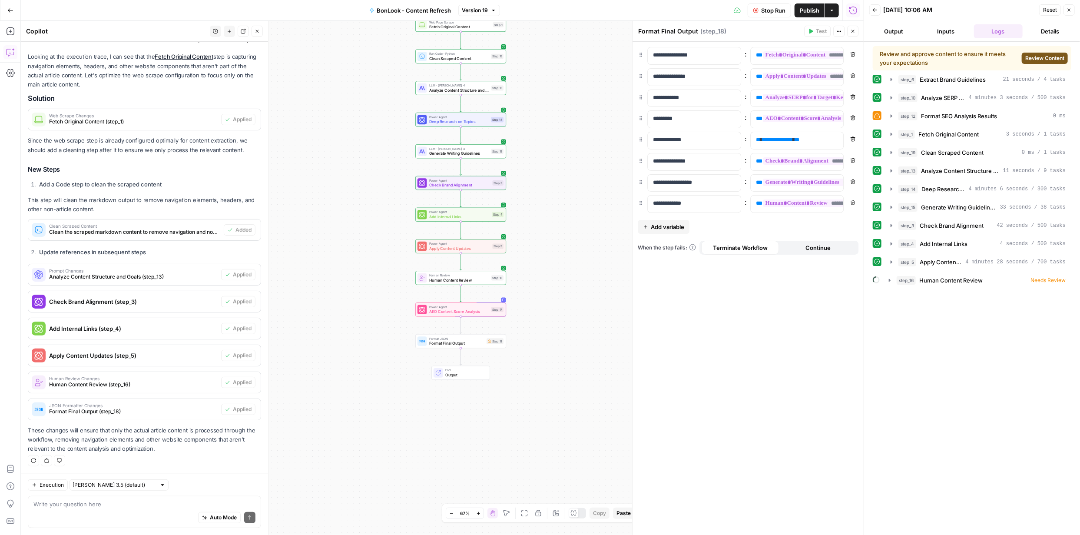
click at [1047, 56] on span "Review Content" at bounding box center [1044, 58] width 39 height 8
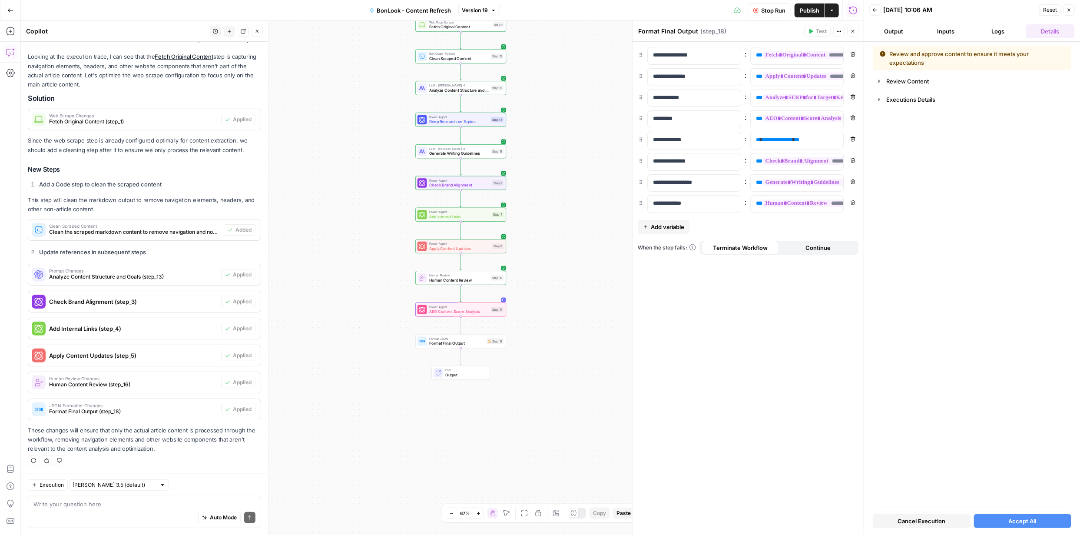
click at [991, 28] on button "Logs" at bounding box center [998, 31] width 49 height 14
click at [992, 30] on button "Logs" at bounding box center [998, 31] width 49 height 14
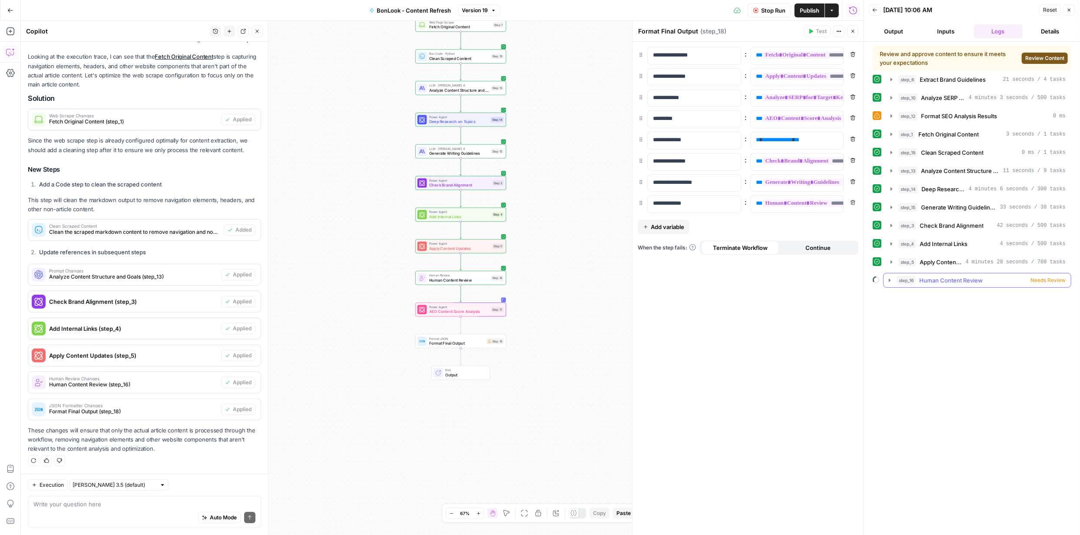
click at [889, 280] on icon "button" at bounding box center [890, 279] width 2 height 3
click at [890, 263] on icon "button" at bounding box center [891, 261] width 7 height 7
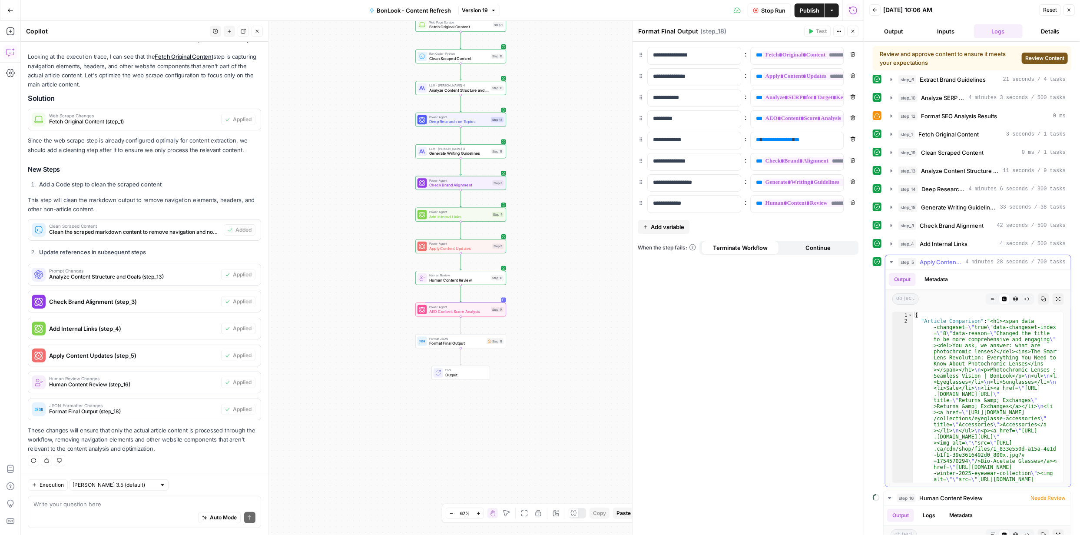
click at [991, 299] on icon "button" at bounding box center [993, 299] width 4 height 4
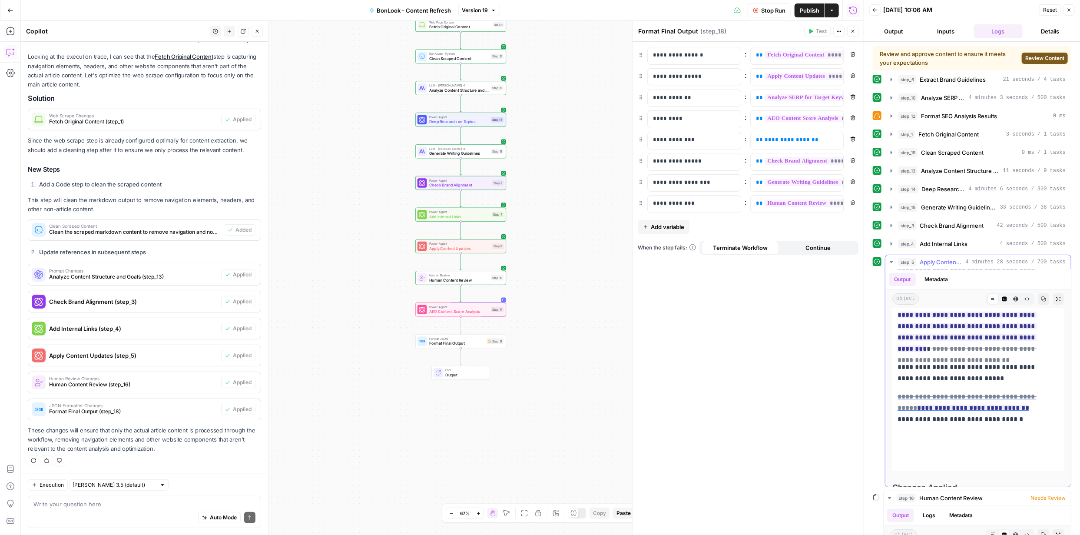
scroll to position [2819, 0]
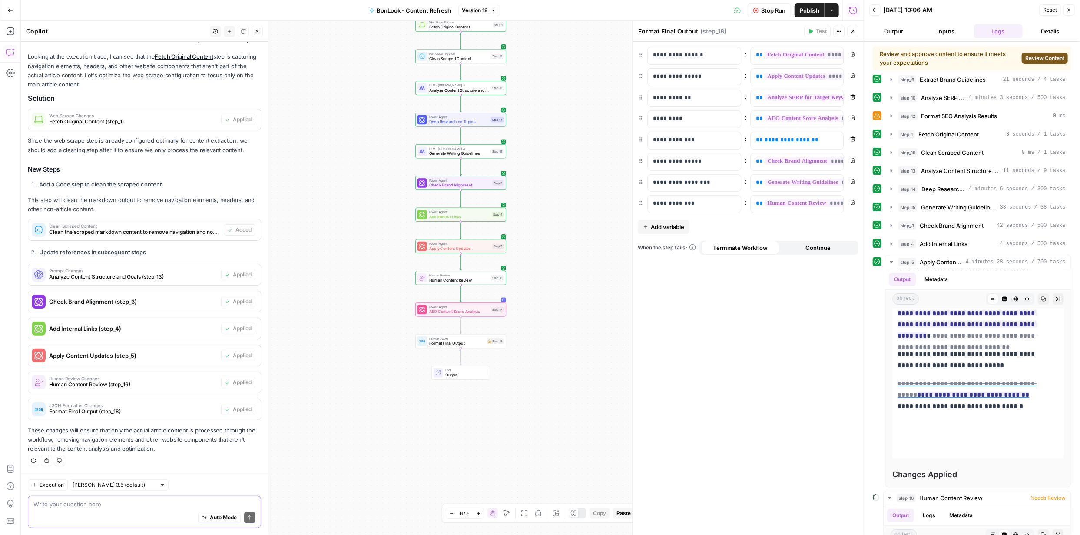
click at [145, 501] on textarea at bounding box center [144, 503] width 222 height 9
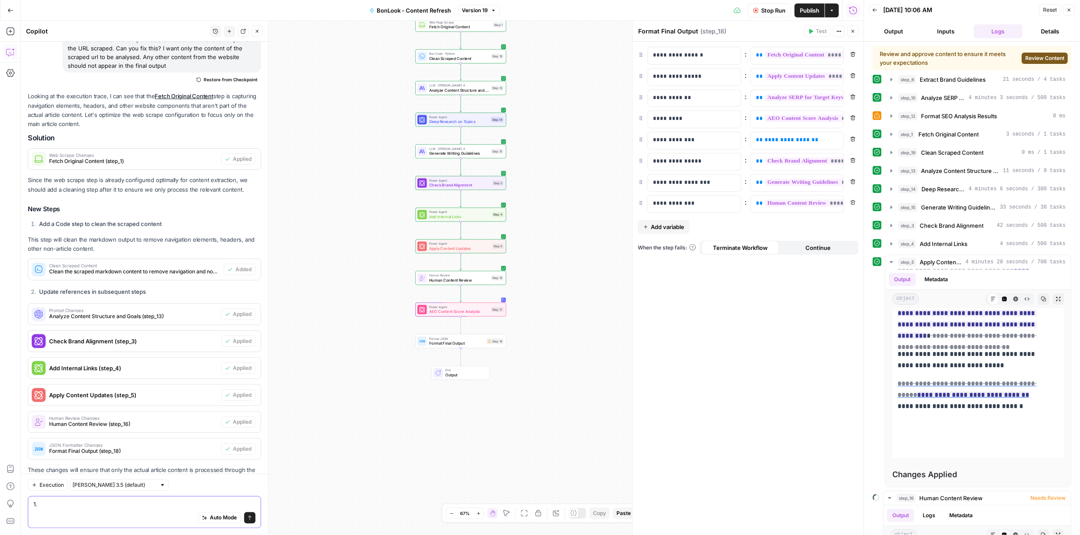
scroll to position [99, 0]
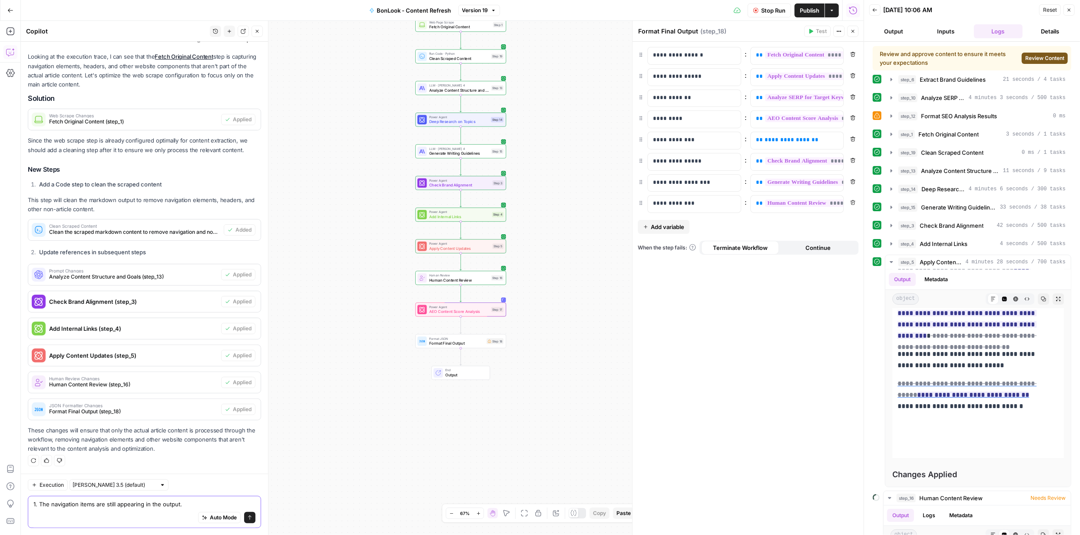
click at [183, 503] on textarea "1. The navigation items are still appearing in the output." at bounding box center [144, 503] width 222 height 9
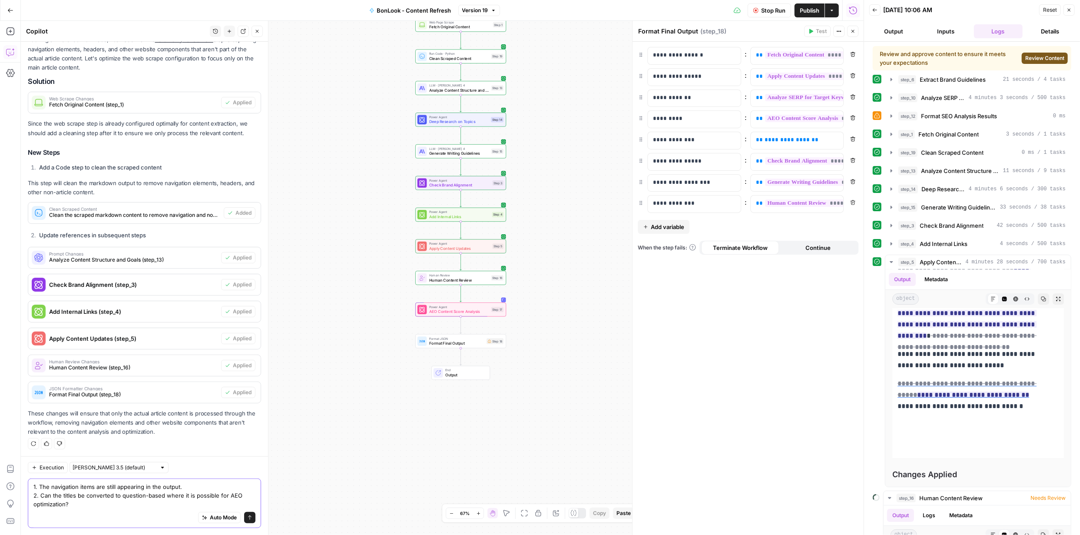
scroll to position [125, 0]
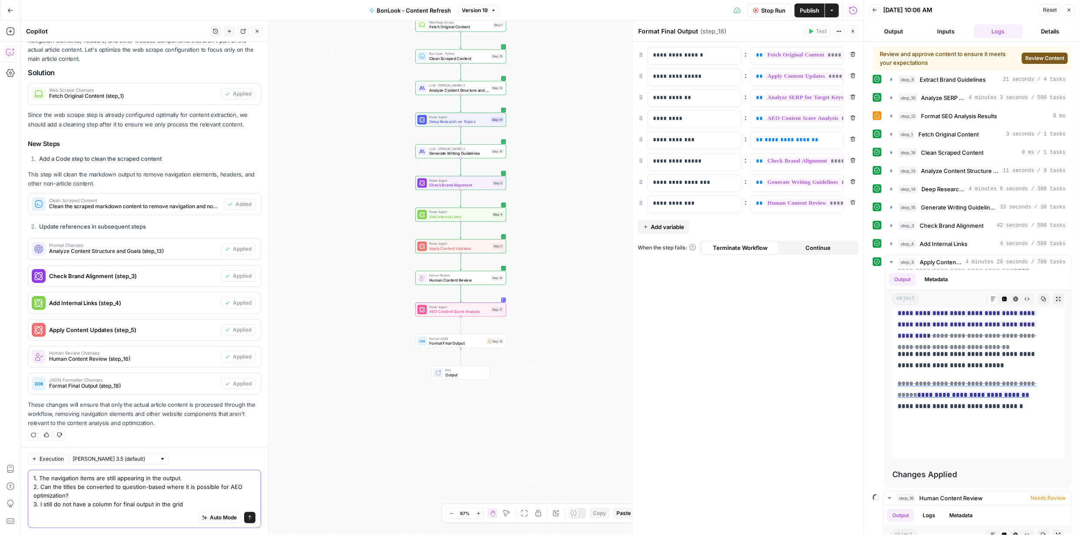
type textarea "1. The navigation items are still appearing in the output. 2. Can the titles be…"
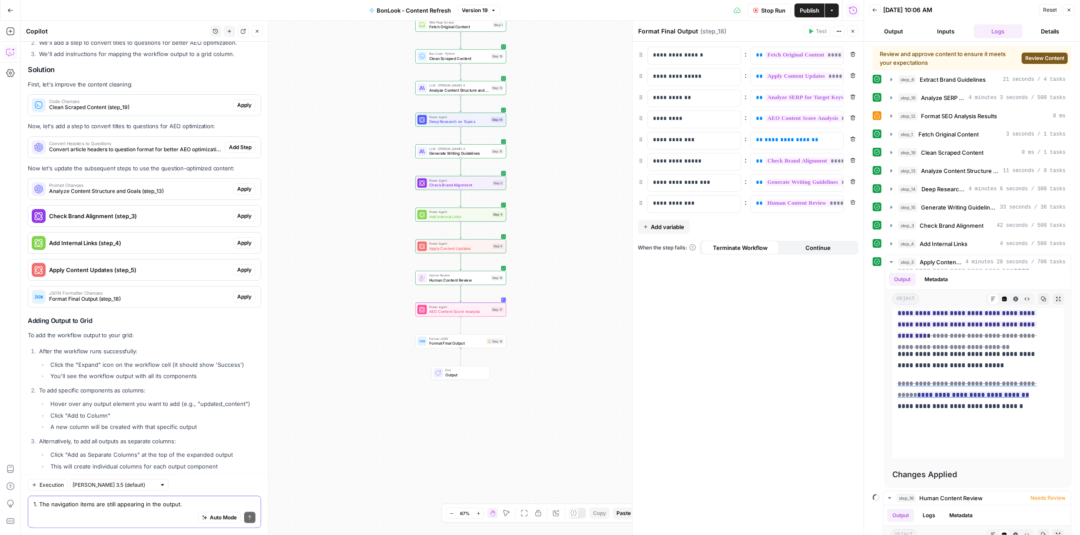
scroll to position [634, 0]
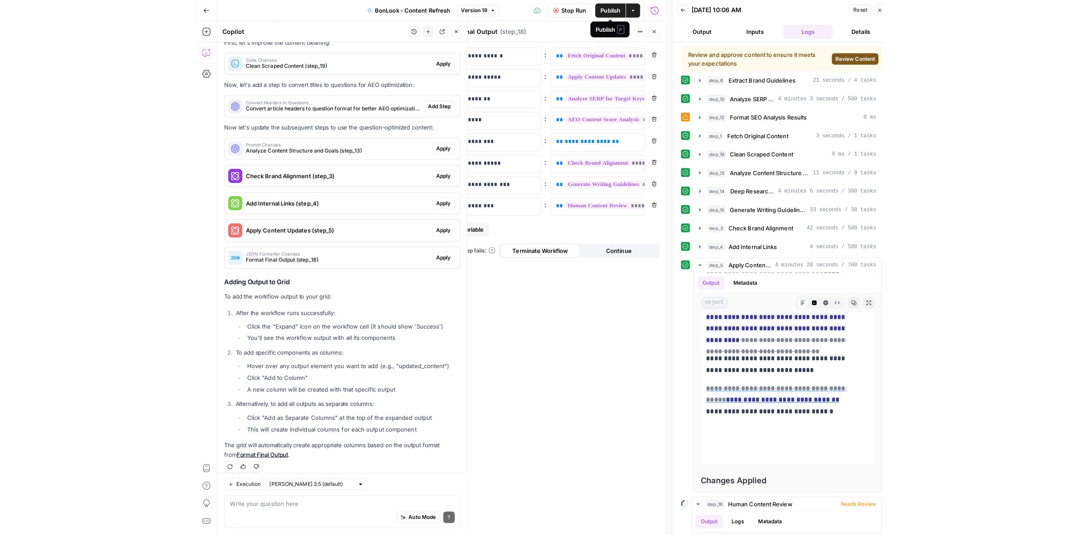
scroll to position [641, 0]
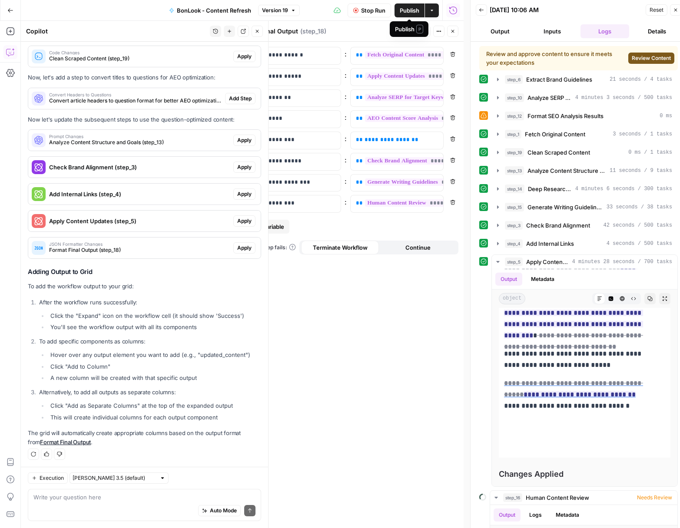
click at [405, 10] on span "Publish" at bounding box center [410, 10] width 20 height 9
click at [408, 11] on span "Publish" at bounding box center [410, 10] width 20 height 9
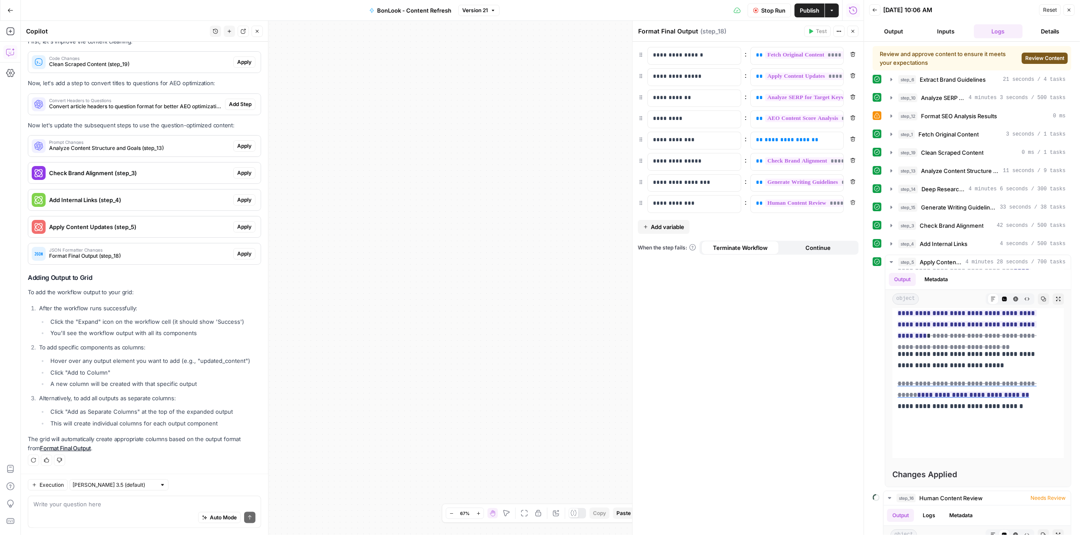
scroll to position [634, 0]
click at [806, 12] on span "Publish" at bounding box center [810, 10] width 20 height 9
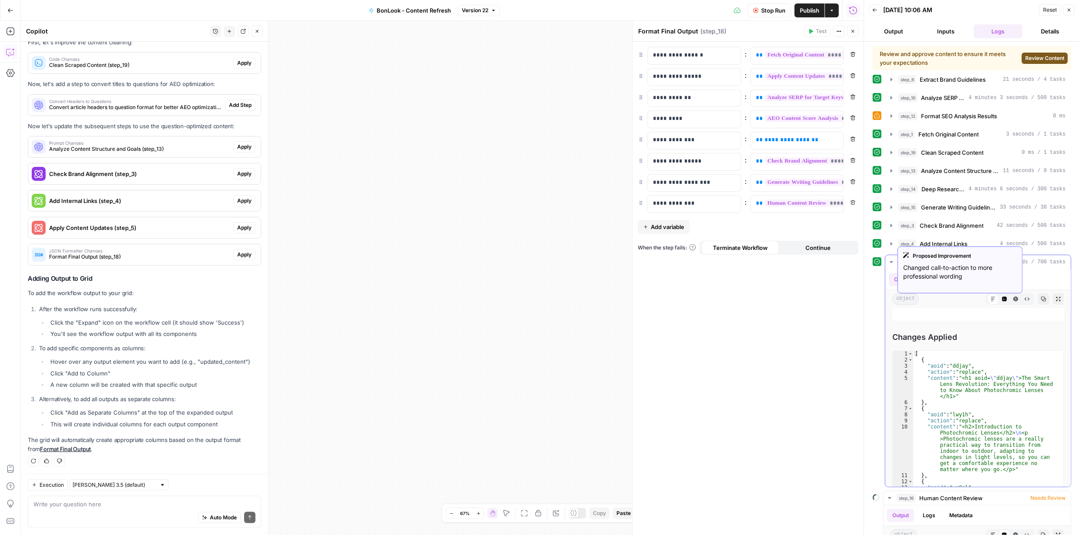
scroll to position [2957, 0]
click at [833, 13] on span "button" at bounding box center [831, 10] width 5 height 5
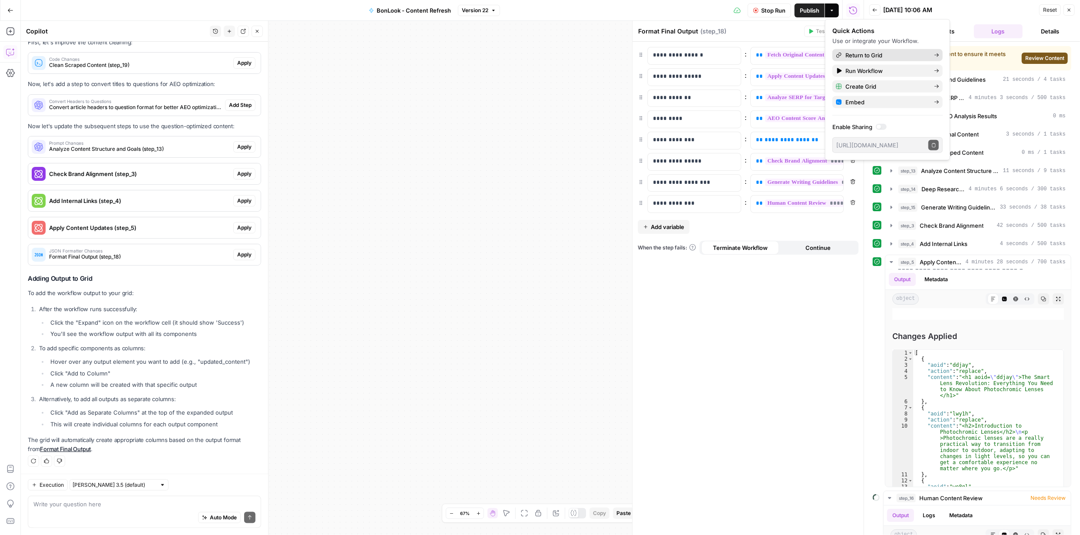
click at [857, 56] on span "Return to Grid" at bounding box center [886, 55] width 82 height 9
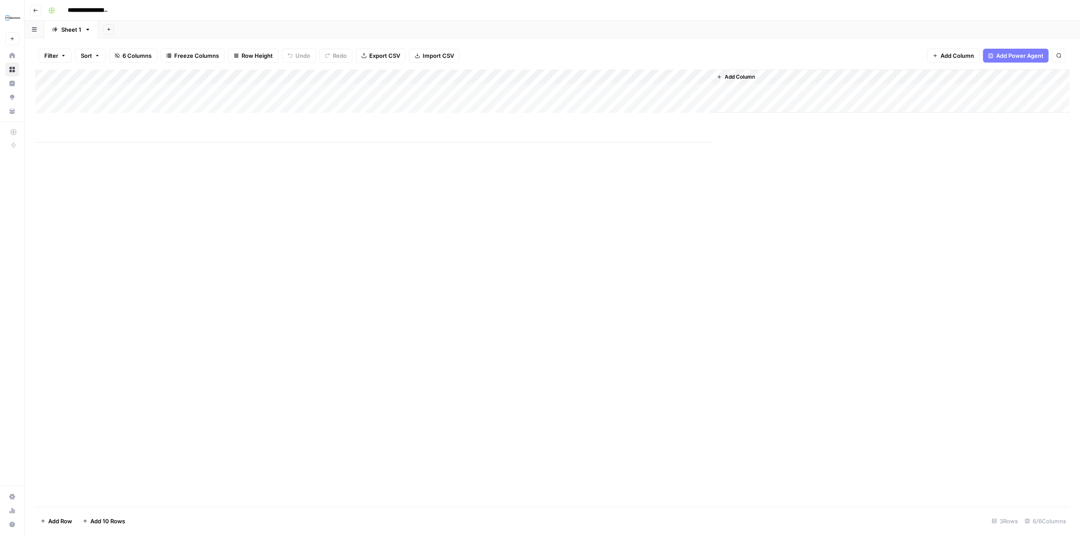
type input "**********"
click at [45, 121] on div "Add Column" at bounding box center [552, 105] width 1034 height 73
click at [420, 120] on div "Add Column" at bounding box center [552, 105] width 1034 height 73
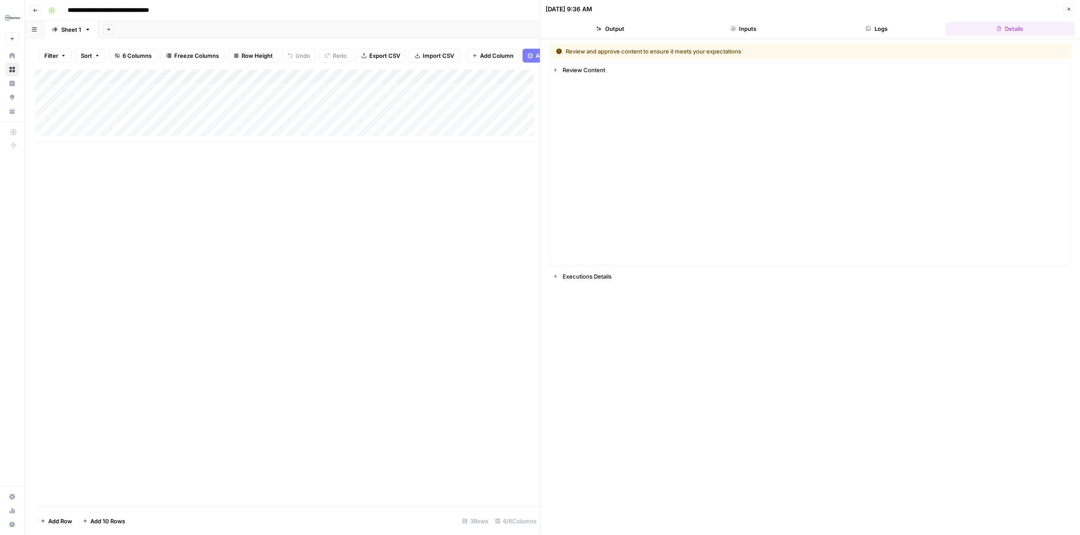
click at [877, 32] on button "Logs" at bounding box center [877, 29] width 130 height 14
click at [880, 29] on button "Logs" at bounding box center [877, 29] width 130 height 14
click at [886, 30] on button "Logs" at bounding box center [877, 29] width 130 height 14
click at [749, 30] on button "Inputs" at bounding box center [744, 29] width 130 height 14
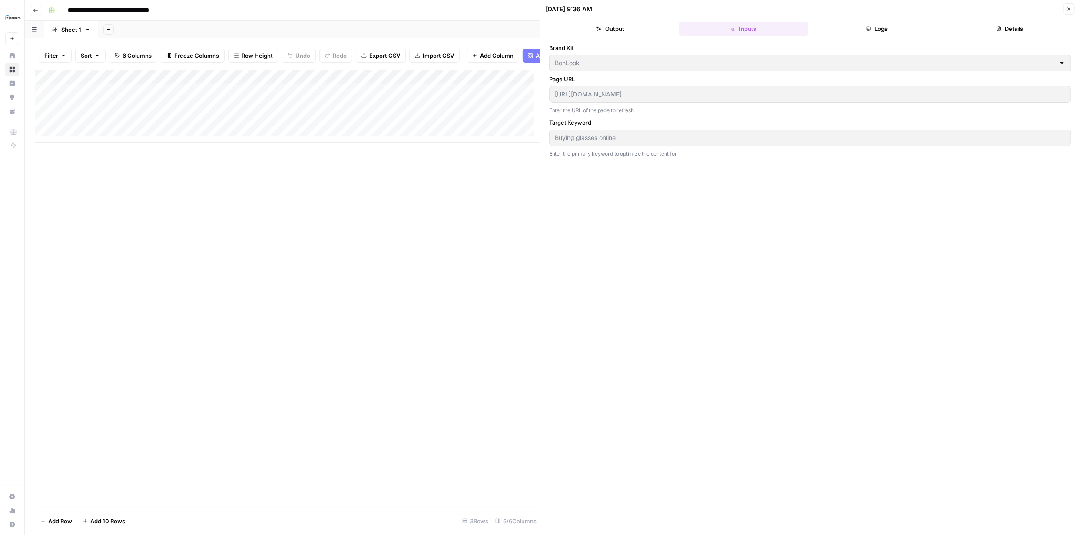
click at [619, 26] on button "Output" at bounding box center [610, 29] width 130 height 14
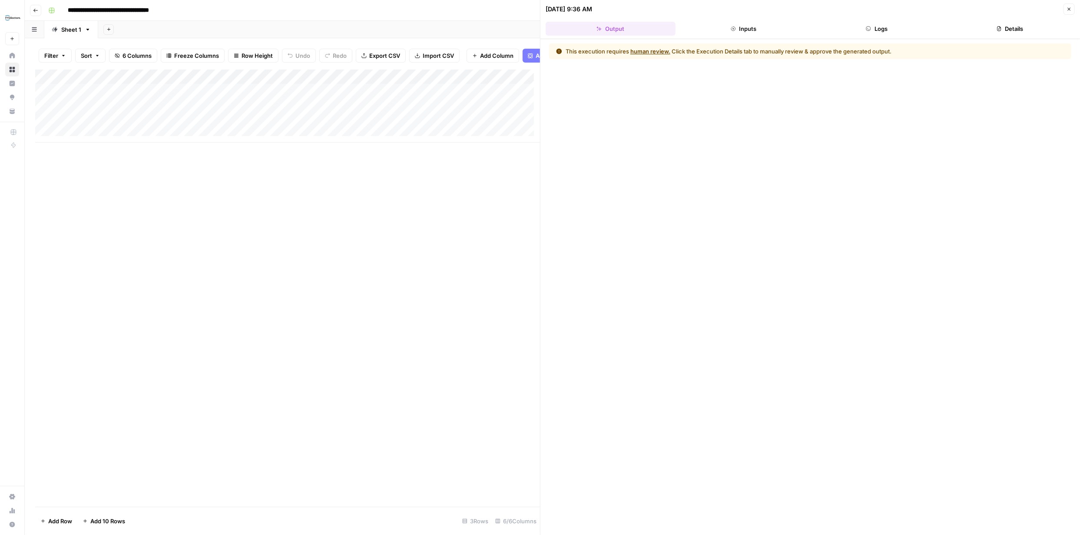
click at [649, 50] on button "human review." at bounding box center [650, 51] width 40 height 9
click at [750, 34] on button "Inputs" at bounding box center [744, 29] width 130 height 14
click at [745, 30] on button "Inputs" at bounding box center [744, 29] width 130 height 14
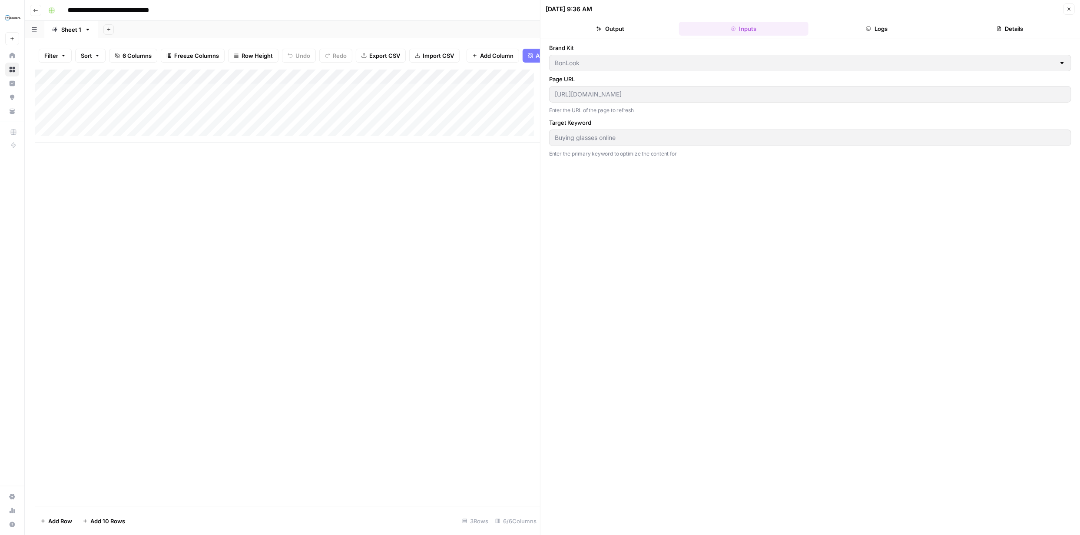
click at [881, 30] on button "Logs" at bounding box center [877, 29] width 130 height 14
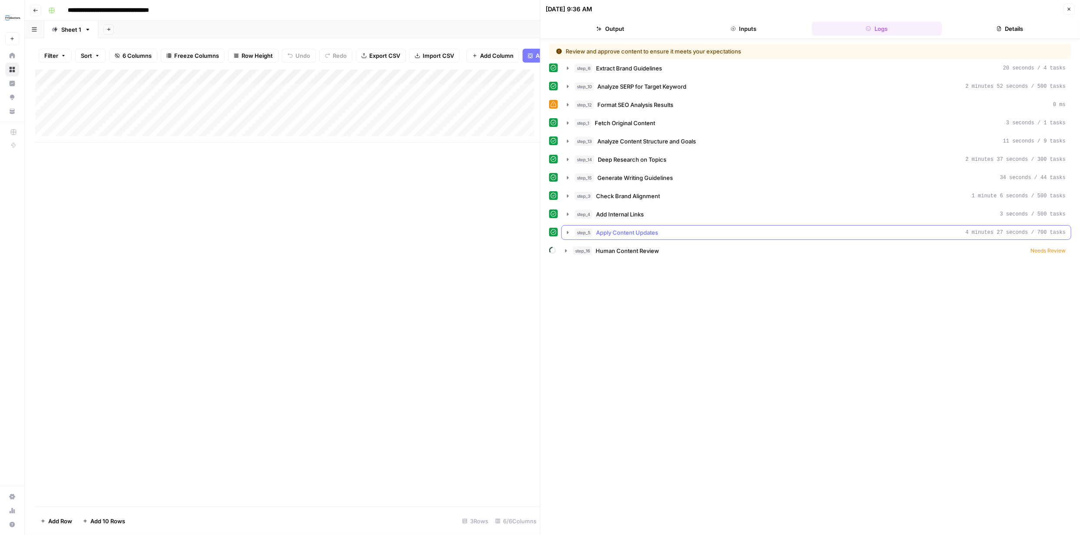
click at [568, 231] on icon "button" at bounding box center [567, 232] width 7 height 7
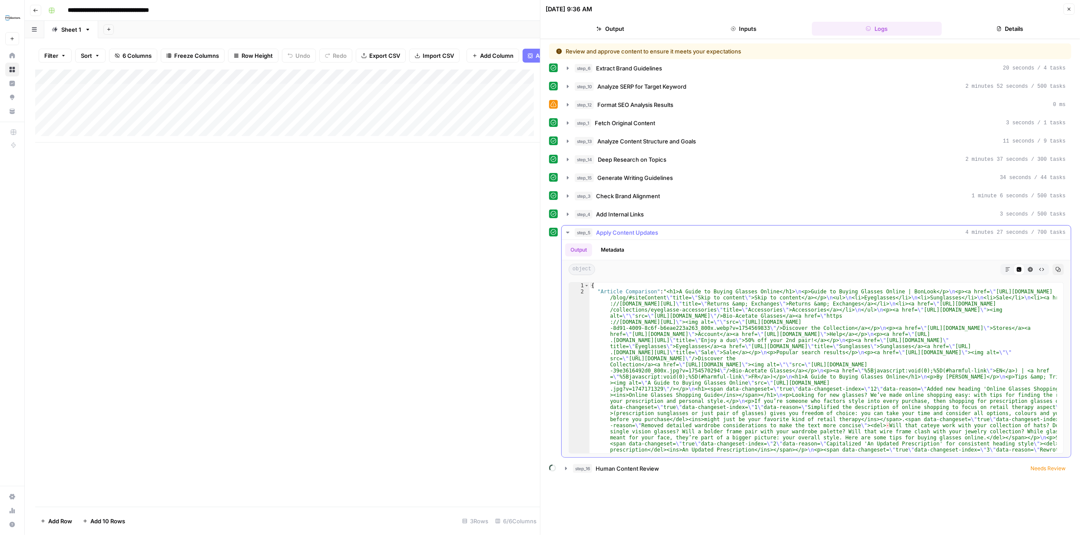
click at [580, 249] on button "Output" at bounding box center [578, 249] width 27 height 13
click at [1008, 270] on icon "button" at bounding box center [1007, 269] width 5 height 5
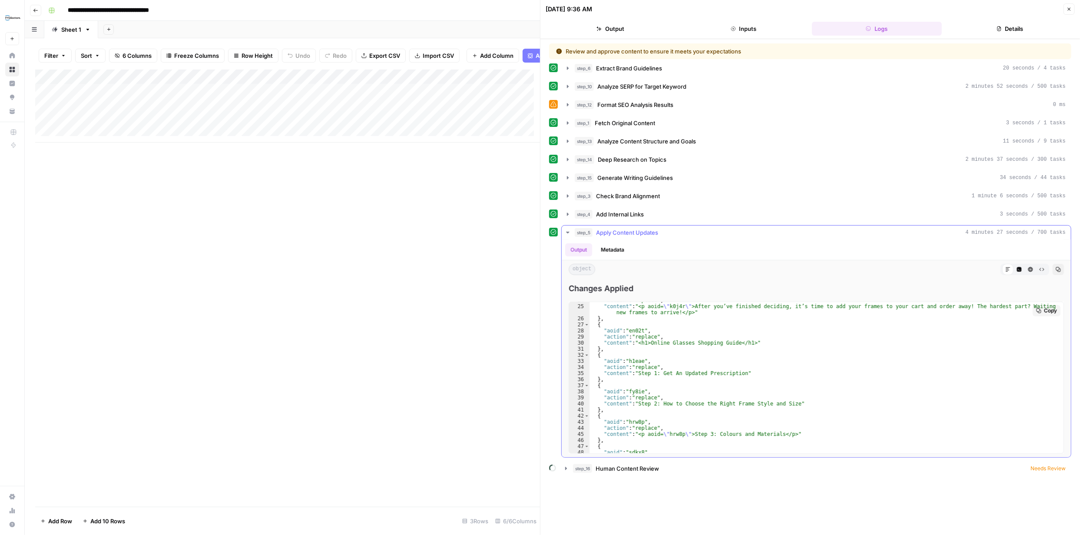
scroll to position [161, 0]
click at [554, 232] on icon at bounding box center [553, 232] width 6 height 6
click at [566, 231] on icon "button" at bounding box center [567, 232] width 3 height 2
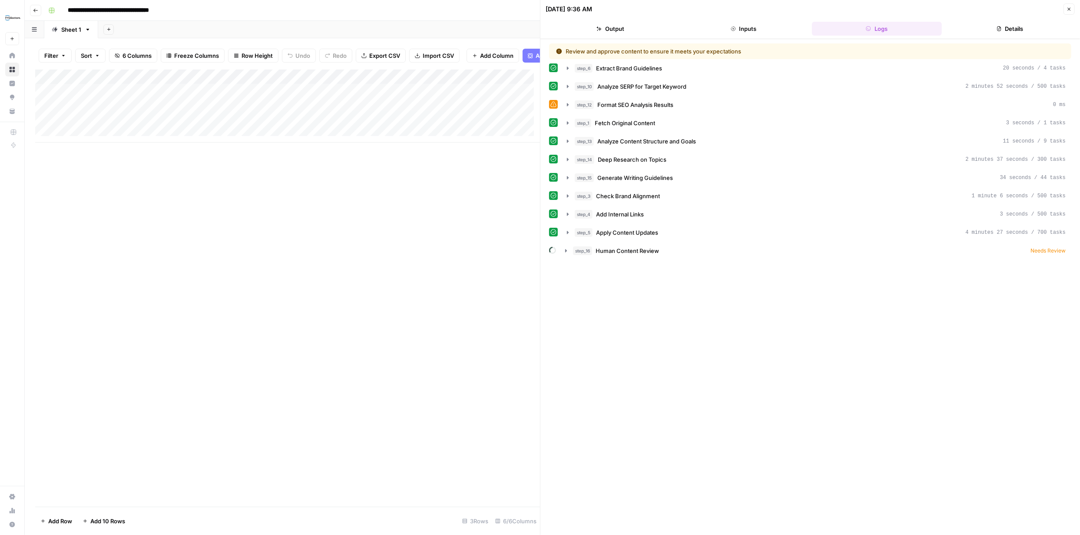
click at [555, 230] on icon at bounding box center [553, 232] width 6 height 6
click at [567, 232] on icon "button" at bounding box center [568, 232] width 2 height 3
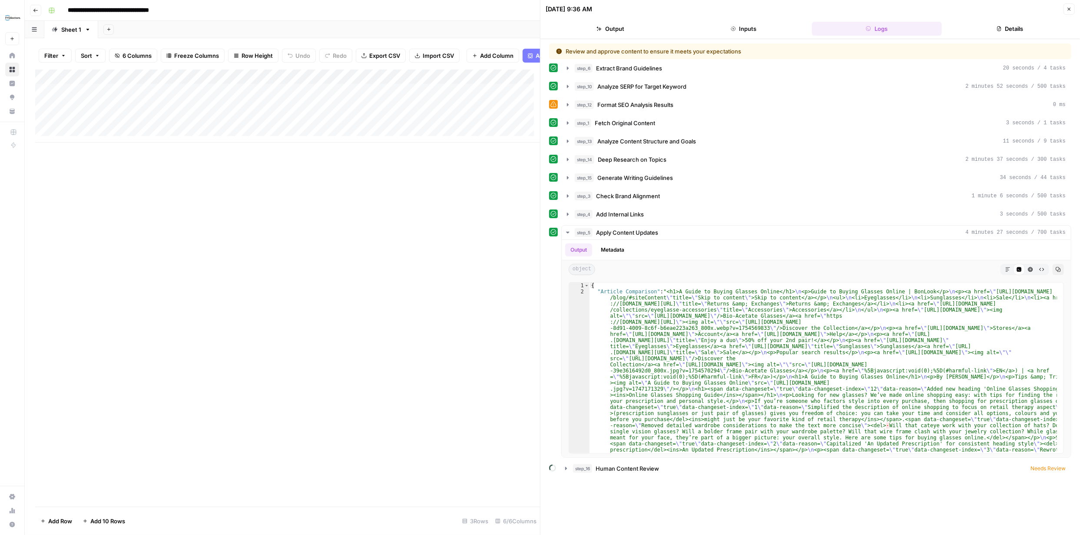
click at [612, 31] on button "Output" at bounding box center [610, 29] width 130 height 14
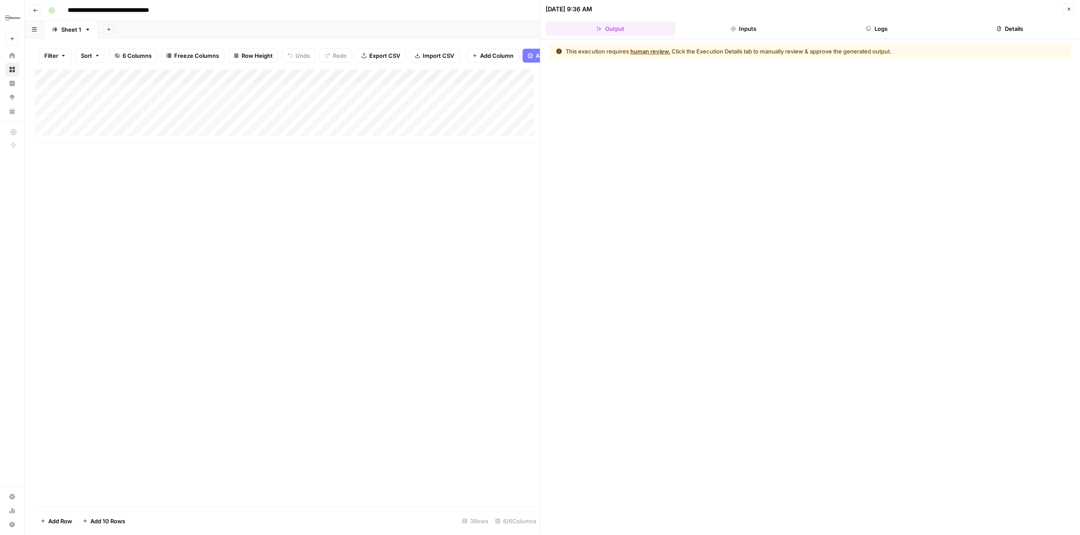
click at [651, 51] on button "human review." at bounding box center [650, 51] width 40 height 9
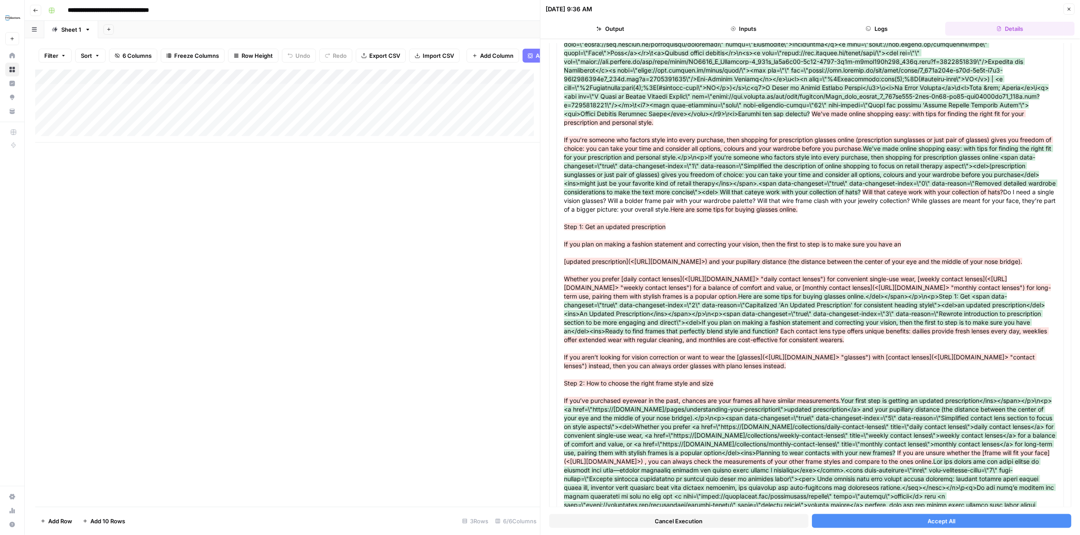
scroll to position [124, 0]
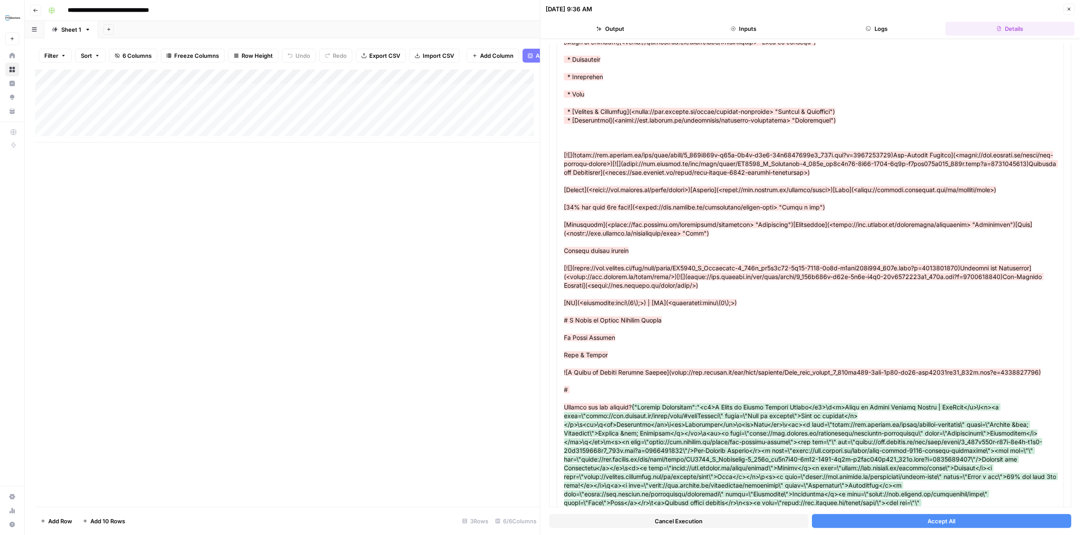
click at [953, 521] on button "Accept All" at bounding box center [941, 521] width 259 height 14
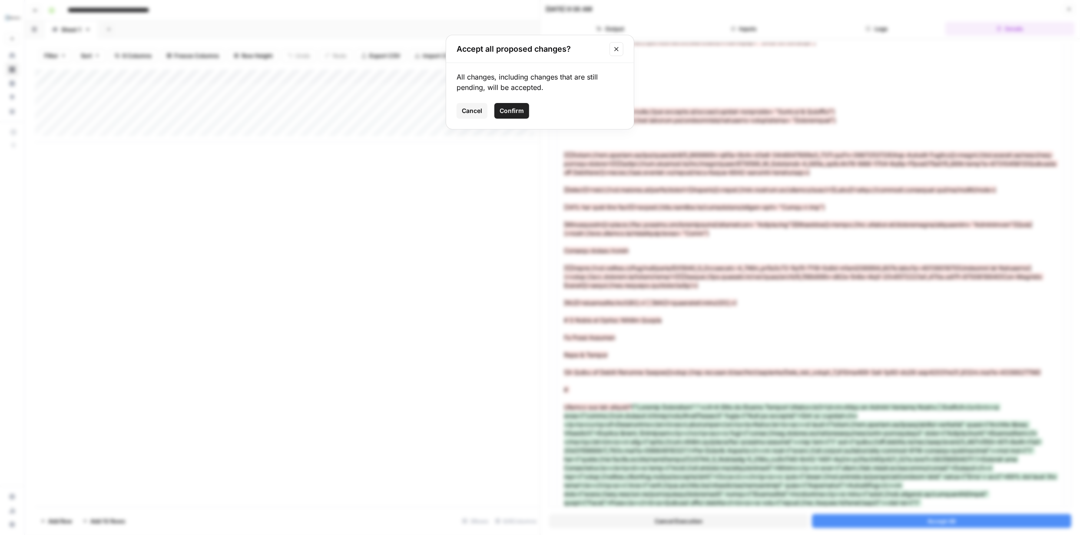
click at [516, 108] on span "Confirm" at bounding box center [511, 110] width 24 height 9
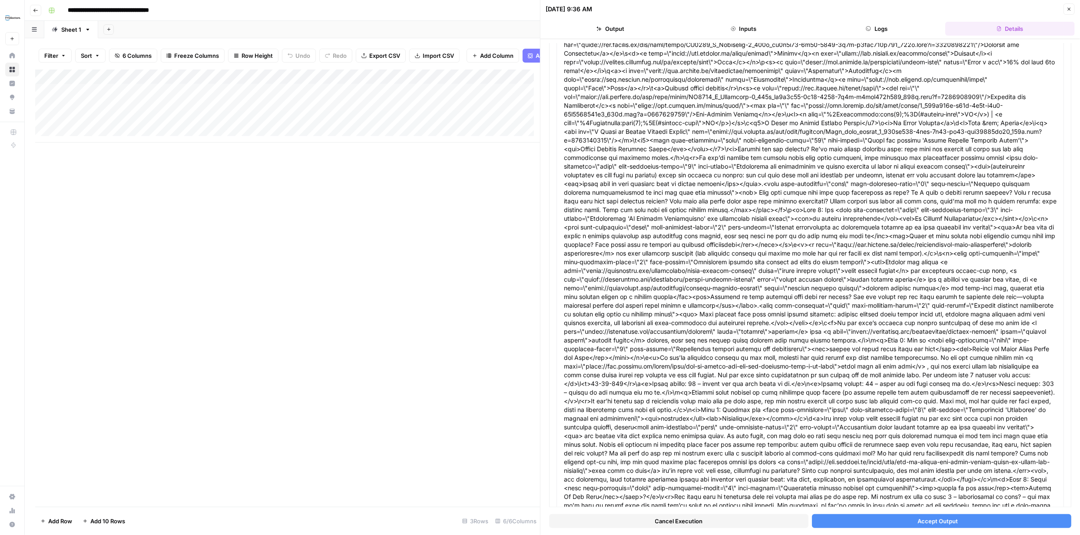
scroll to position [109, 0]
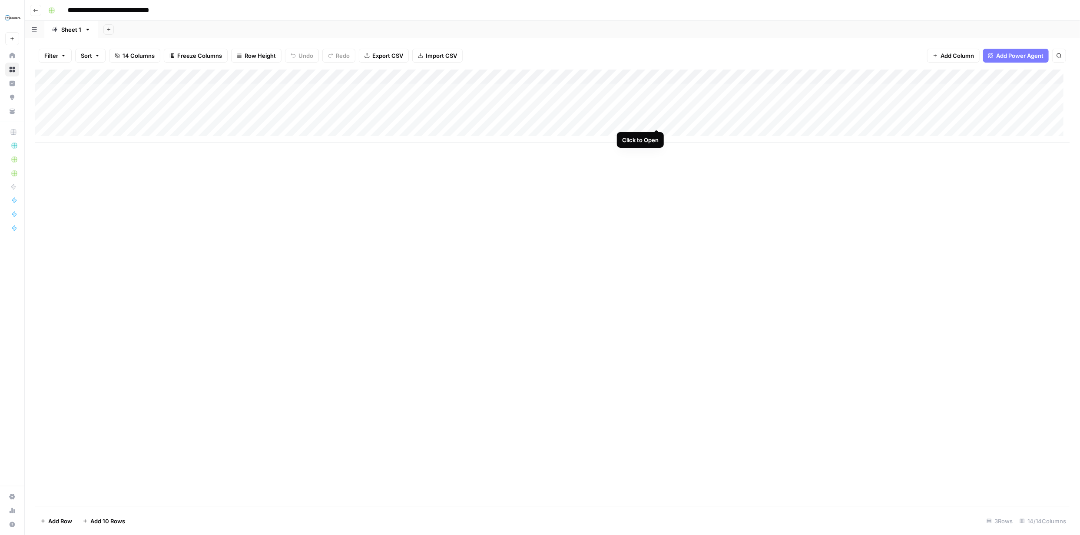
click at [655, 121] on div "Add Column" at bounding box center [552, 105] width 1034 height 73
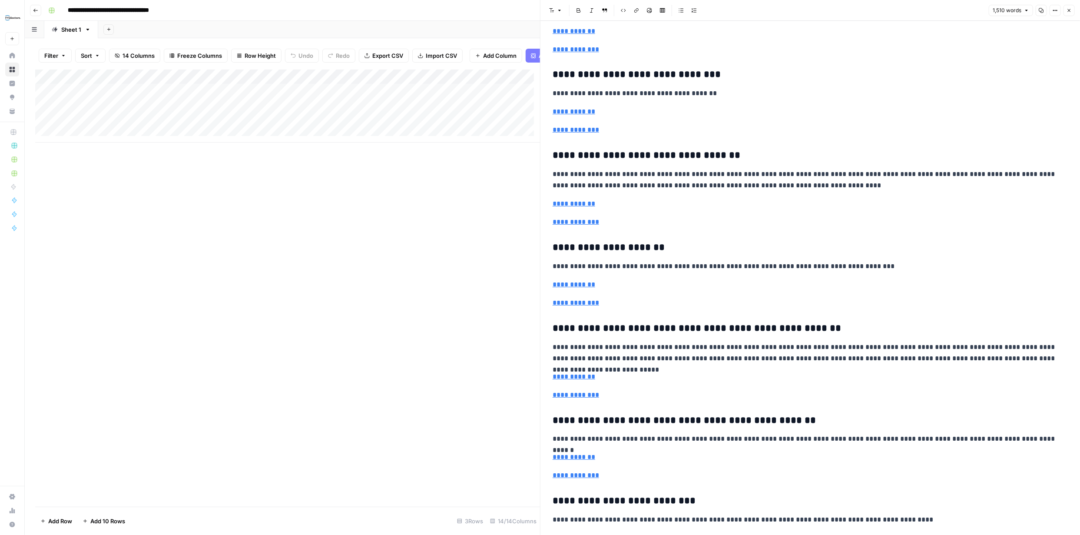
scroll to position [3078, 0]
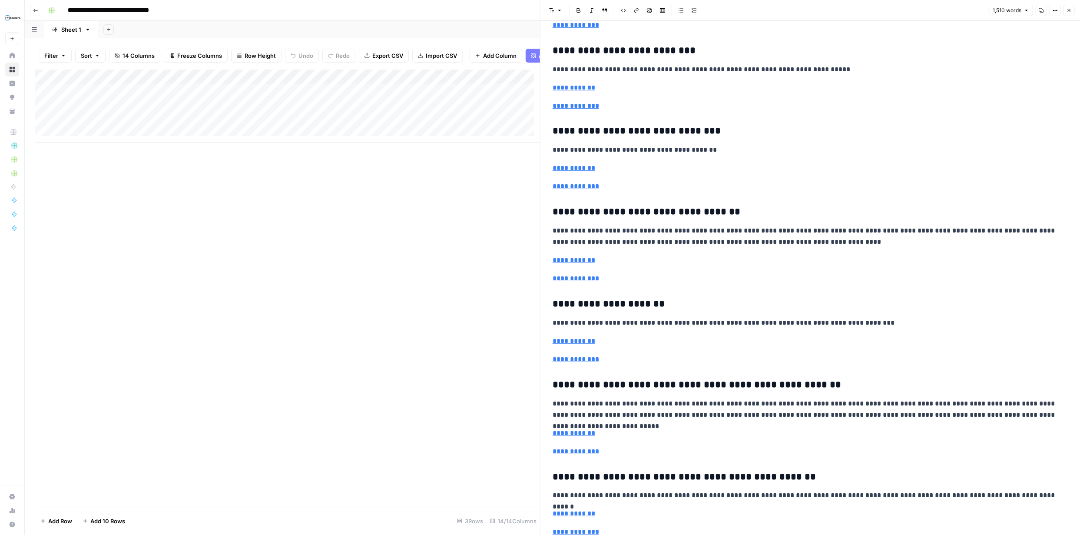
click at [1070, 13] on icon "button" at bounding box center [1068, 10] width 5 height 5
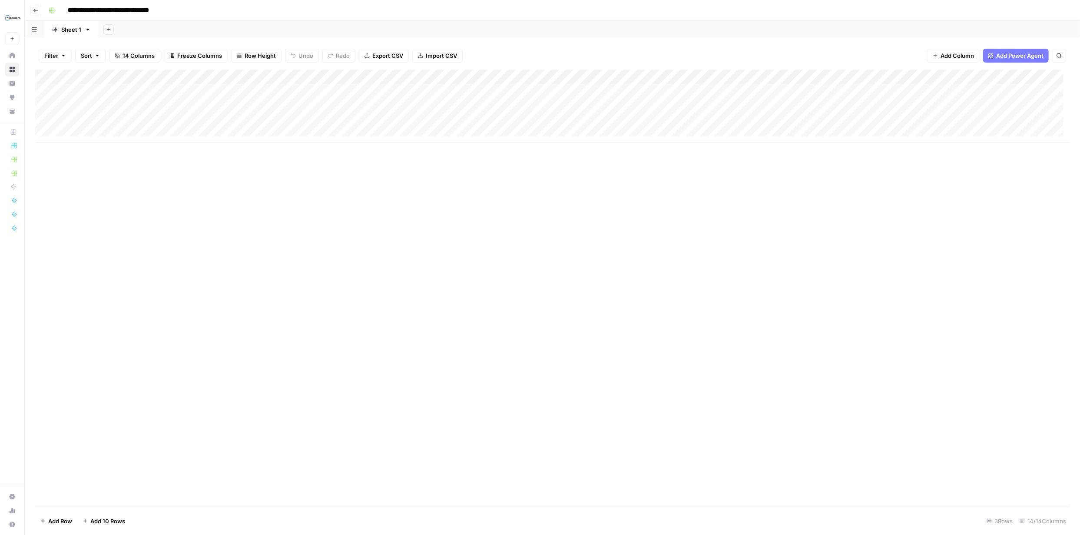
click at [734, 121] on div "Add Column" at bounding box center [552, 105] width 1034 height 73
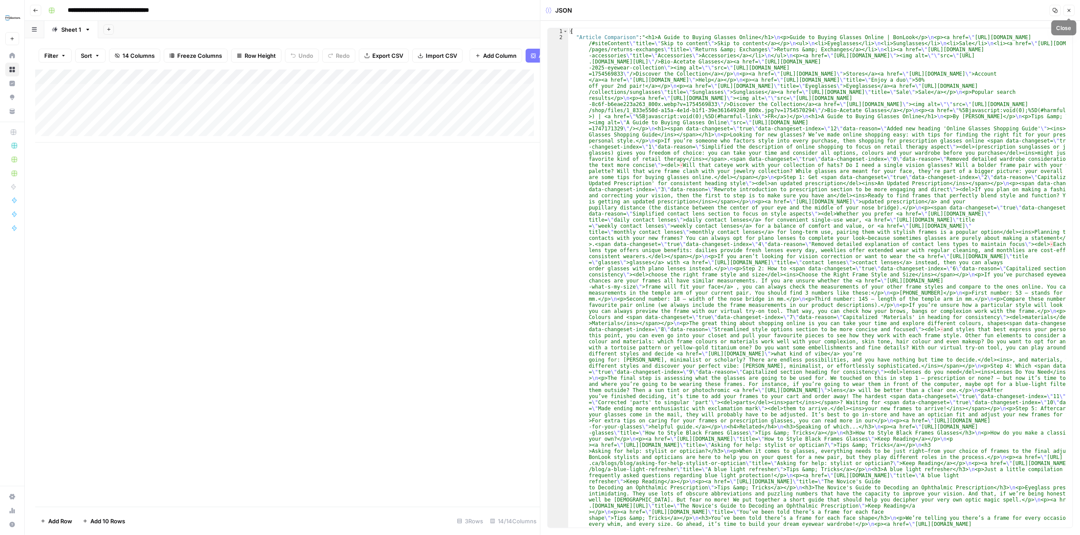
click at [1066, 12] on icon "button" at bounding box center [1068, 10] width 5 height 5
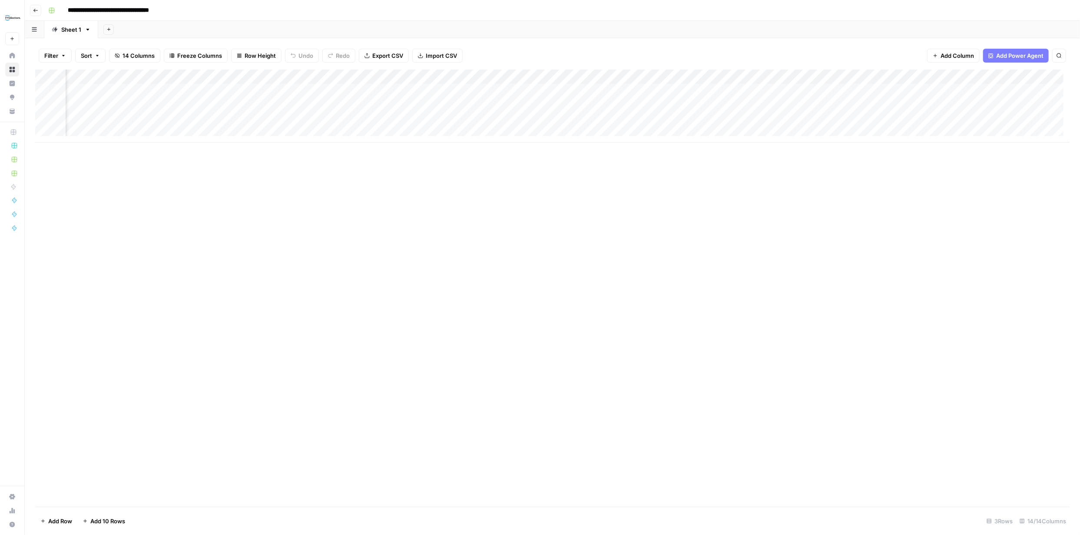
scroll to position [0, 283]
click at [922, 121] on div "Add Column" at bounding box center [552, 105] width 1034 height 73
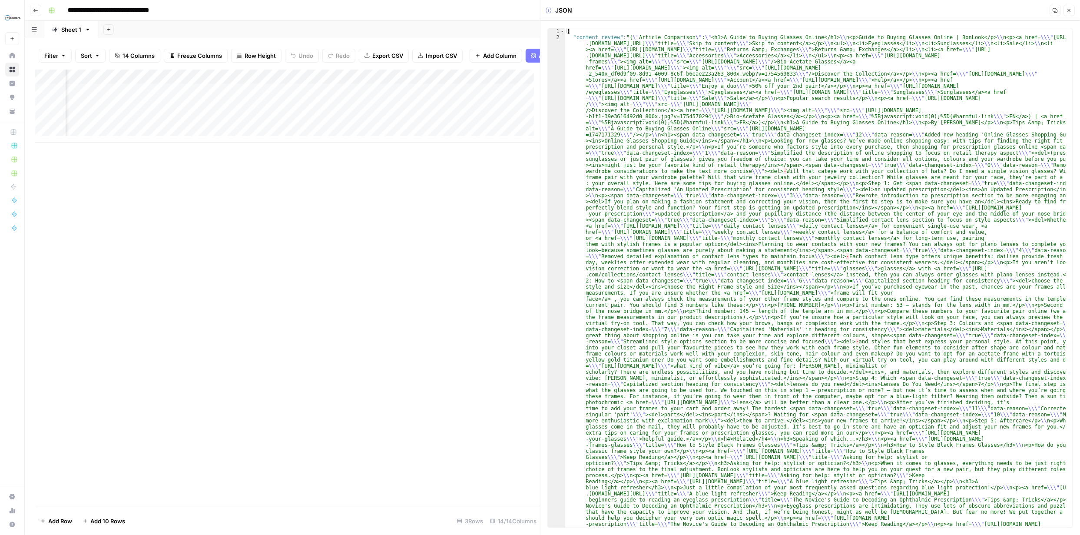
click at [1071, 9] on button "Close" at bounding box center [1068, 10] width 11 height 11
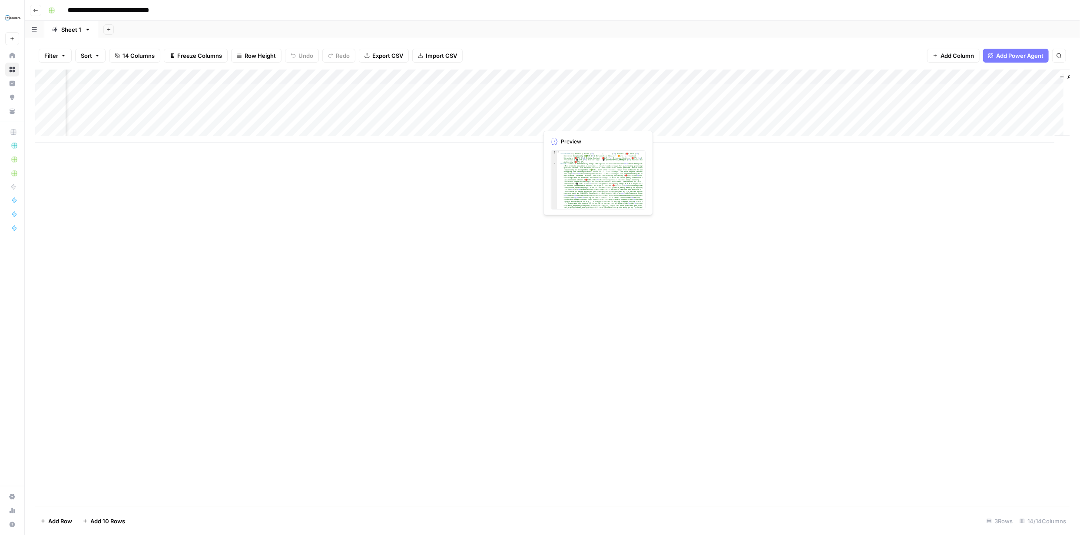
click at [600, 119] on div "Add Column" at bounding box center [552, 105] width 1034 height 73
click at [608, 120] on div "Add Column" at bounding box center [552, 105] width 1034 height 73
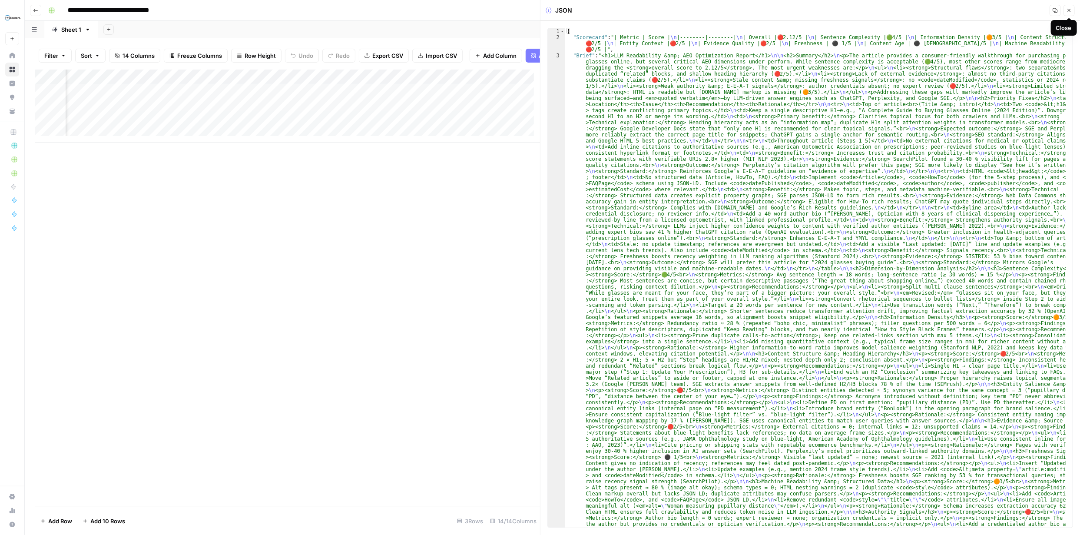
click at [1068, 6] on button "Close" at bounding box center [1068, 10] width 11 height 11
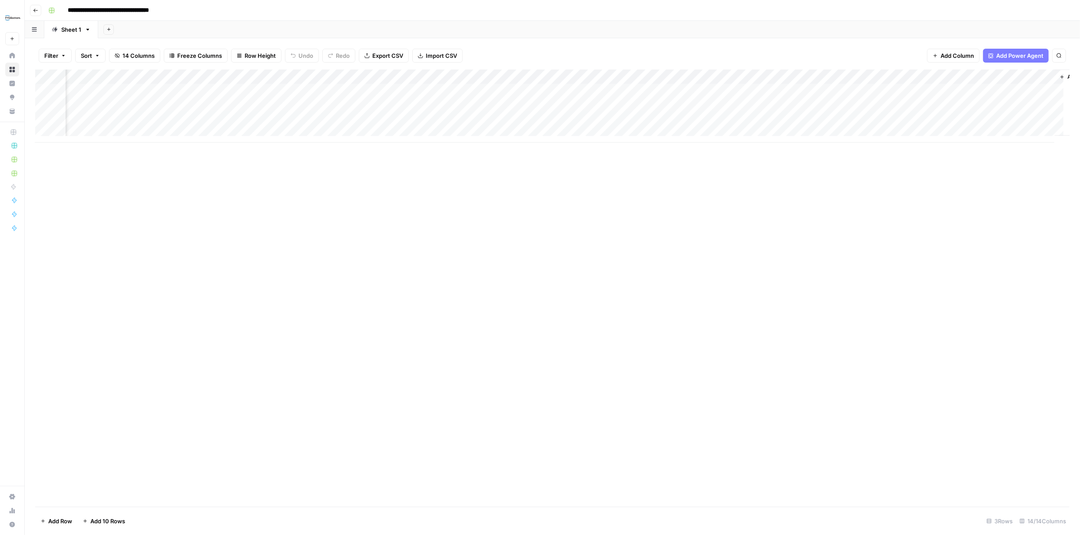
click at [688, 76] on div "Add Column" at bounding box center [552, 105] width 1034 height 73
click at [664, 161] on span "Remove Column" at bounding box center [671, 162] width 76 height 9
click at [520, 89] on button "Delete" at bounding box center [508, 90] width 29 height 16
click at [165, 121] on div "Add Column" at bounding box center [552, 105] width 1034 height 73
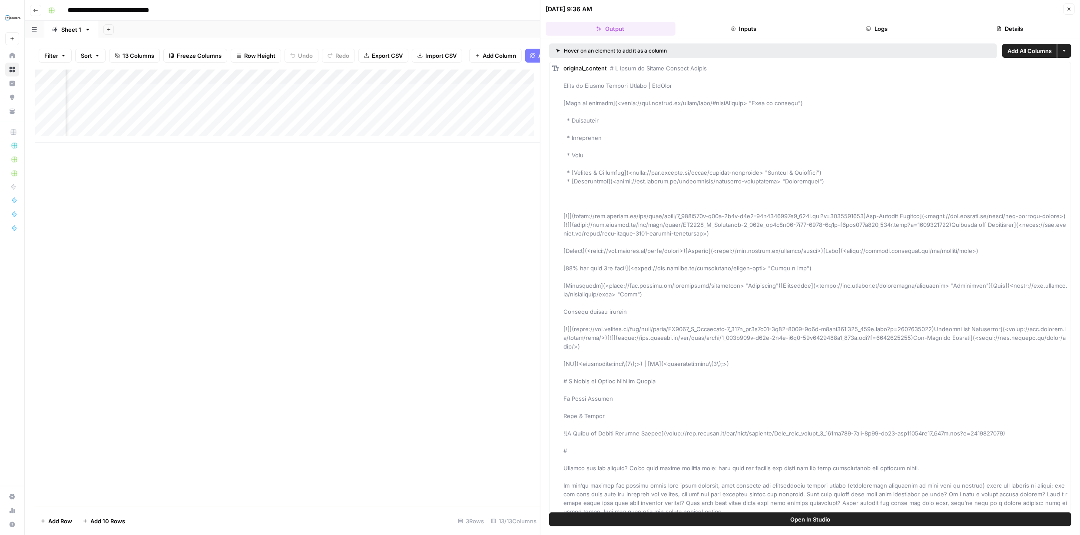
click at [887, 27] on button "Logs" at bounding box center [877, 29] width 130 height 14
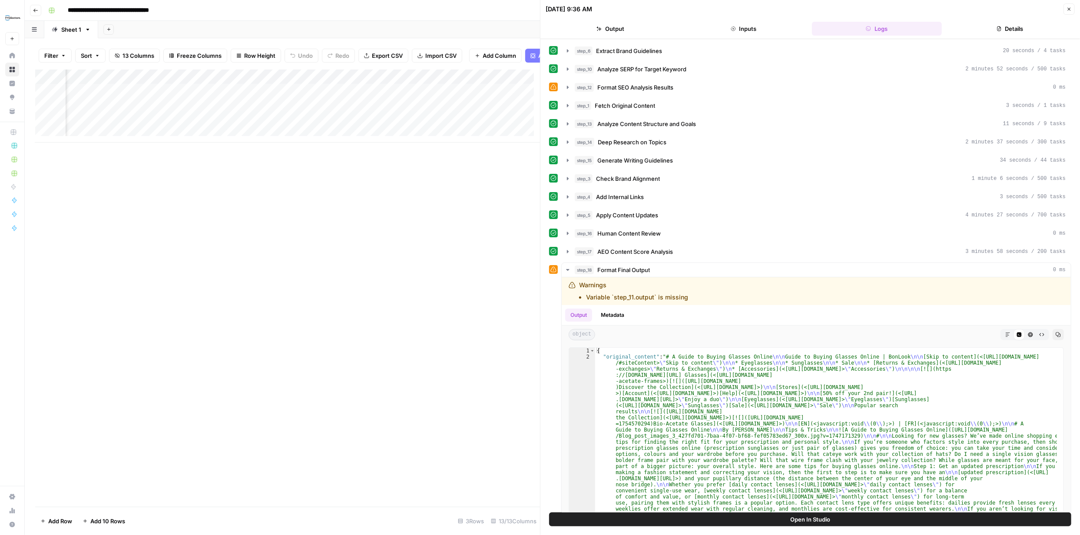
click at [1069, 7] on icon "button" at bounding box center [1068, 9] width 5 height 5
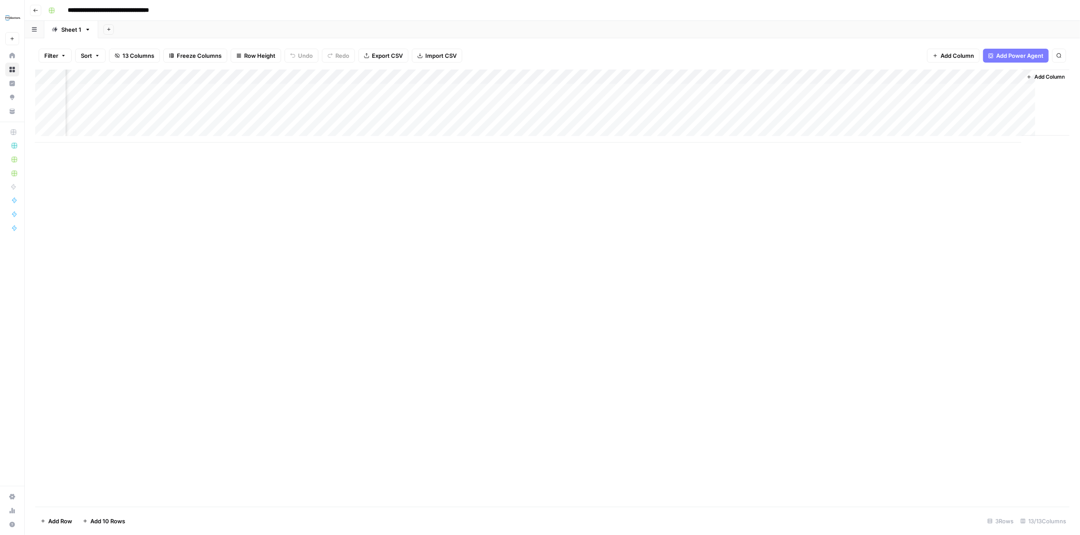
scroll to position [0, 233]
click at [502, 77] on div "Add Column" at bounding box center [552, 105] width 1034 height 73
click at [537, 131] on span "Markdown" at bounding box center [555, 132] width 41 height 9
click at [482, 119] on div "Add Column" at bounding box center [552, 105] width 1034 height 73
click at [500, 122] on div "Add Column" at bounding box center [552, 105] width 1034 height 73
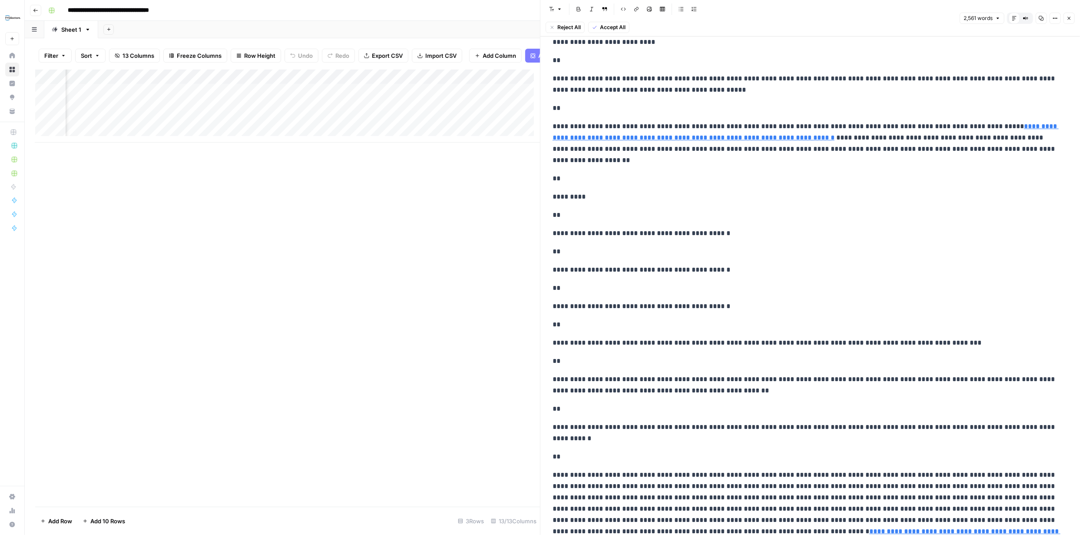
scroll to position [1399, 0]
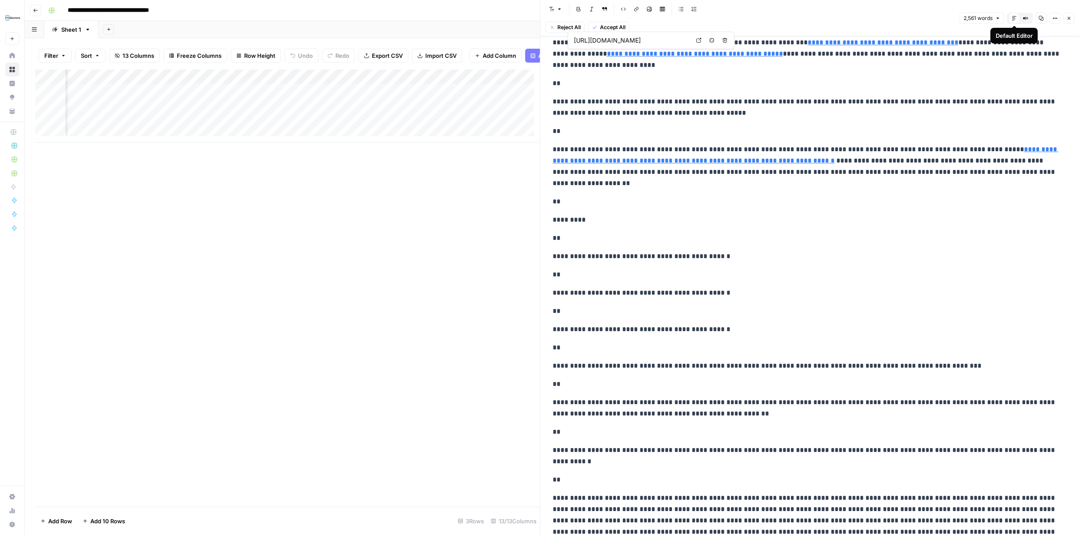
click at [1014, 18] on icon at bounding box center [1013, 18] width 5 height 5
click at [1071, 17] on icon "button" at bounding box center [1068, 18] width 5 height 5
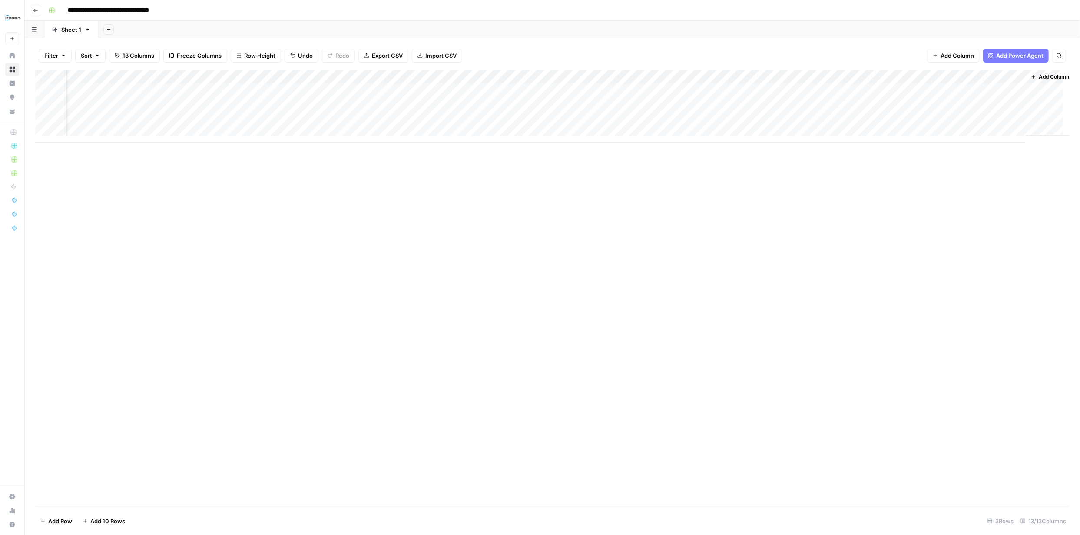
click at [581, 76] on div "Add Column" at bounding box center [552, 105] width 1034 height 73
click at [622, 135] on span "Markdown" at bounding box center [633, 132] width 41 height 9
click at [578, 121] on div "Add Column" at bounding box center [552, 105] width 1034 height 73
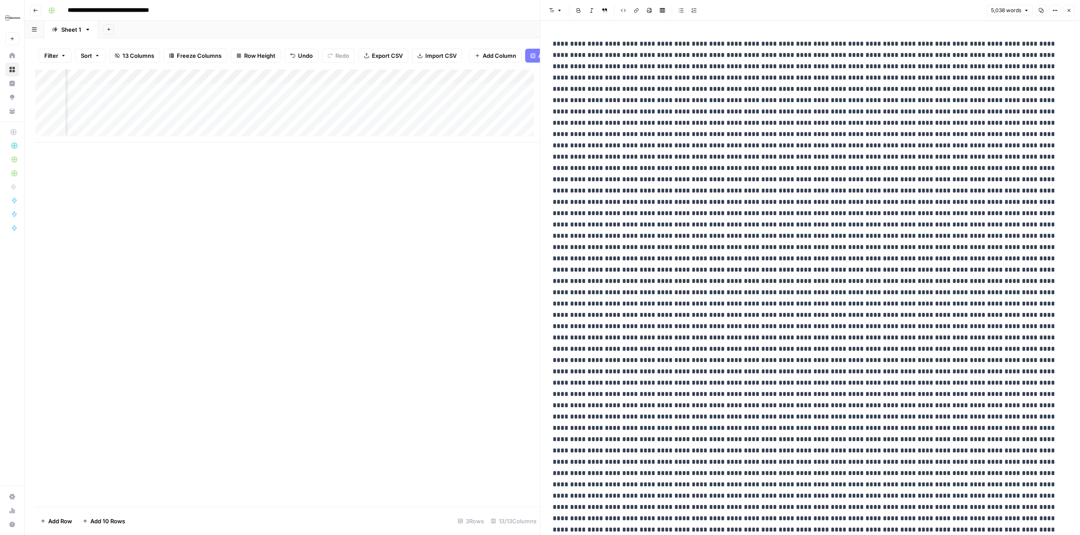
click at [1067, 9] on icon "button" at bounding box center [1068, 10] width 5 height 5
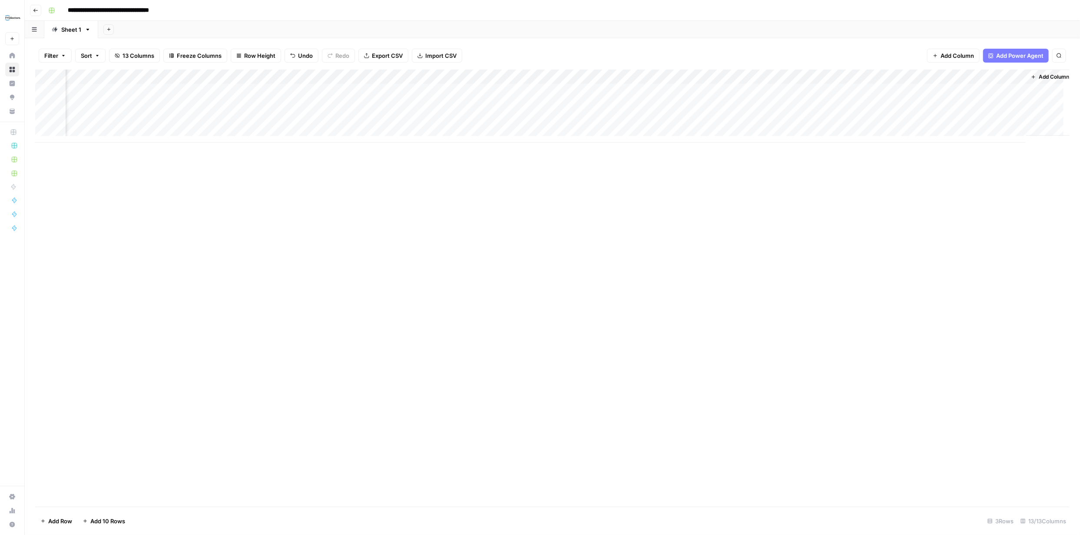
scroll to position [0, 244]
click at [880, 119] on div "Add Column" at bounding box center [552, 105] width 1034 height 73
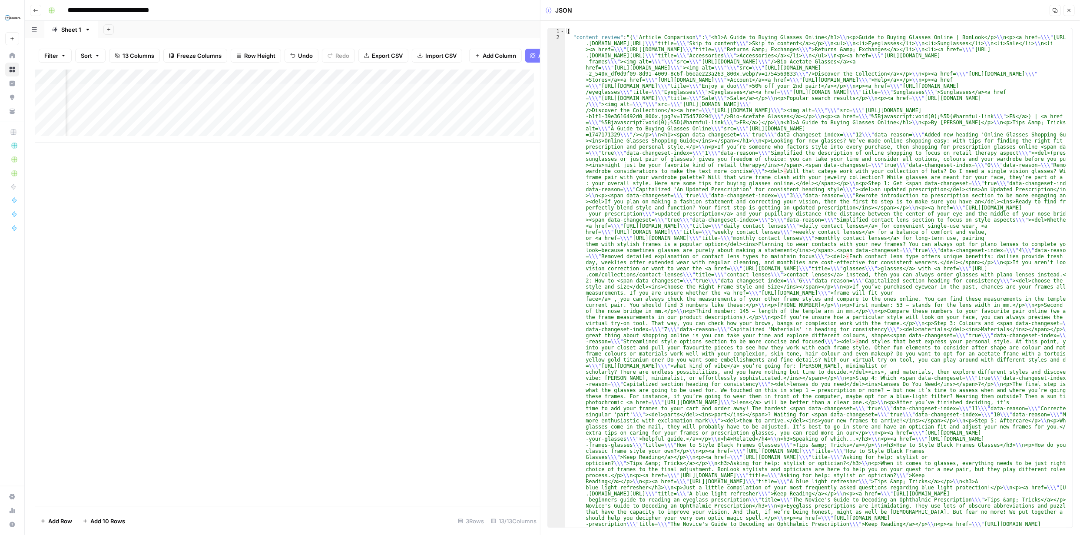
click at [1071, 8] on button "Close" at bounding box center [1068, 10] width 11 height 11
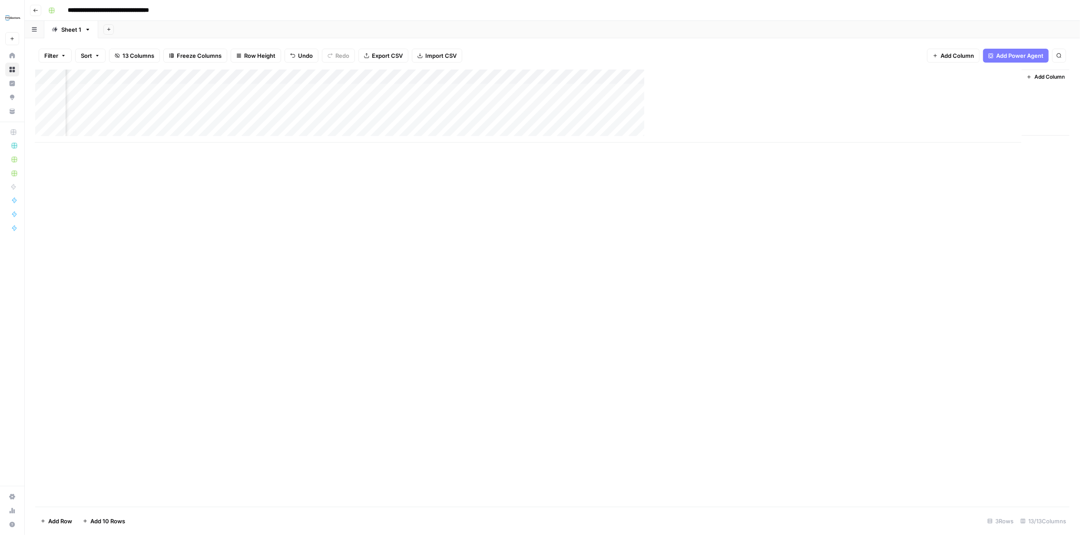
scroll to position [0, 233]
click at [893, 75] on div "Add Column" at bounding box center [552, 105] width 1034 height 73
click at [932, 132] on span "Markdown" at bounding box center [945, 132] width 41 height 9
click at [894, 119] on div "Add Column" at bounding box center [552, 105] width 1034 height 73
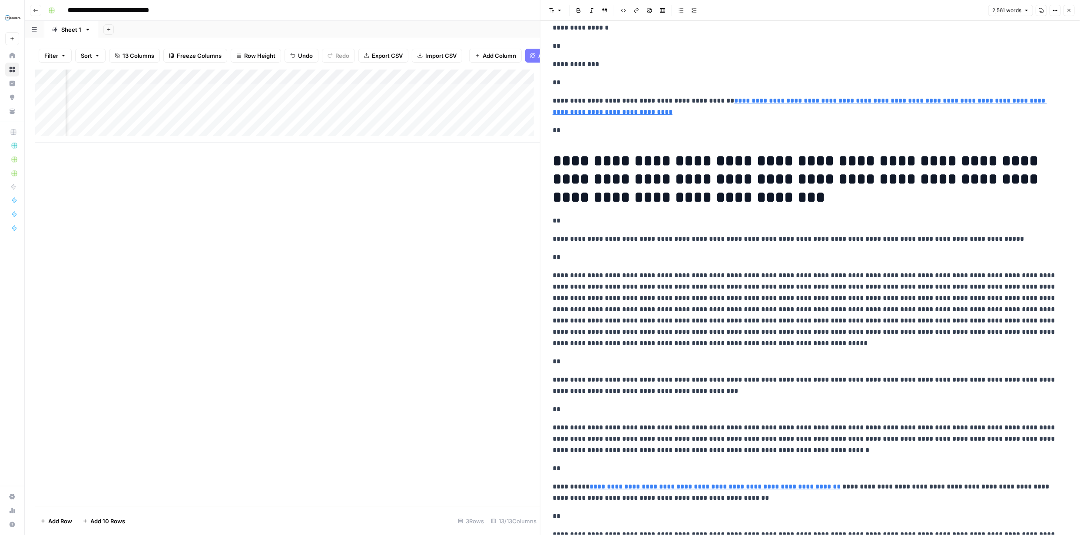
scroll to position [1681, 0]
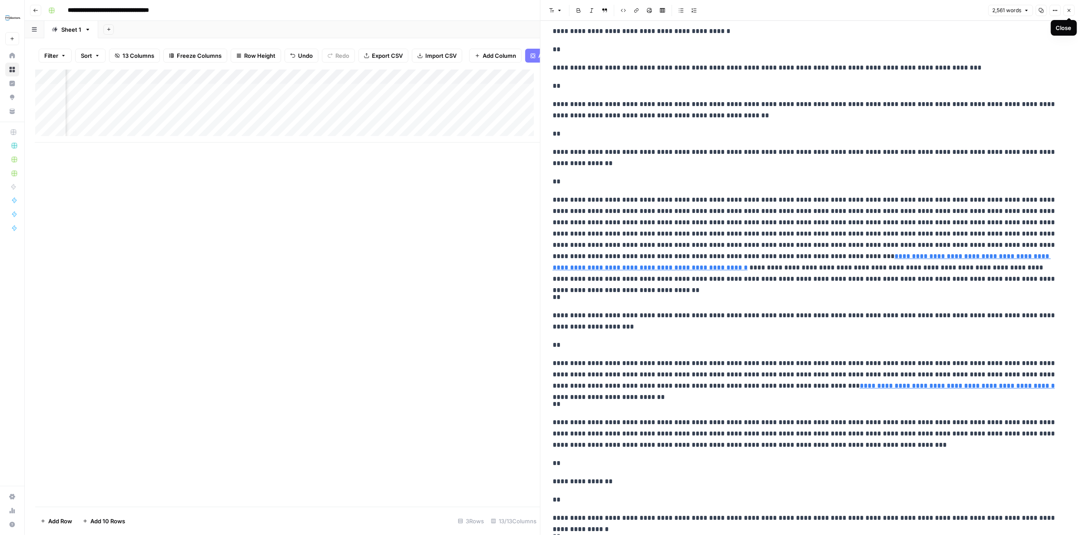
click at [1065, 12] on button "Close" at bounding box center [1068, 10] width 11 height 11
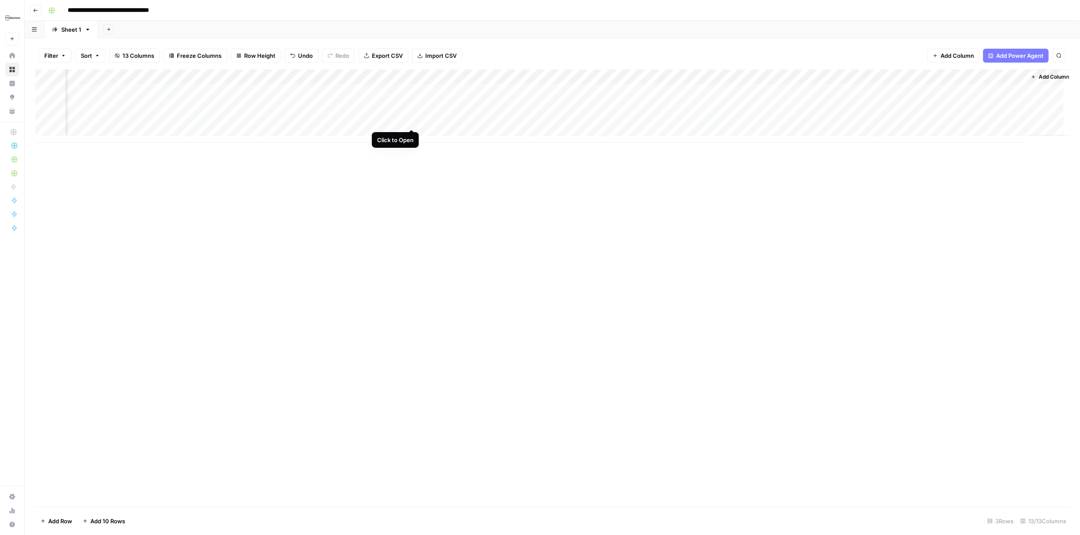
click at [411, 120] on div "Add Column" at bounding box center [552, 105] width 1034 height 73
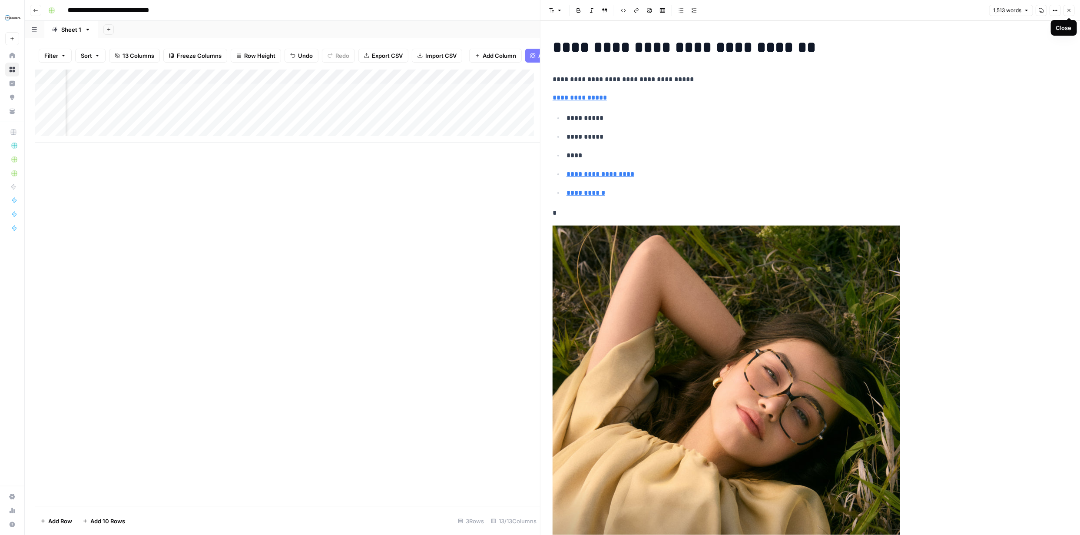
click at [1067, 13] on icon "button" at bounding box center [1068, 10] width 5 height 5
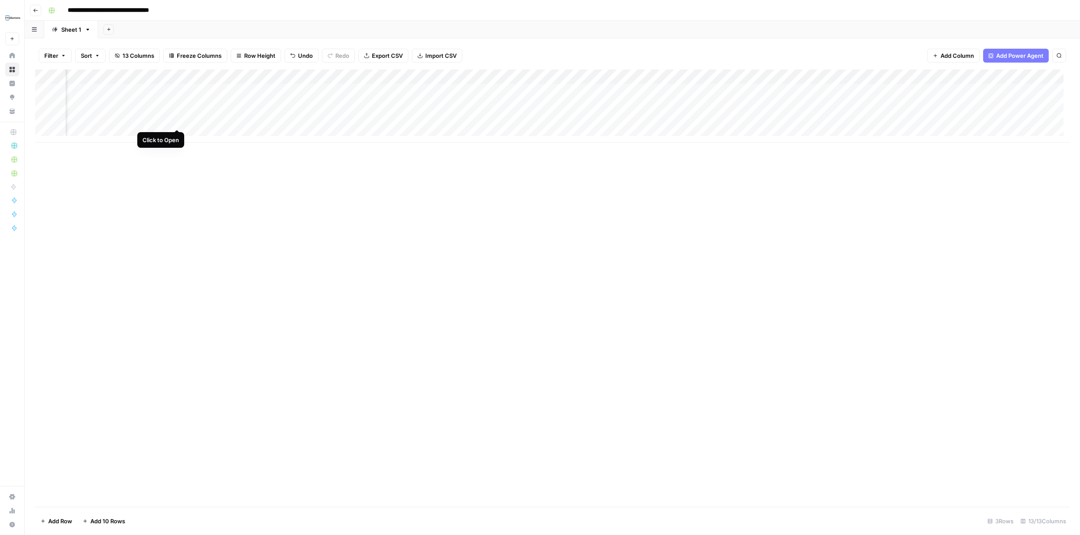
click at [177, 120] on div "Add Column" at bounding box center [552, 105] width 1034 height 73
